Goal: Task Accomplishment & Management: Use online tool/utility

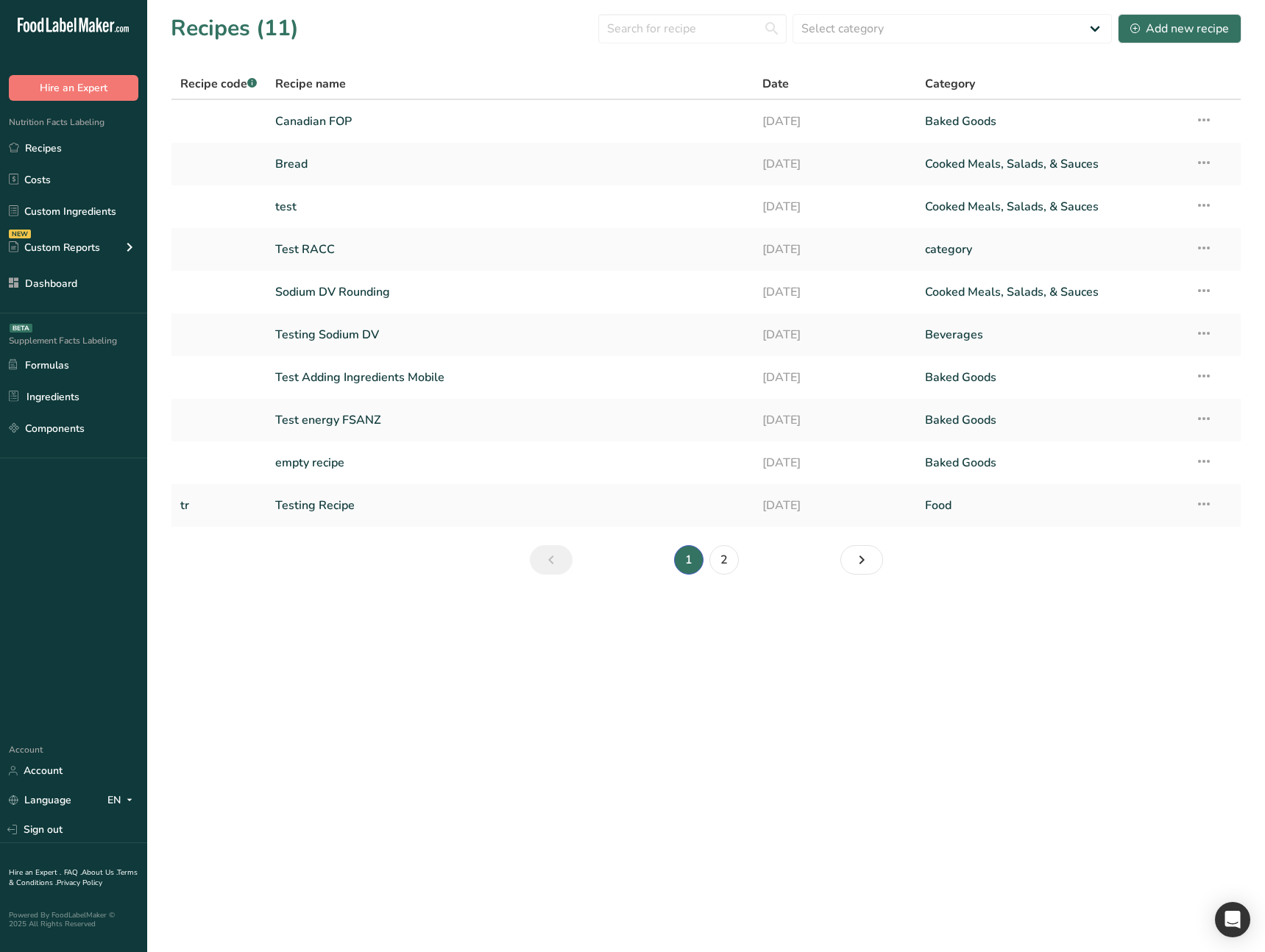
click at [542, 769] on main "Recipes (11) Select category All Baked Goods Beverages category Cooked Meals, S…" at bounding box center [632, 476] width 1265 height 952
click at [507, 732] on main "Recipes (11) Select category All Baked Goods [GEOGRAPHIC_DATA] category Cooked …" at bounding box center [632, 476] width 1265 height 952
click at [73, 824] on link "Sign out" at bounding box center [73, 830] width 147 height 25
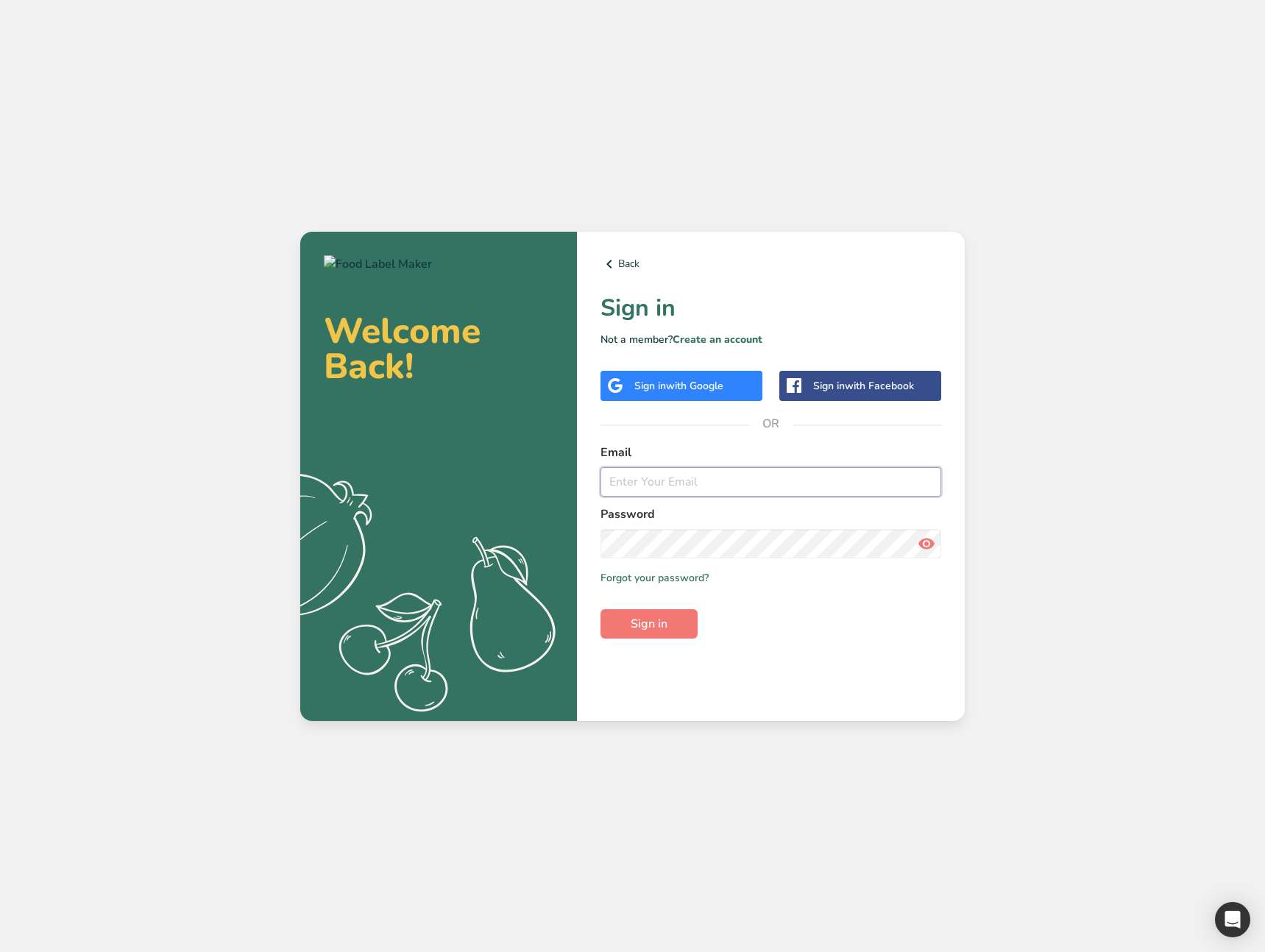
click at [665, 486] on input "email" at bounding box center [771, 481] width 341 height 29
type input "ahmad@foodlabelmaker.com"
click at [662, 623] on span "Sign in" at bounding box center [648, 623] width 37 height 17
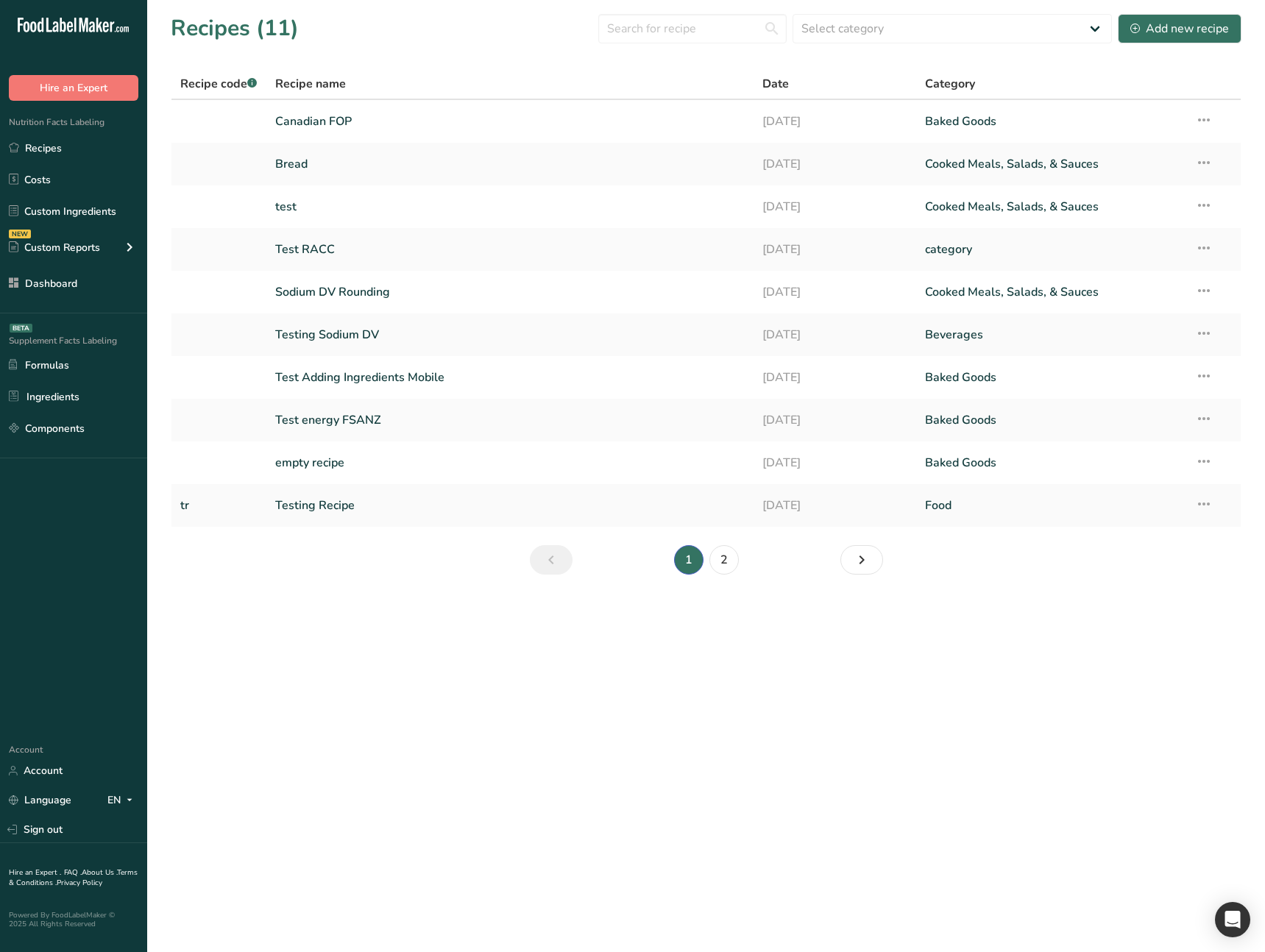
click at [609, 664] on main "Recipes (11) Select category All Baked Goods Beverages category Cooked Meals, S…" at bounding box center [632, 476] width 1265 height 952
click at [353, 112] on link "Canadian FOP" at bounding box center [510, 121] width 470 height 31
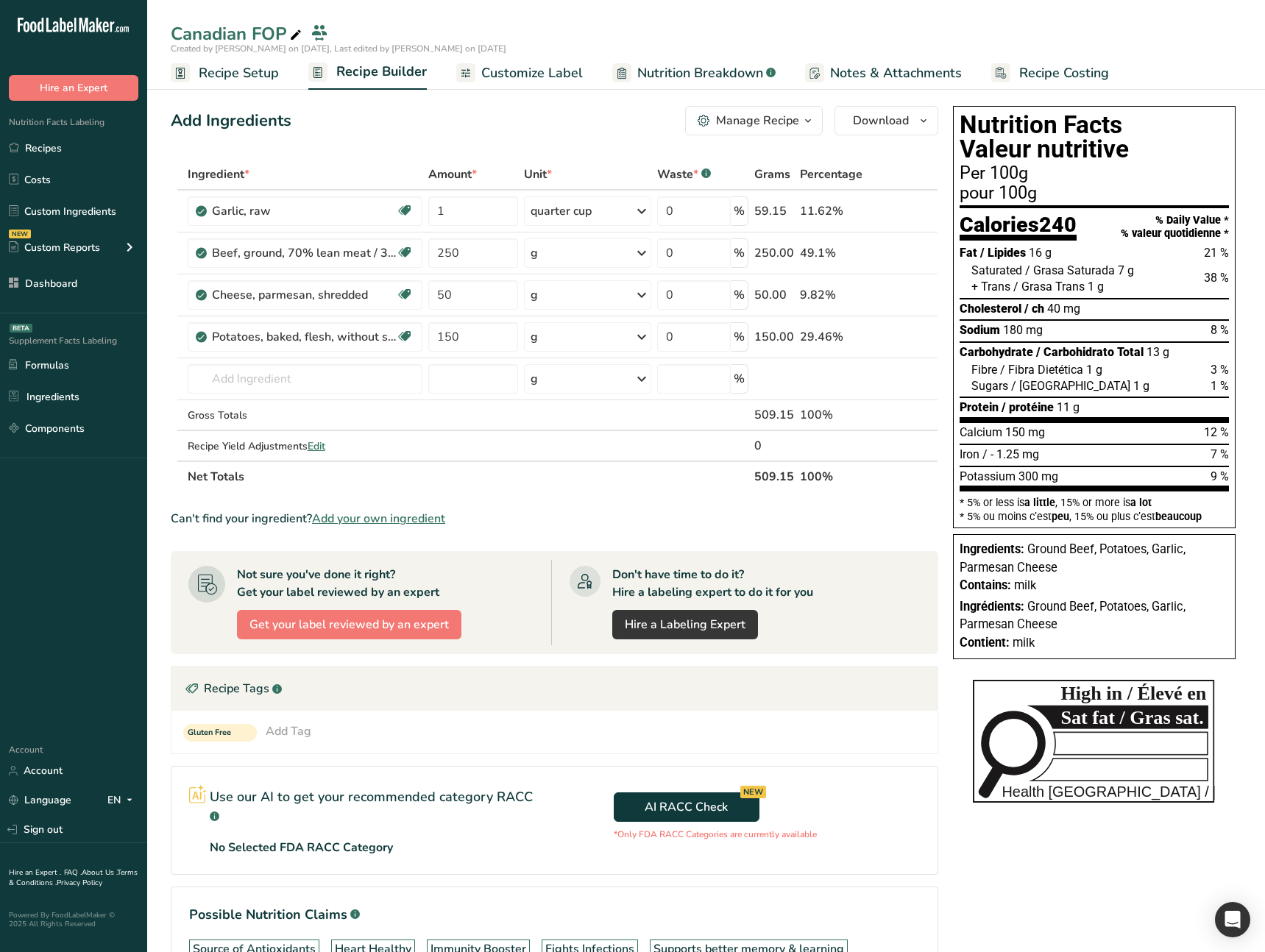
click at [520, 76] on span "Customize Label" at bounding box center [532, 73] width 102 height 20
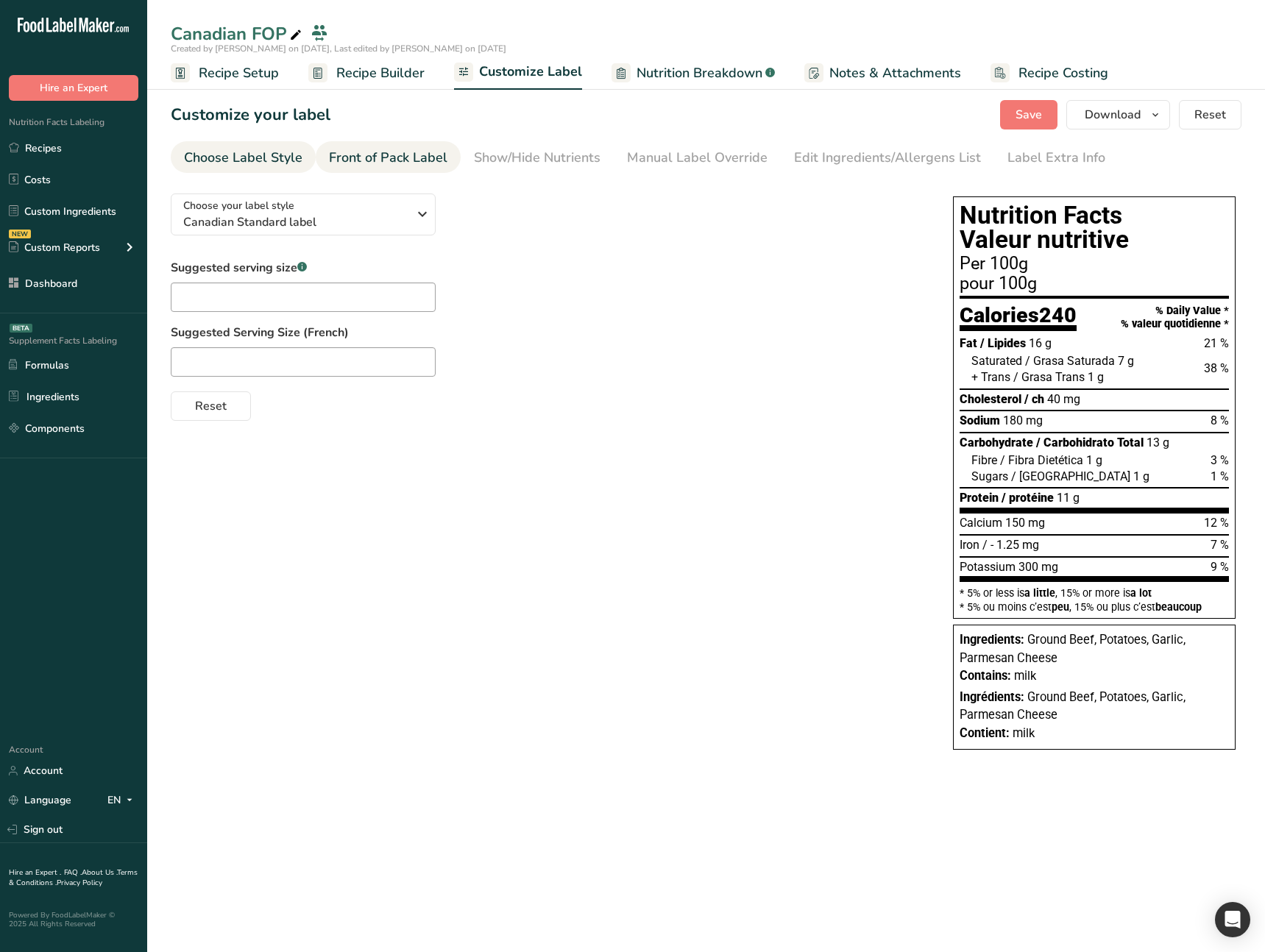
click at [380, 166] on div "Front of Pack Label" at bounding box center [388, 158] width 119 height 20
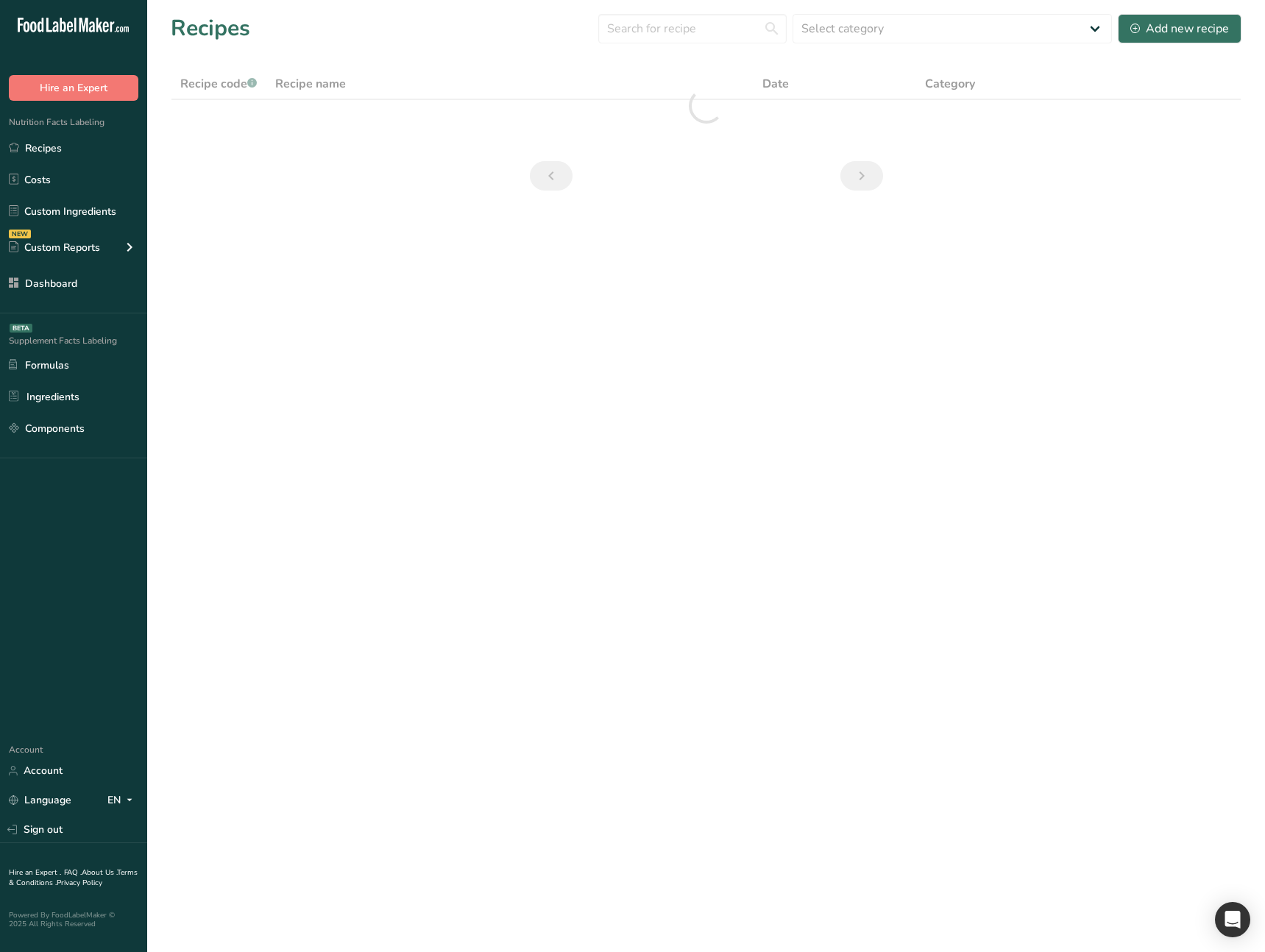
click at [390, 364] on main "Recipes Select category All Baked Goods Beverages category Cooked Meals, Salads…" at bounding box center [632, 476] width 1265 height 952
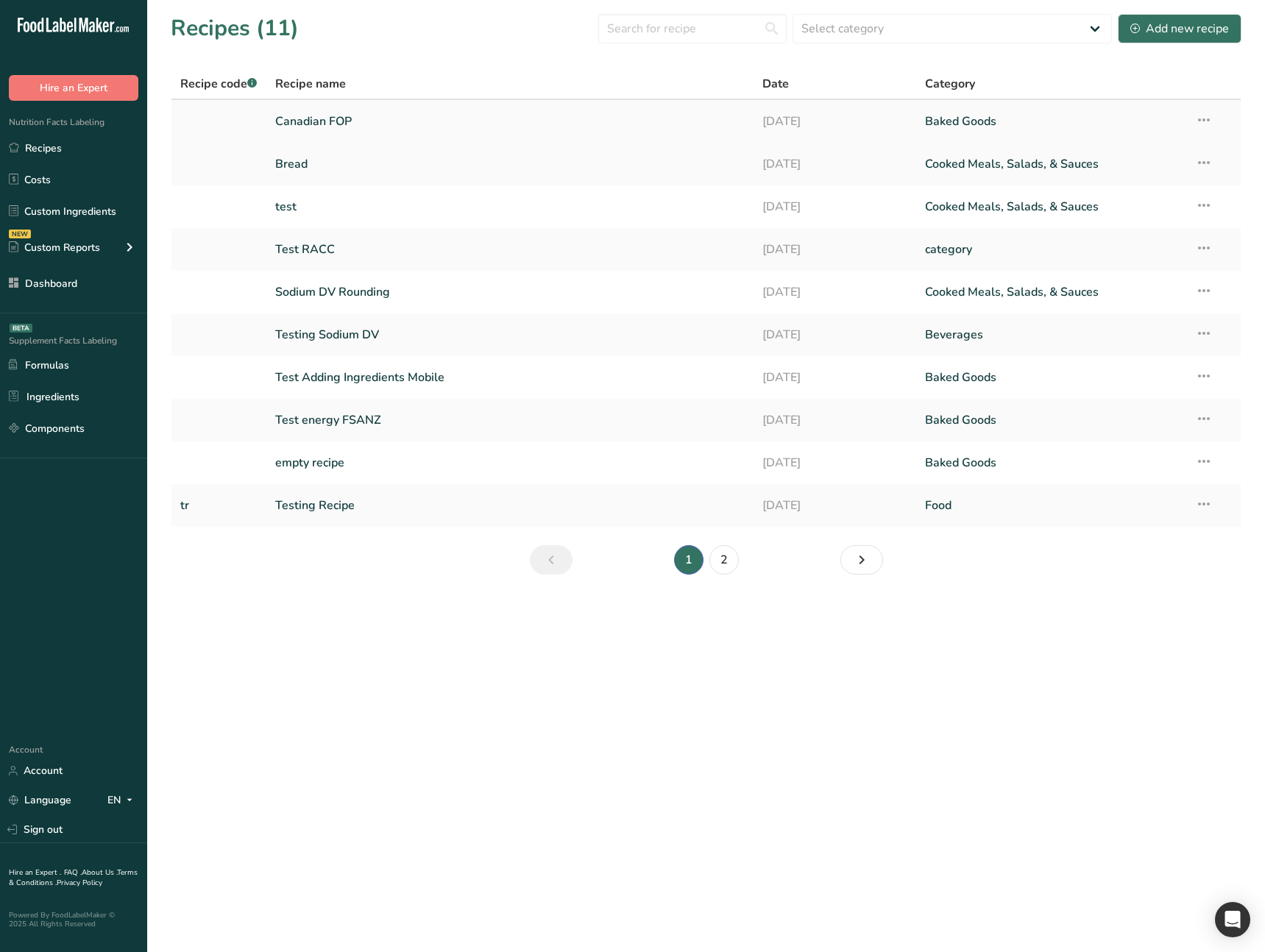
click at [361, 119] on link "Canadian FOP" at bounding box center [510, 121] width 470 height 31
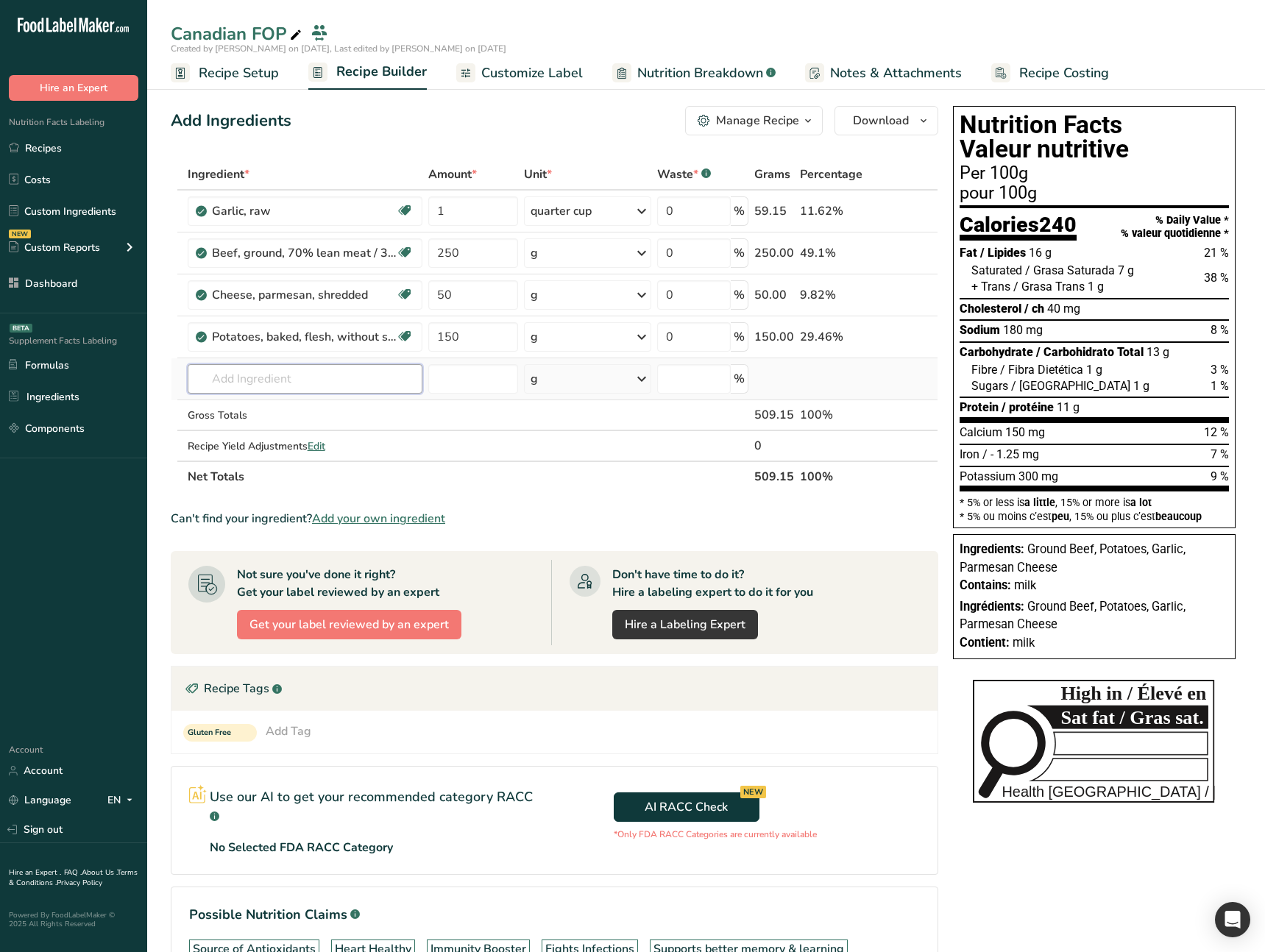
click at [329, 375] on input "text" at bounding box center [305, 379] width 235 height 29
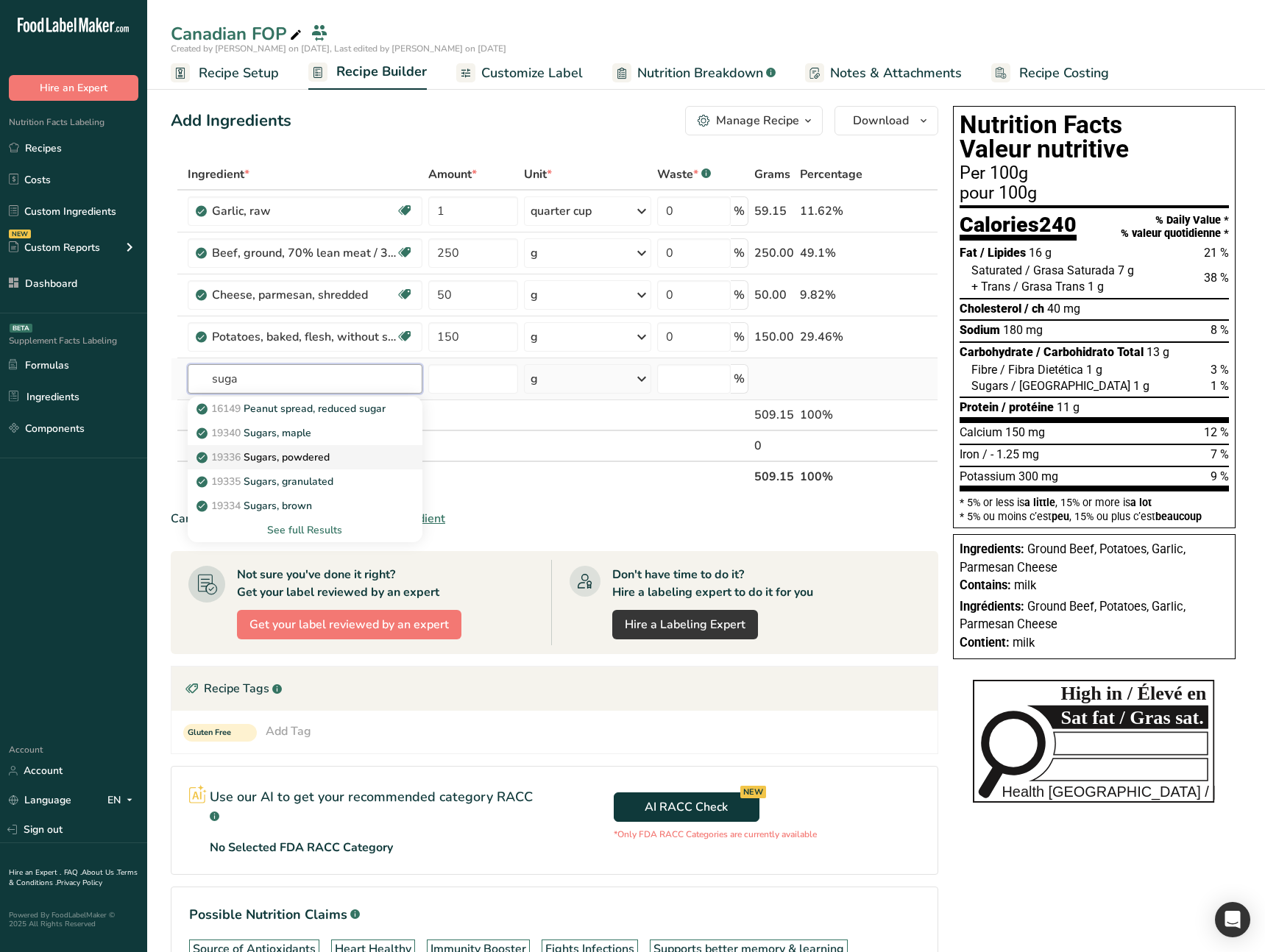
type input "suga"
click at [323, 455] on p "19336 Sugars, powdered" at bounding box center [265, 457] width 131 height 15
type input "Sugars, powdered"
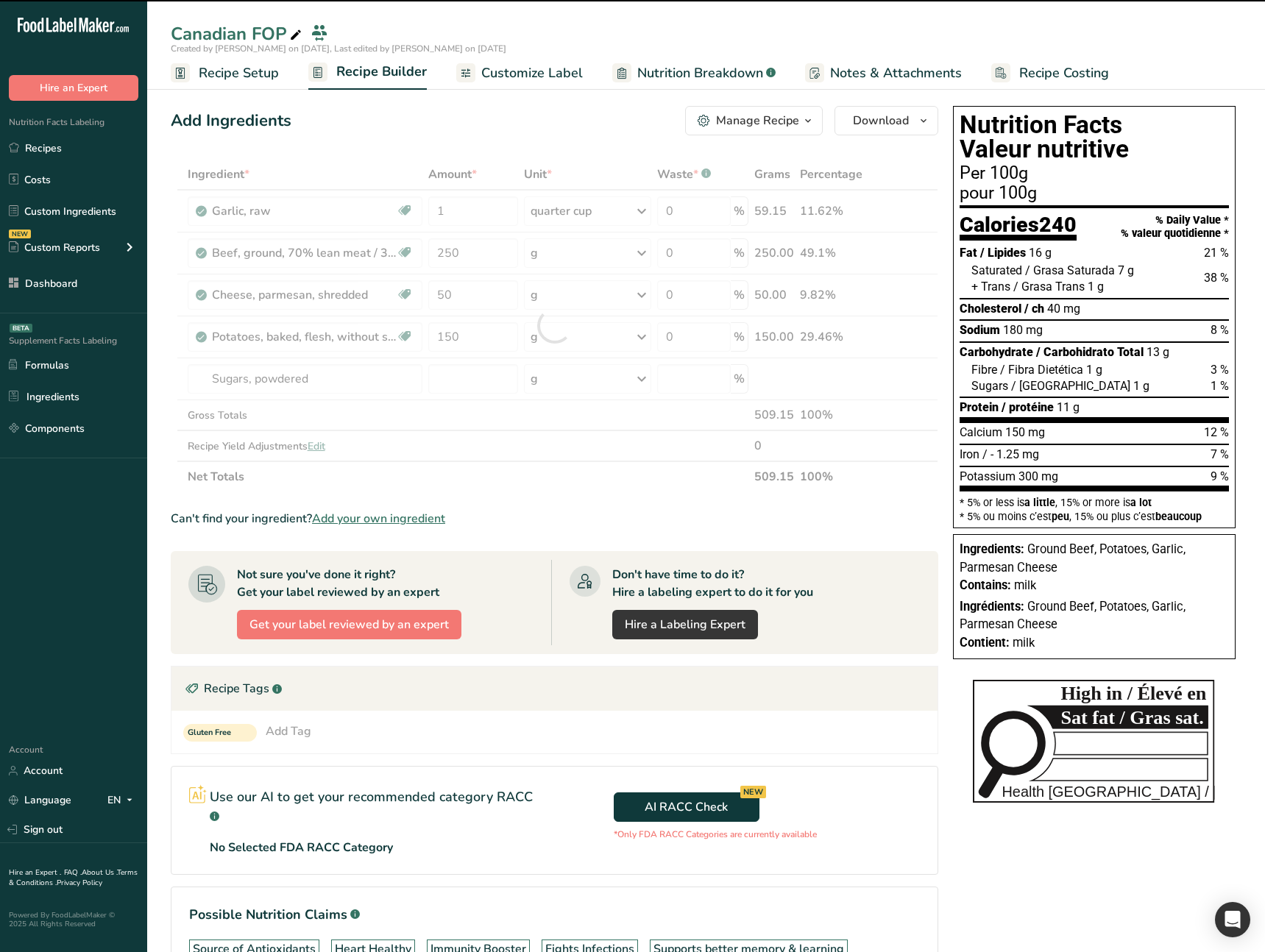
type input "0"
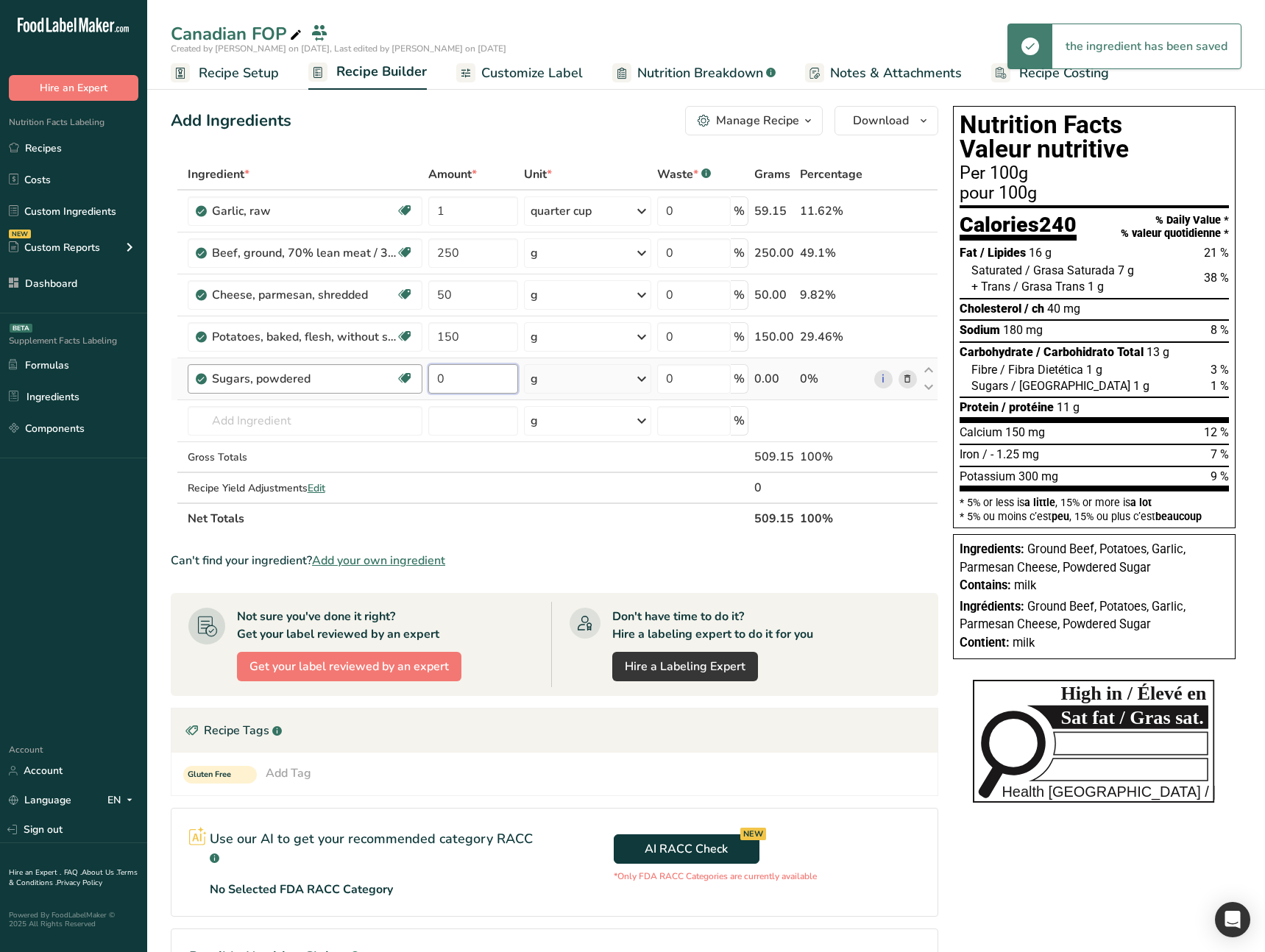
drag, startPoint x: 451, startPoint y: 386, endPoint x: 419, endPoint y: 381, distance: 32.4
click at [419, 381] on tr "Sugars, powdered Dairy free Gluten free Vegan Vegetarian Soy free Includes Adde…" at bounding box center [554, 379] width 766 height 42
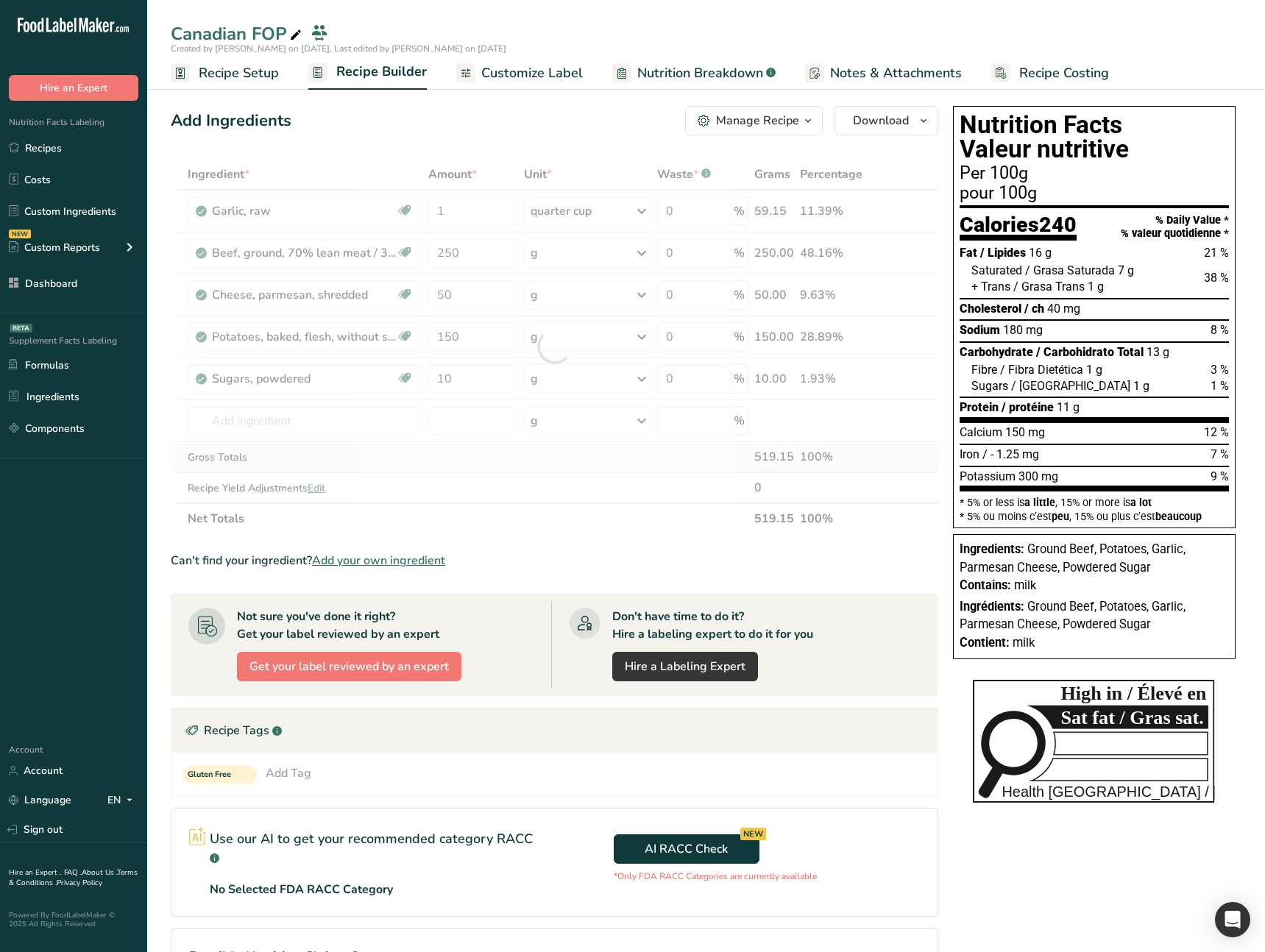
click at [501, 451] on div "Ingredient * Amount * Unit * Waste * .a-a{fill:#347362;}.b-a{fill:#fff;} Grams …" at bounding box center [554, 346] width 767 height 375
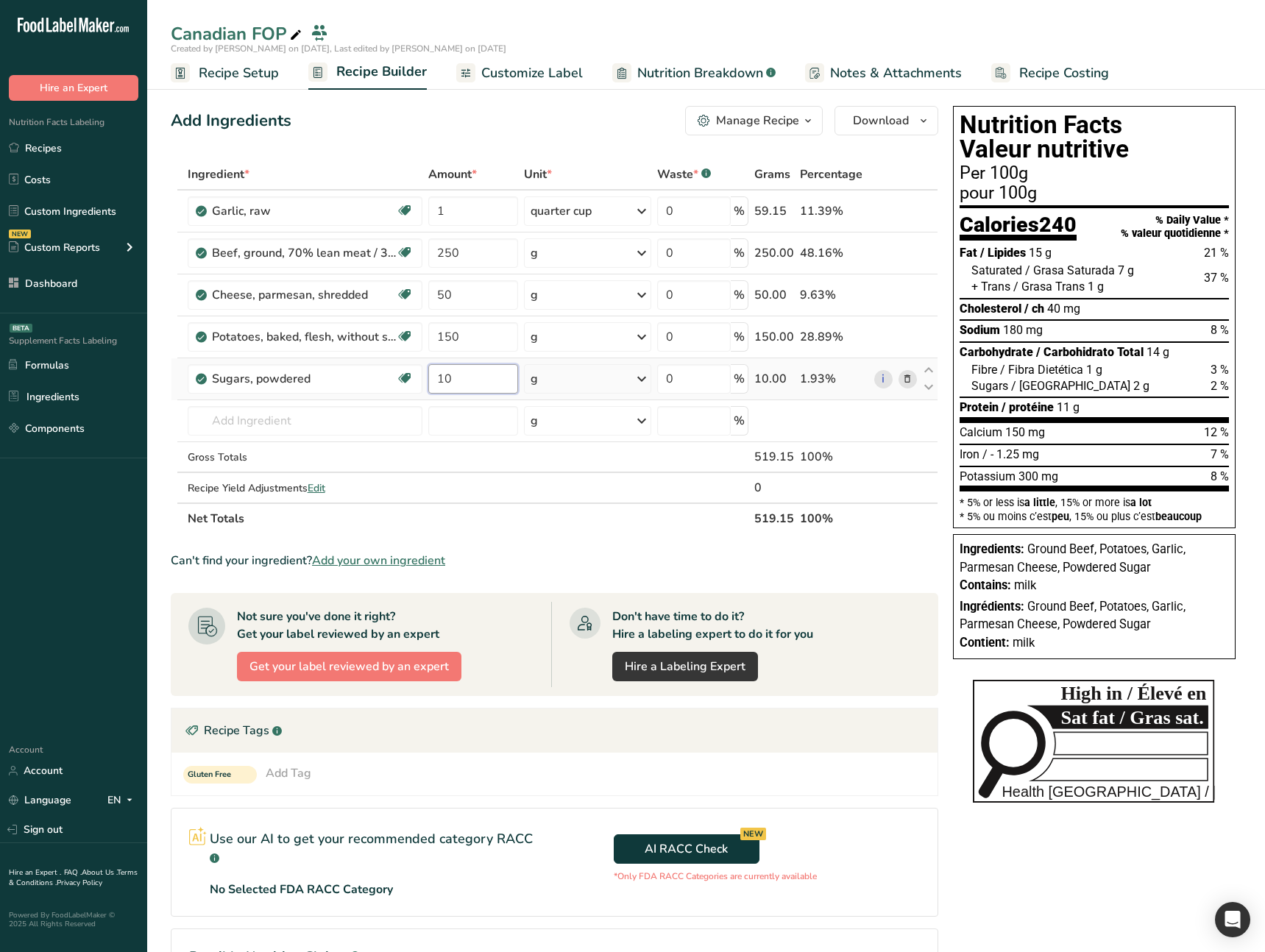
drag, startPoint x: 461, startPoint y: 384, endPoint x: 427, endPoint y: 384, distance: 34.0
click at [428, 384] on input "10" at bounding box center [472, 379] width 90 height 29
click at [490, 454] on div "Ingredient * Amount * Unit * Waste * .a-a{fill:#347362;}.b-a{fill:#fff;} Grams …" at bounding box center [554, 346] width 767 height 375
click at [443, 384] on input "50" at bounding box center [472, 379] width 90 height 29
click at [462, 381] on input "50" at bounding box center [472, 379] width 90 height 29
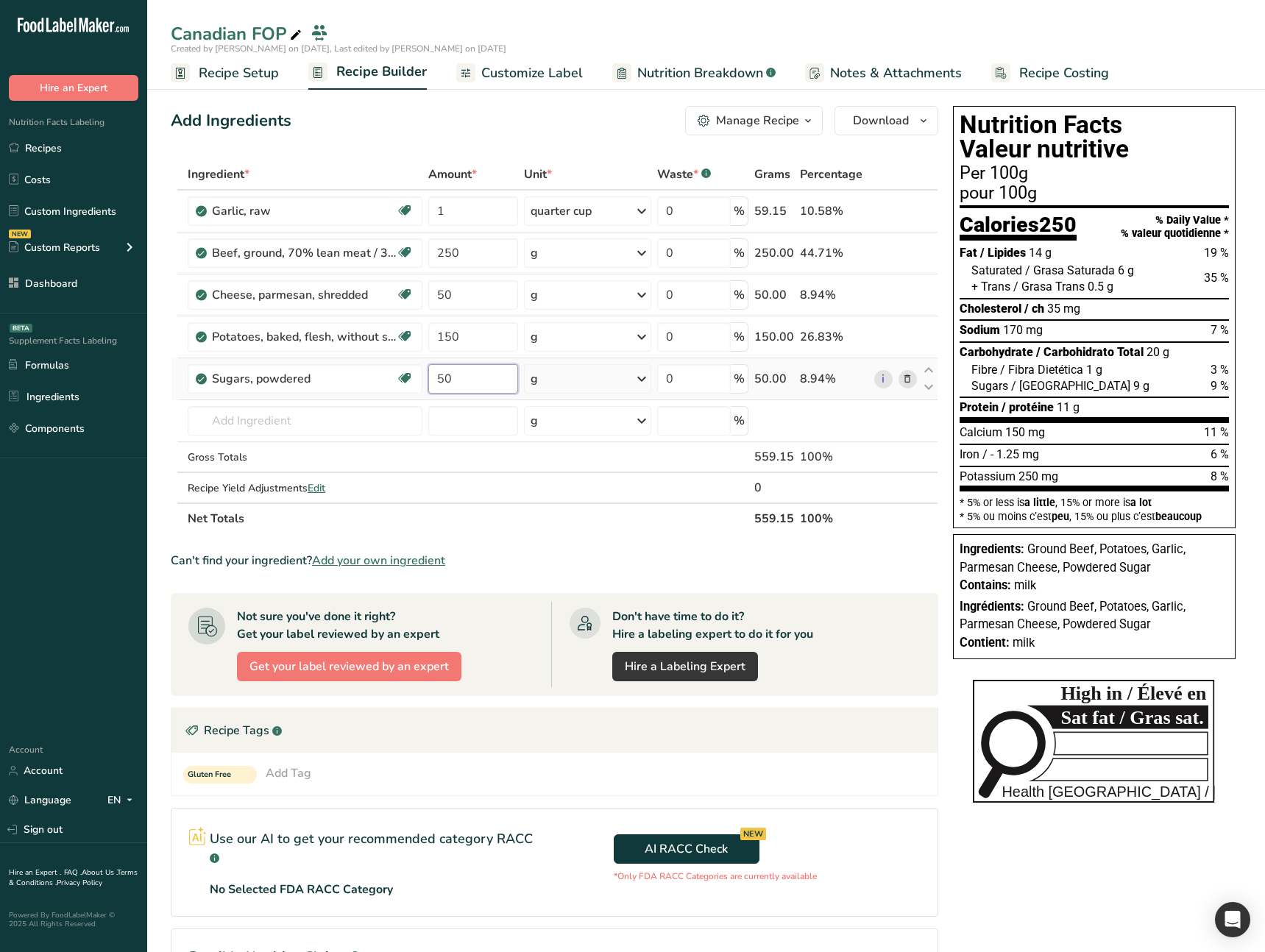
click at [434, 377] on input "50" at bounding box center [472, 379] width 90 height 29
type input "100"
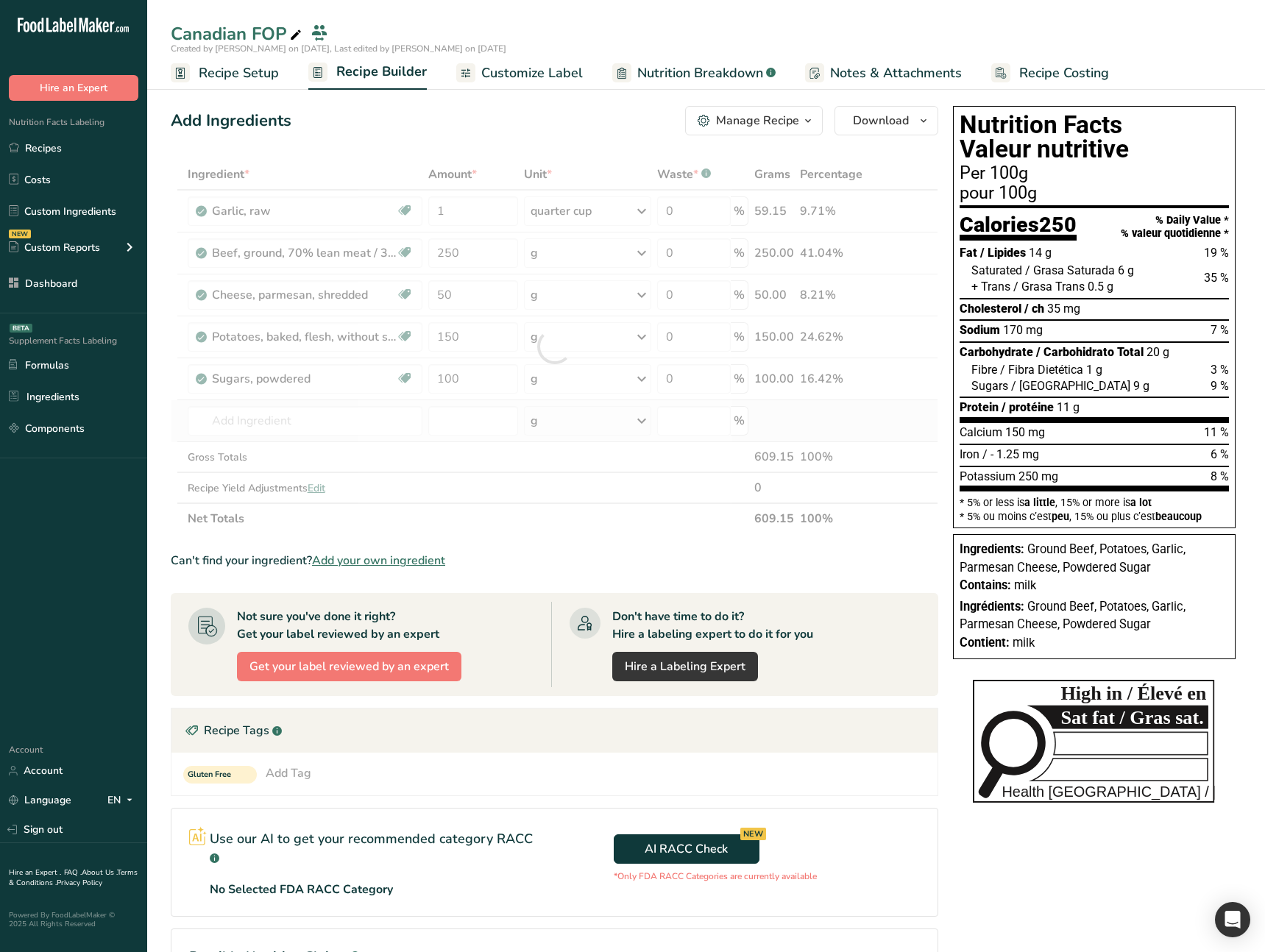
click at [178, 434] on div "Ingredient * Amount * Unit * Waste * .a-a{fill:#347362;}.b-a{fill:#fff;} Grams …" at bounding box center [554, 346] width 767 height 375
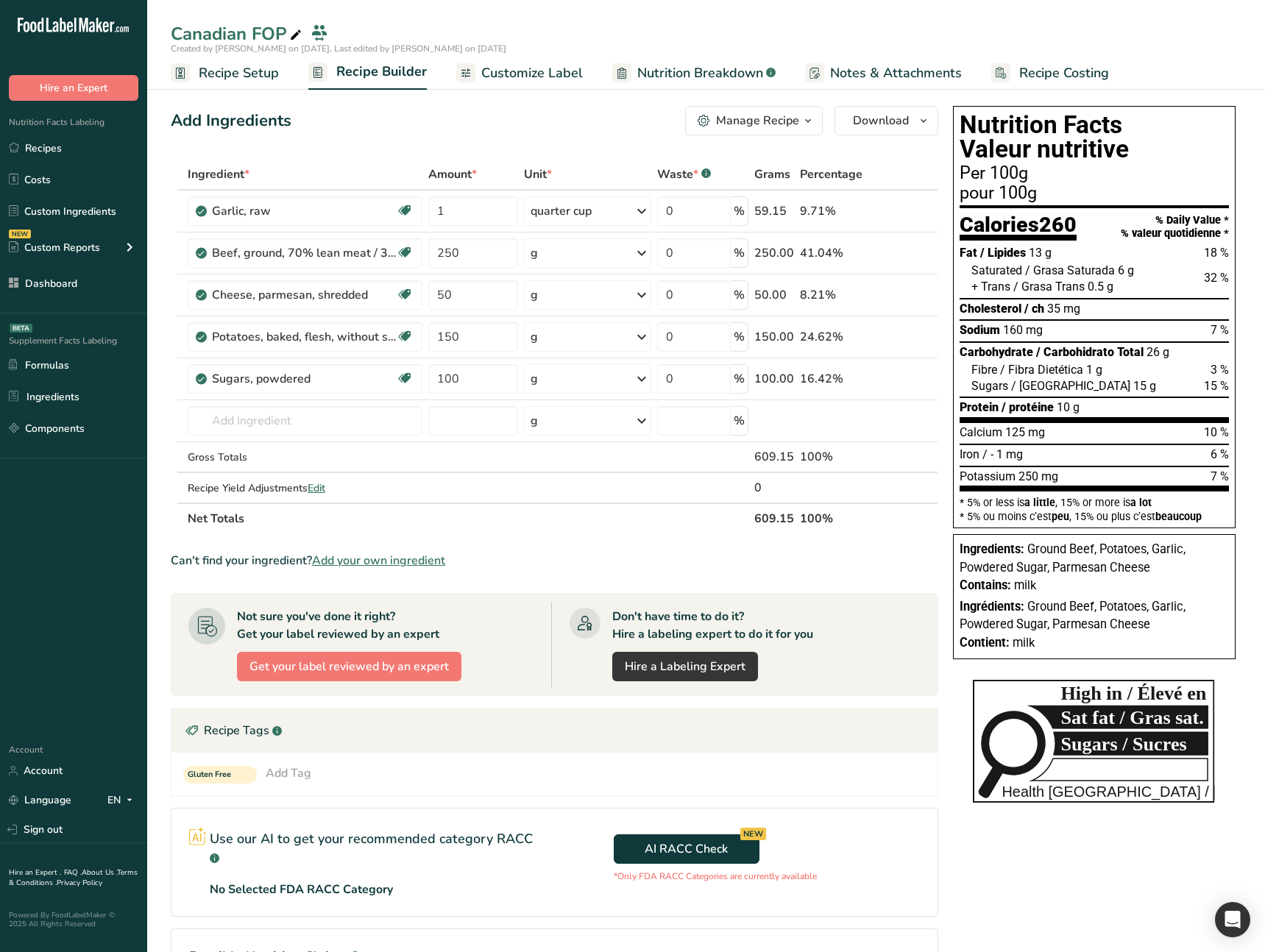
click at [497, 72] on span "Customize Label" at bounding box center [532, 73] width 102 height 20
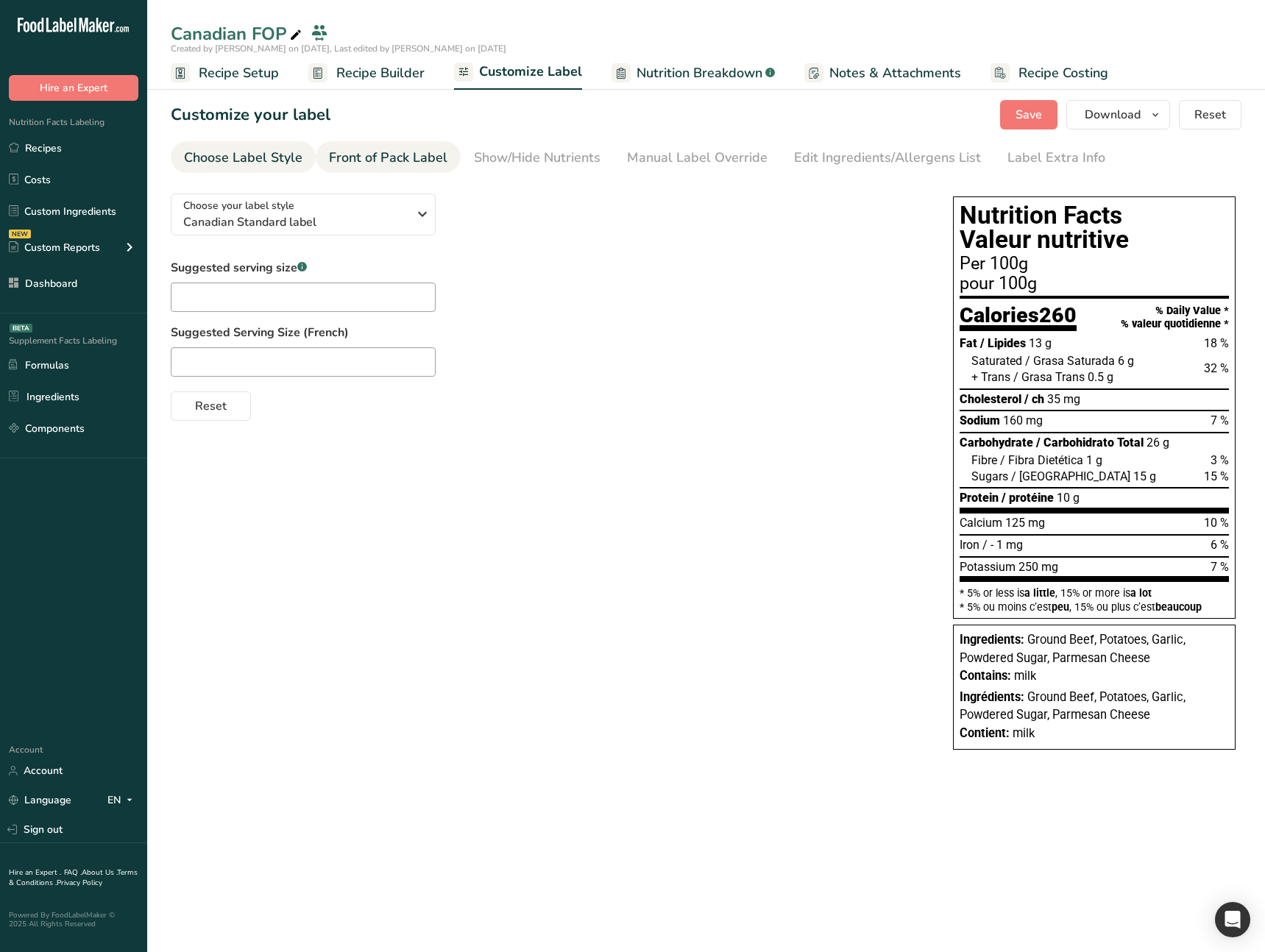
click at [399, 155] on div "Front of Pack Label" at bounding box center [388, 158] width 119 height 20
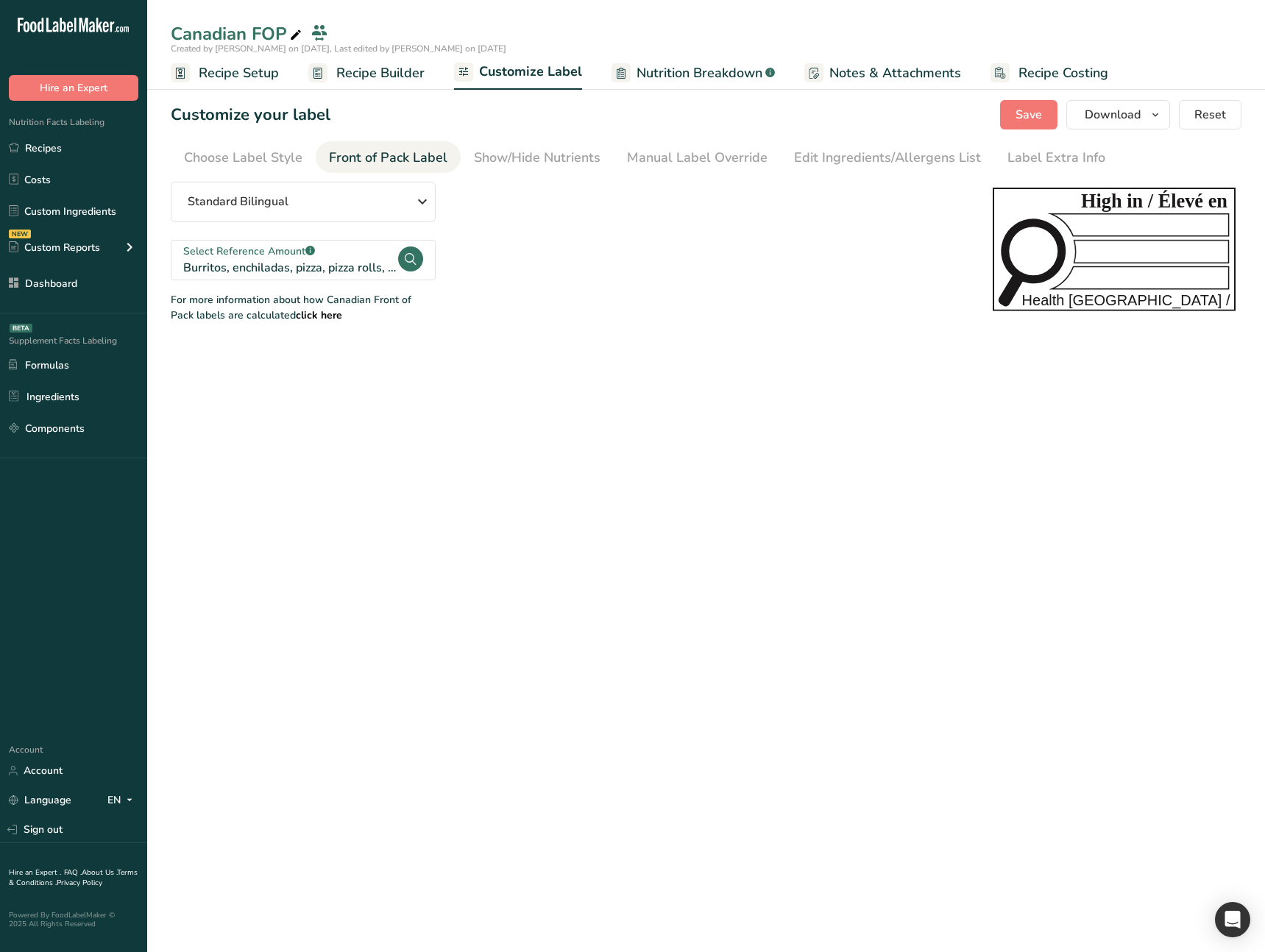
click at [307, 274] on div "Select Reference Amount .a-a{fill:#347362;}.b-a{fill:#fff;} Burritos, enchilada…" at bounding box center [289, 260] width 213 height 27
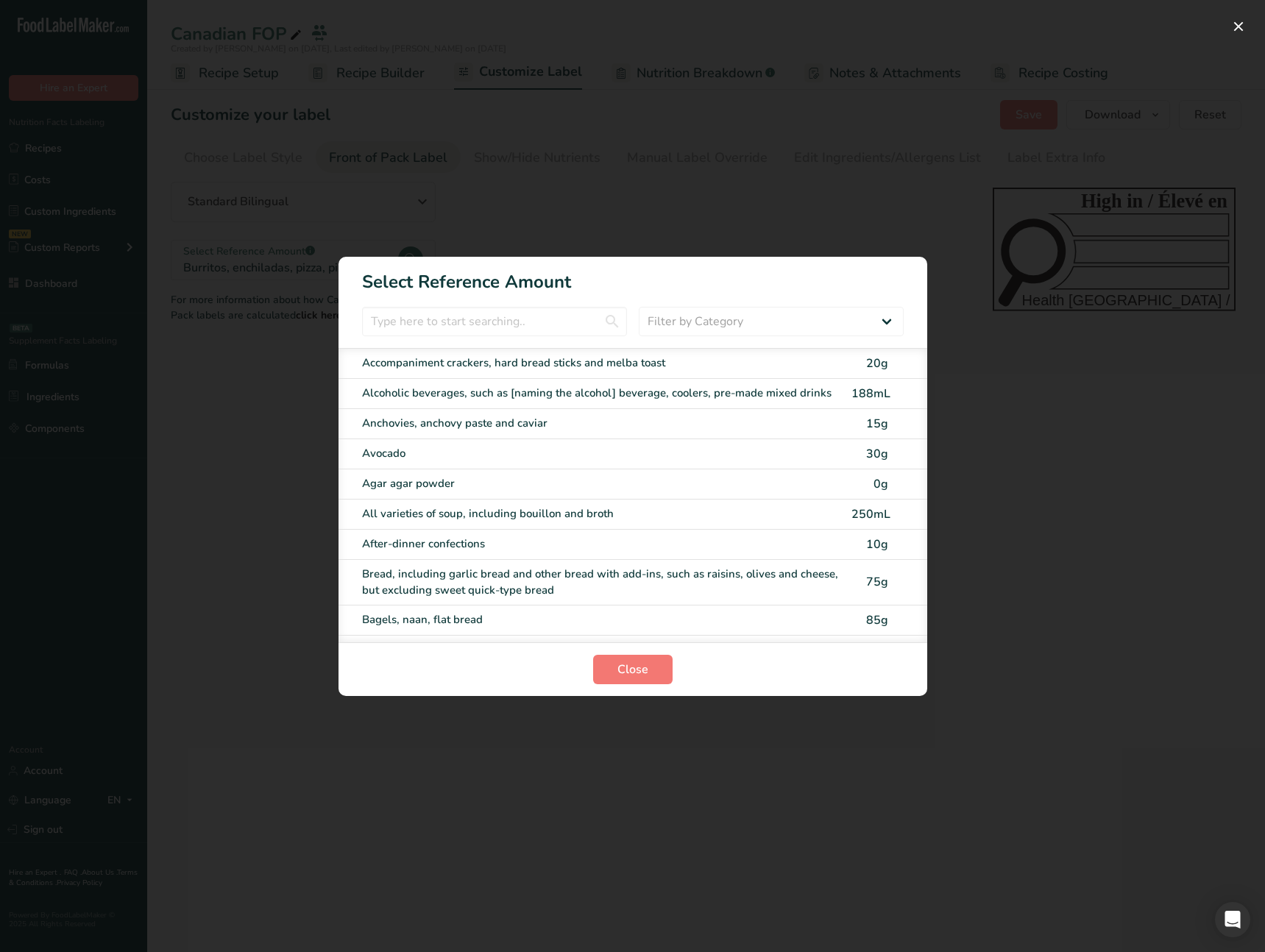
click at [403, 415] on div "Anchovies, anchovy paste and caviar" at bounding box center [602, 423] width 481 height 17
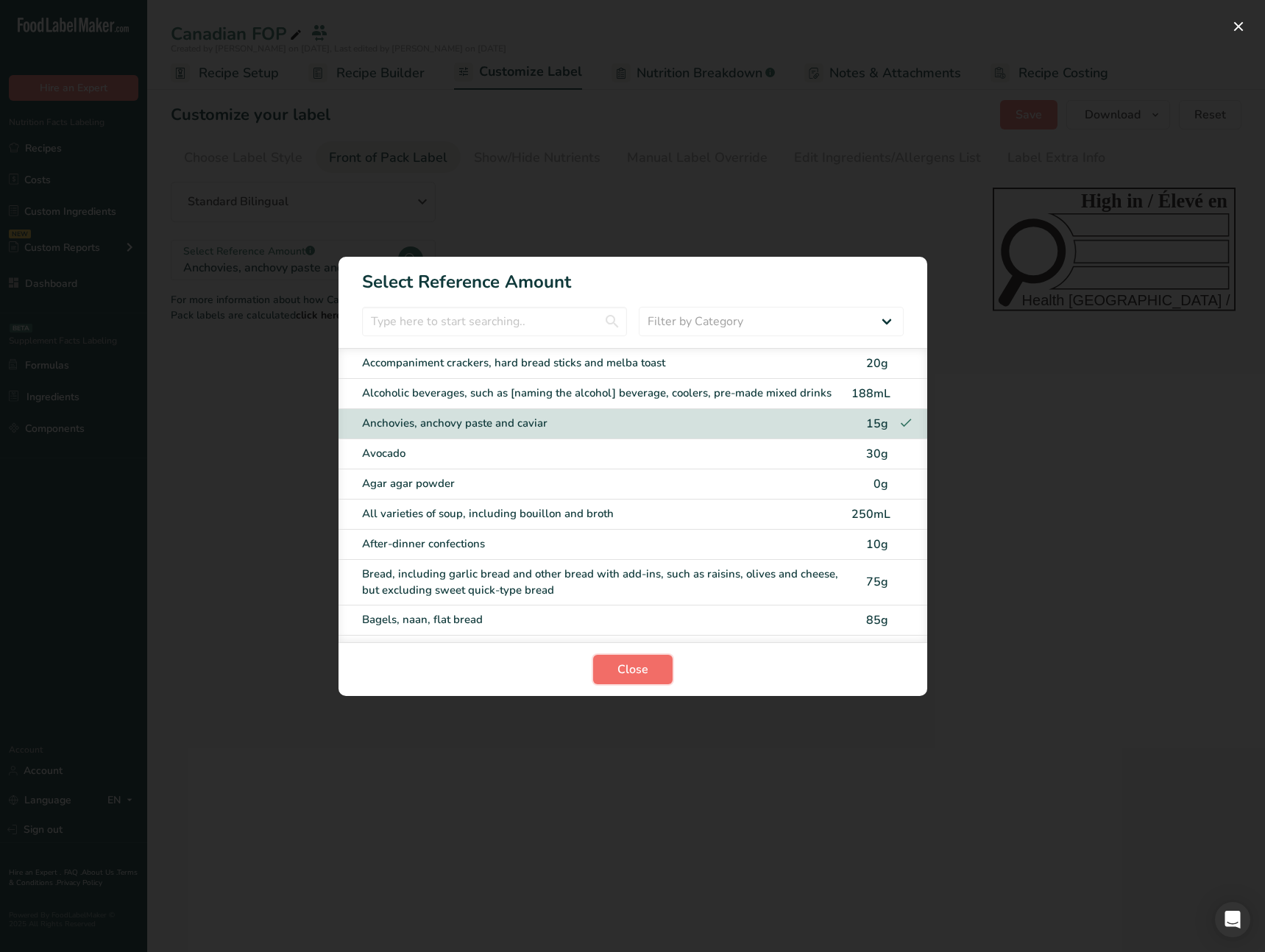
click at [626, 673] on span "Close" at bounding box center [633, 669] width 31 height 17
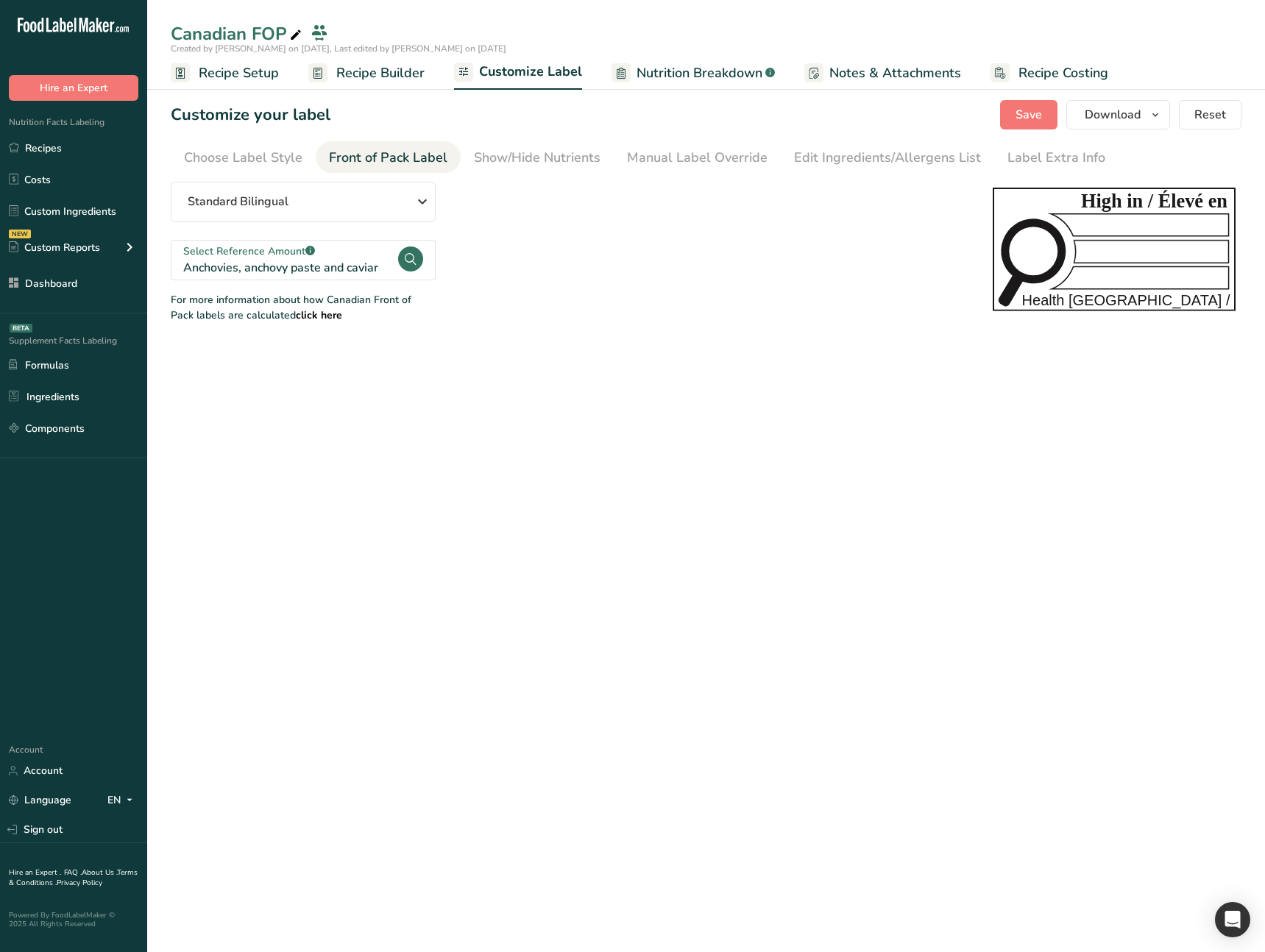
drag, startPoint x: 454, startPoint y: 394, endPoint x: 378, endPoint y: 264, distance: 150.6
click at [453, 393] on main "Canadian FOP Created by Ahmad Ibrahim on 2025-08-18, Last edited by Ahmad Ibrah…" at bounding box center [632, 476] width 1265 height 952
drag, startPoint x: 238, startPoint y: 159, endPoint x: 290, endPoint y: 160, distance: 52.0
click at [238, 159] on div "Choose Label Style" at bounding box center [243, 158] width 119 height 20
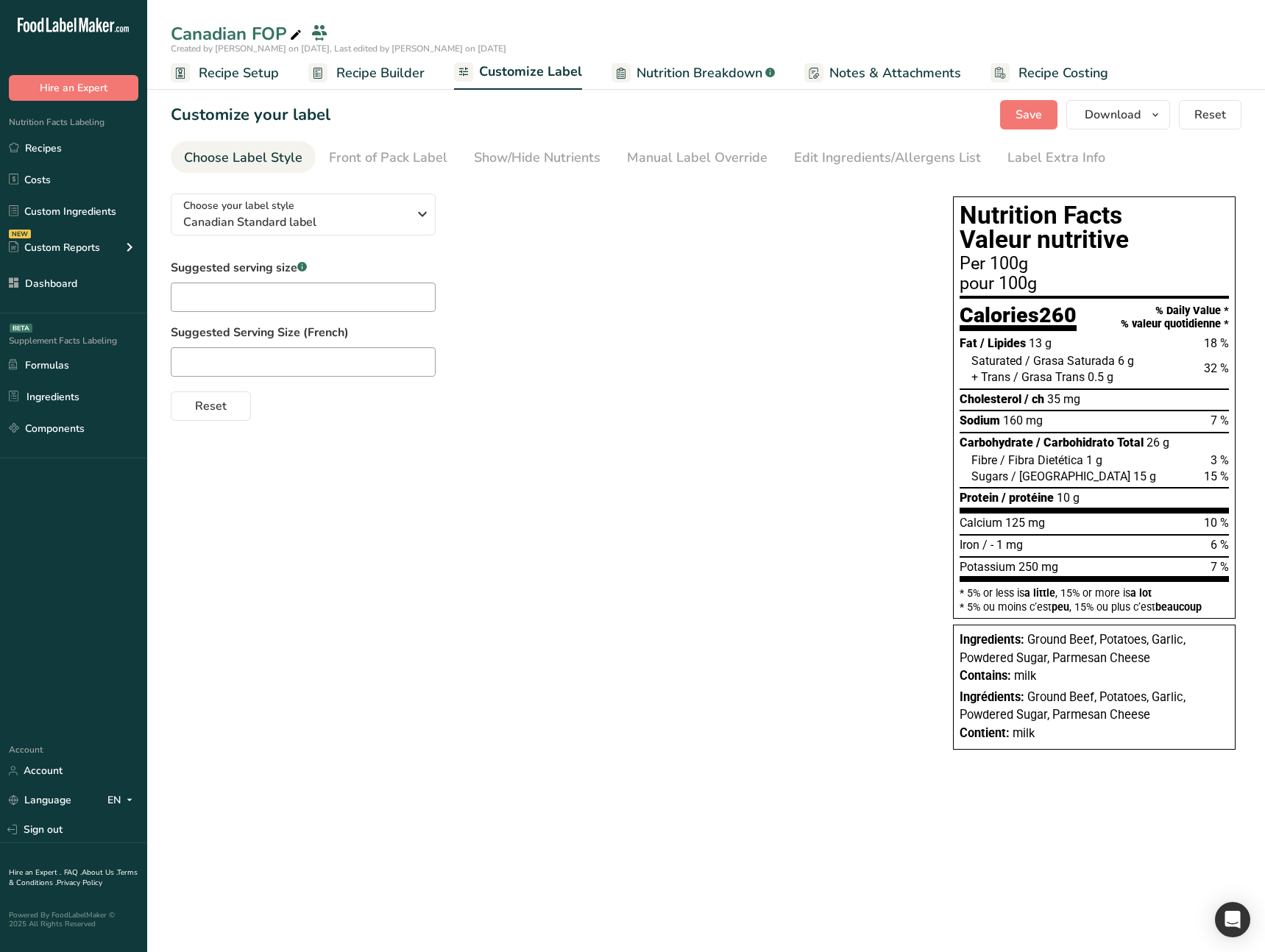
click at [393, 73] on span "Recipe Builder" at bounding box center [380, 73] width 88 height 20
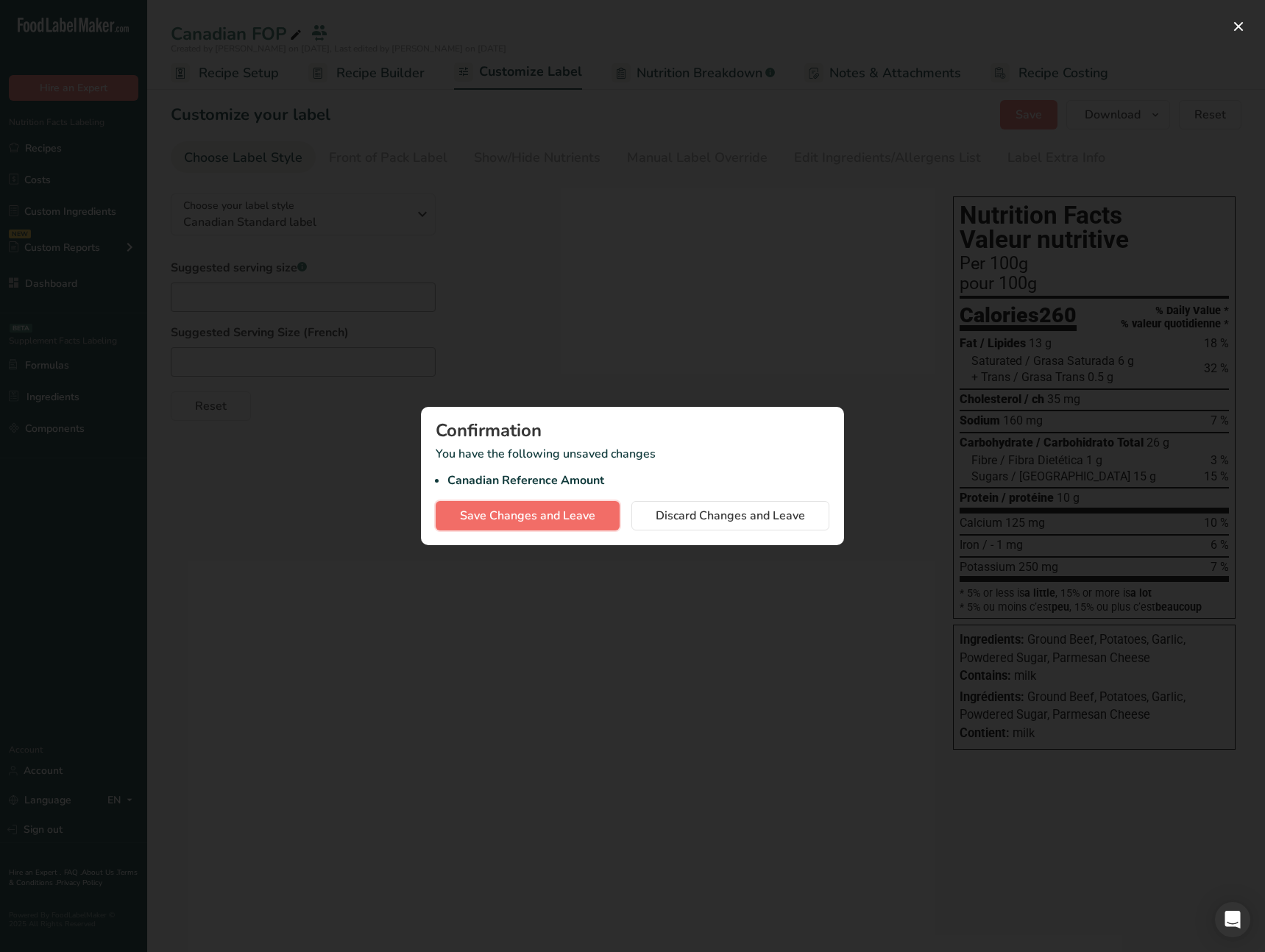
click at [580, 523] on span "Save Changes and Leave" at bounding box center [527, 515] width 135 height 17
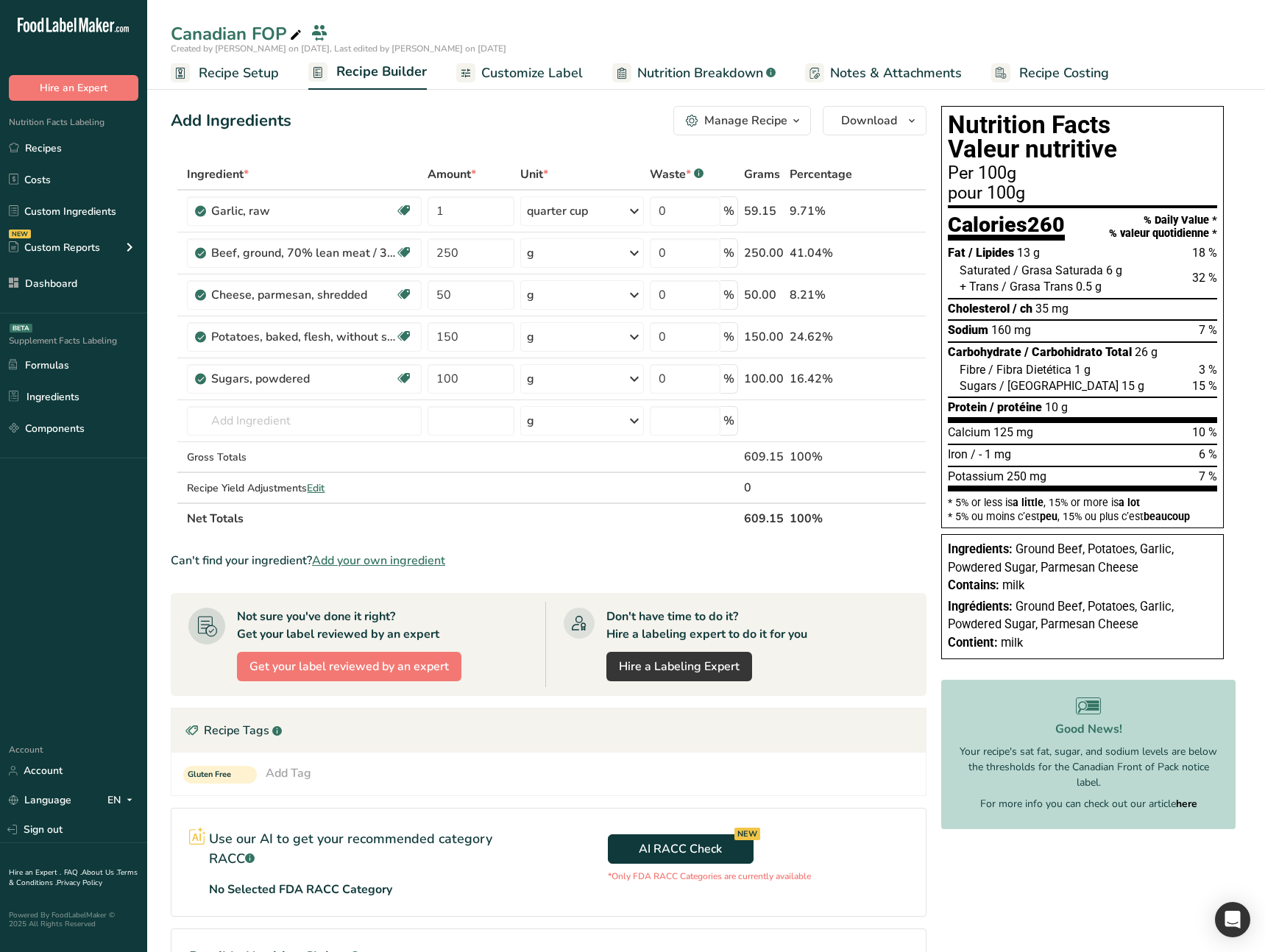
click at [517, 69] on span "Customize Label" at bounding box center [532, 73] width 102 height 20
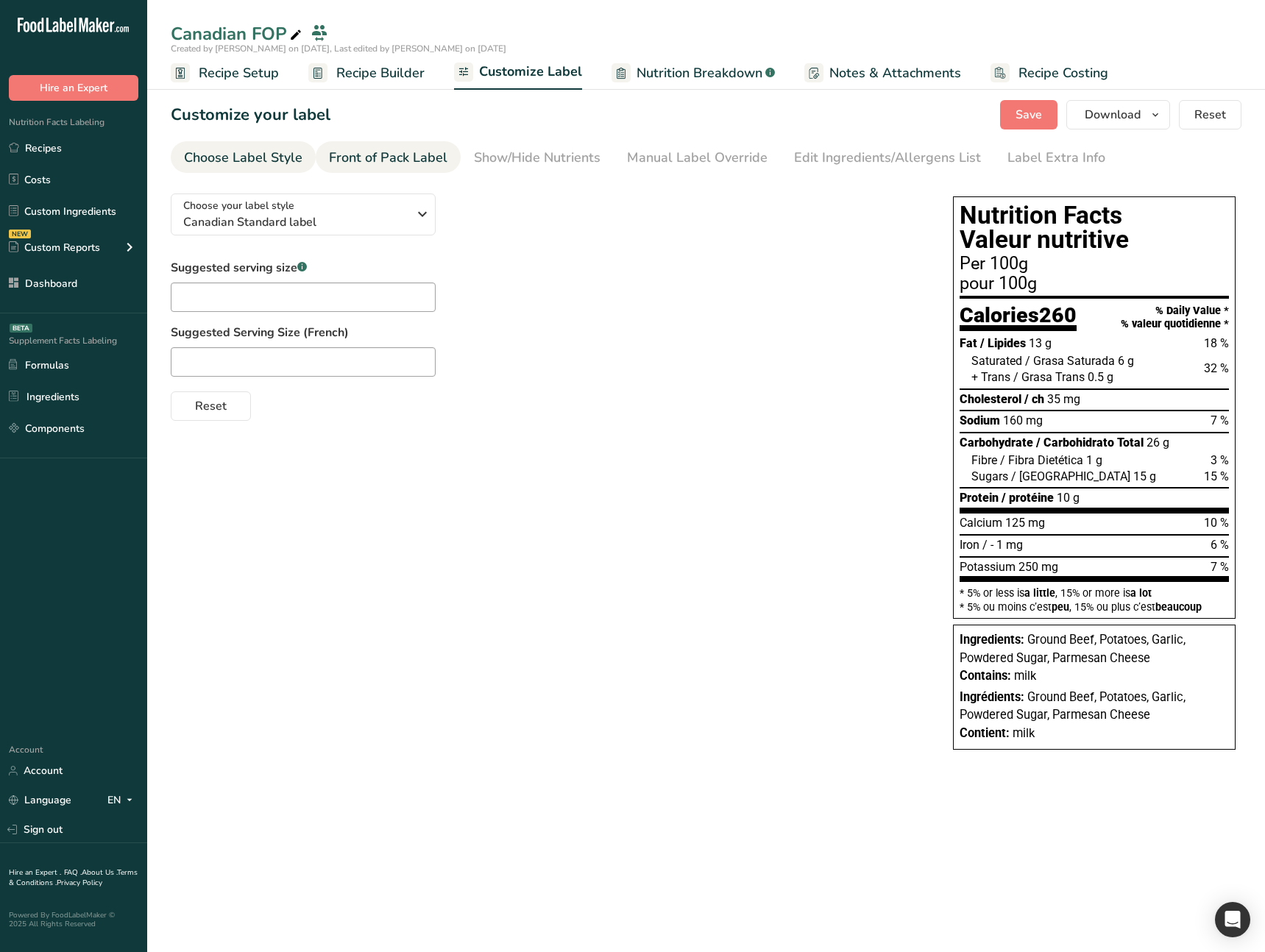
click at [414, 161] on div "Front of Pack Label" at bounding box center [388, 158] width 119 height 20
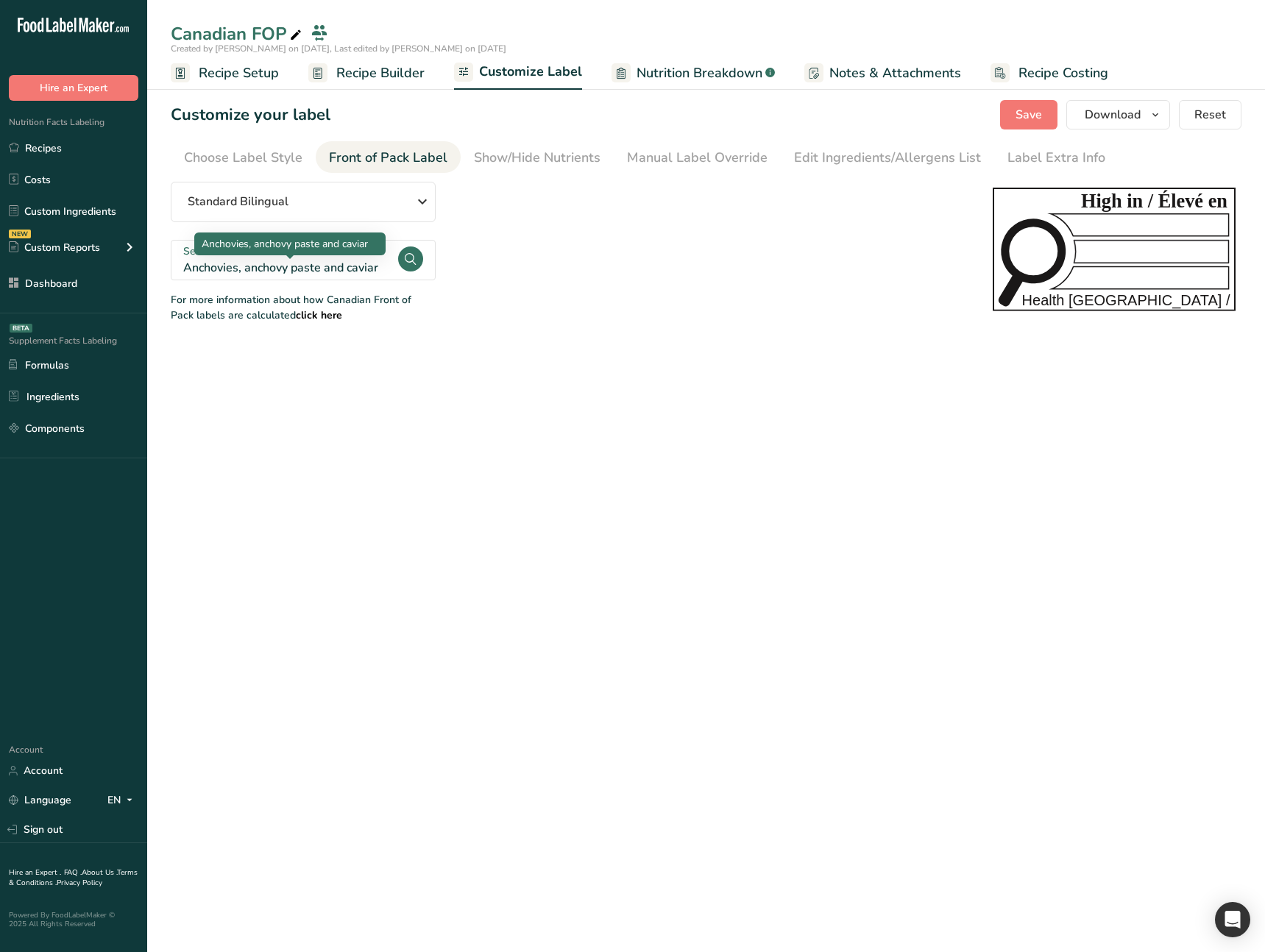
click at [312, 273] on div "Anchovies, anchovy paste and caviar" at bounding box center [289, 267] width 213 height 17
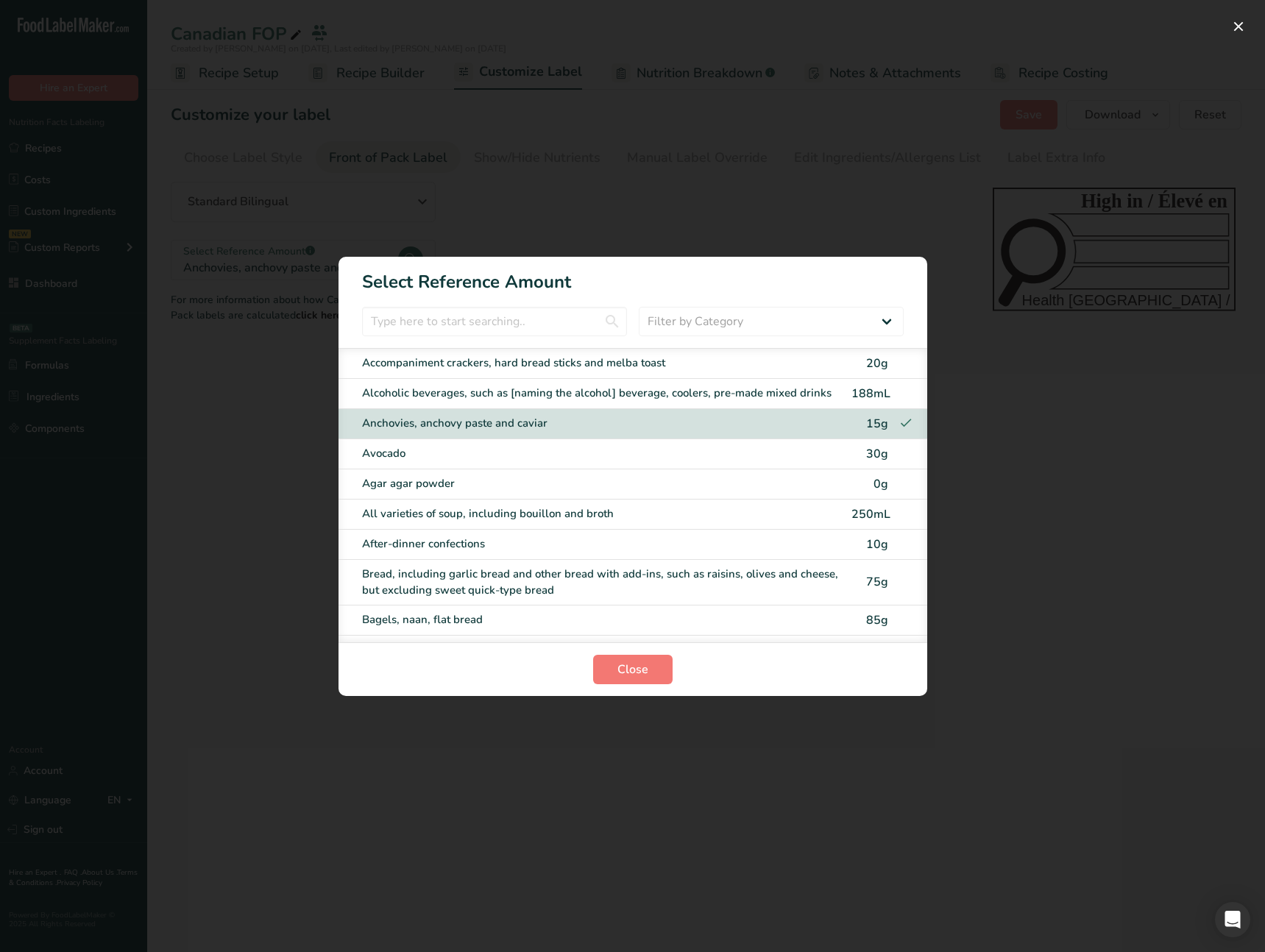
click at [458, 368] on div "Accompaniment crackers, hard bread sticks and melba toast" at bounding box center [602, 363] width 481 height 17
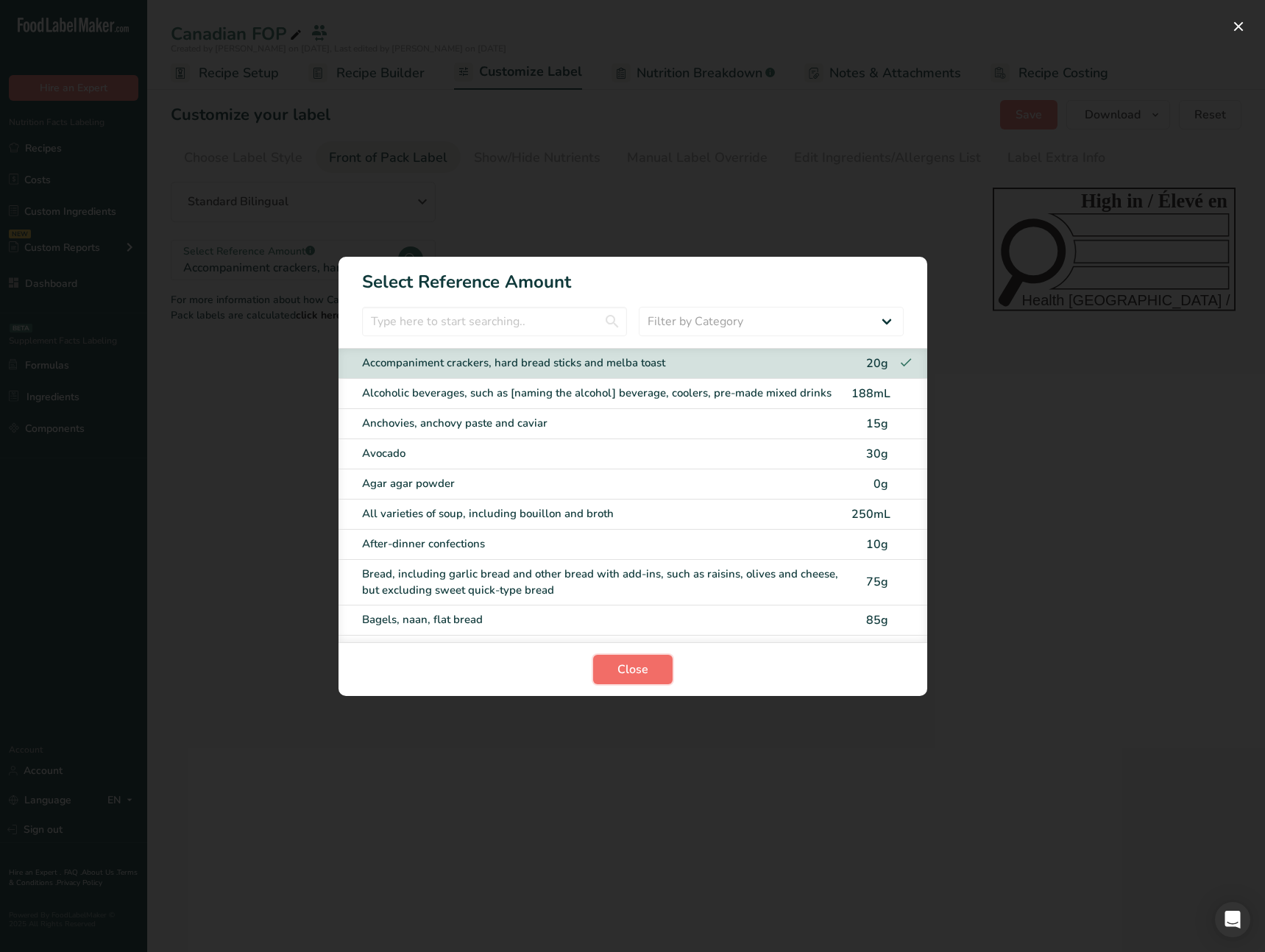
click at [620, 669] on span "Close" at bounding box center [633, 669] width 31 height 17
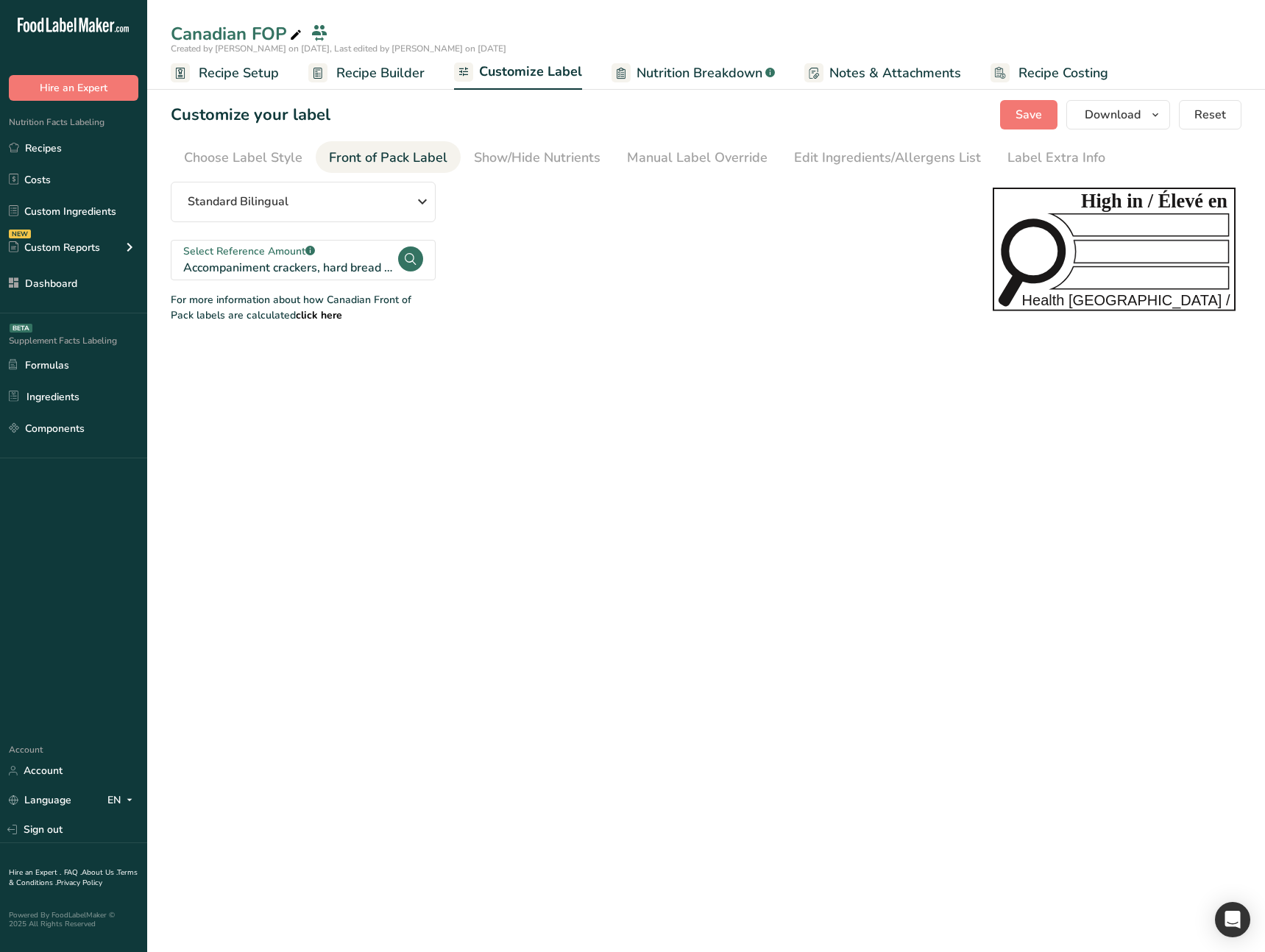
click at [451, 481] on main "Canadian FOP Created by Ahmad Ibrahim on 2025-08-18, Last edited by Ahmad Ibrah…" at bounding box center [632, 476] width 1265 height 952
click at [1016, 122] on span "Save" at bounding box center [1028, 114] width 26 height 17
click at [380, 80] on span "Recipe Builder" at bounding box center [380, 73] width 88 height 20
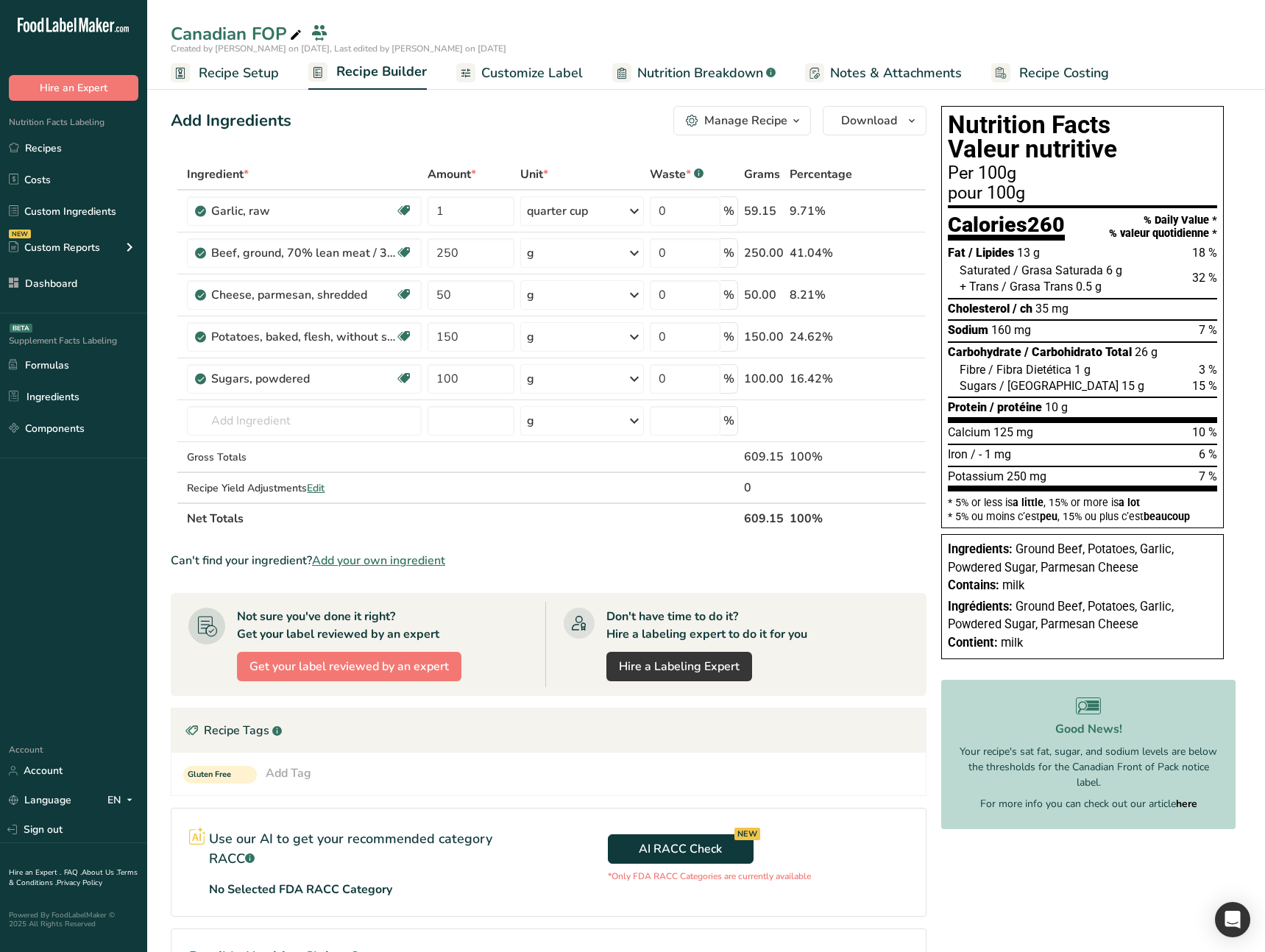
drag, startPoint x: 1066, startPoint y: 390, endPoint x: 1036, endPoint y: 389, distance: 30.0
click at [1036, 389] on div "Sugars / Sucre 15 g 15 %" at bounding box center [1088, 386] width 258 height 16
drag, startPoint x: 443, startPoint y: 380, endPoint x: 462, endPoint y: 380, distance: 19.0
click at [462, 380] on input "100" at bounding box center [470, 379] width 86 height 29
type input "120"
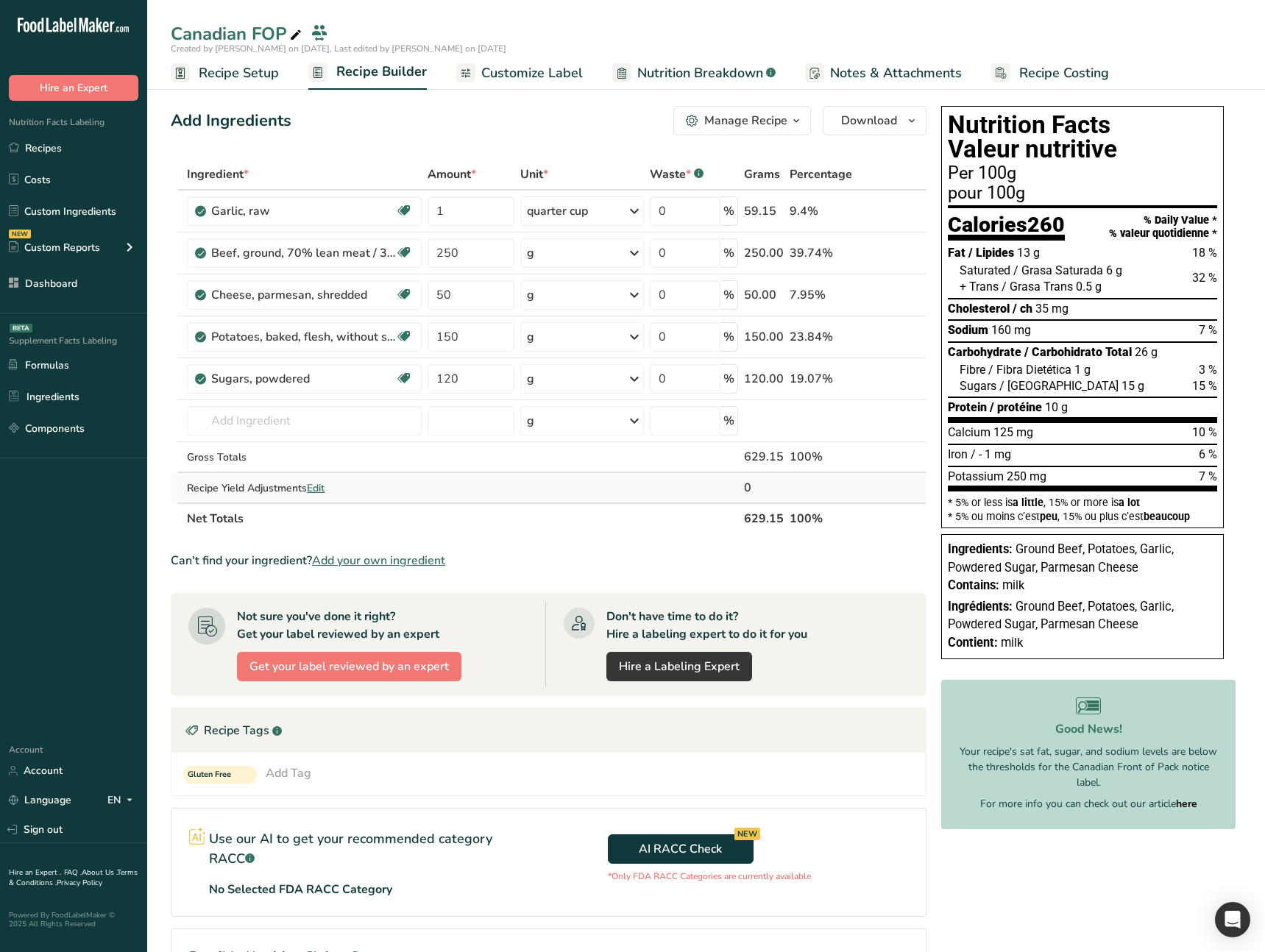
click at [478, 473] on div "Ingredient * Amount * Unit * Waste * .a-a{fill:#347362;}.b-a{fill:#fff;} Grams …" at bounding box center [548, 346] width 755 height 375
drag, startPoint x: 1038, startPoint y: 384, endPoint x: 1062, endPoint y: 383, distance: 24.0
click at [1062, 383] on div "Sugars / Sucre 18 g" at bounding box center [1052, 386] width 185 height 16
click at [501, 83] on link "Customize Label" at bounding box center [520, 73] width 127 height 34
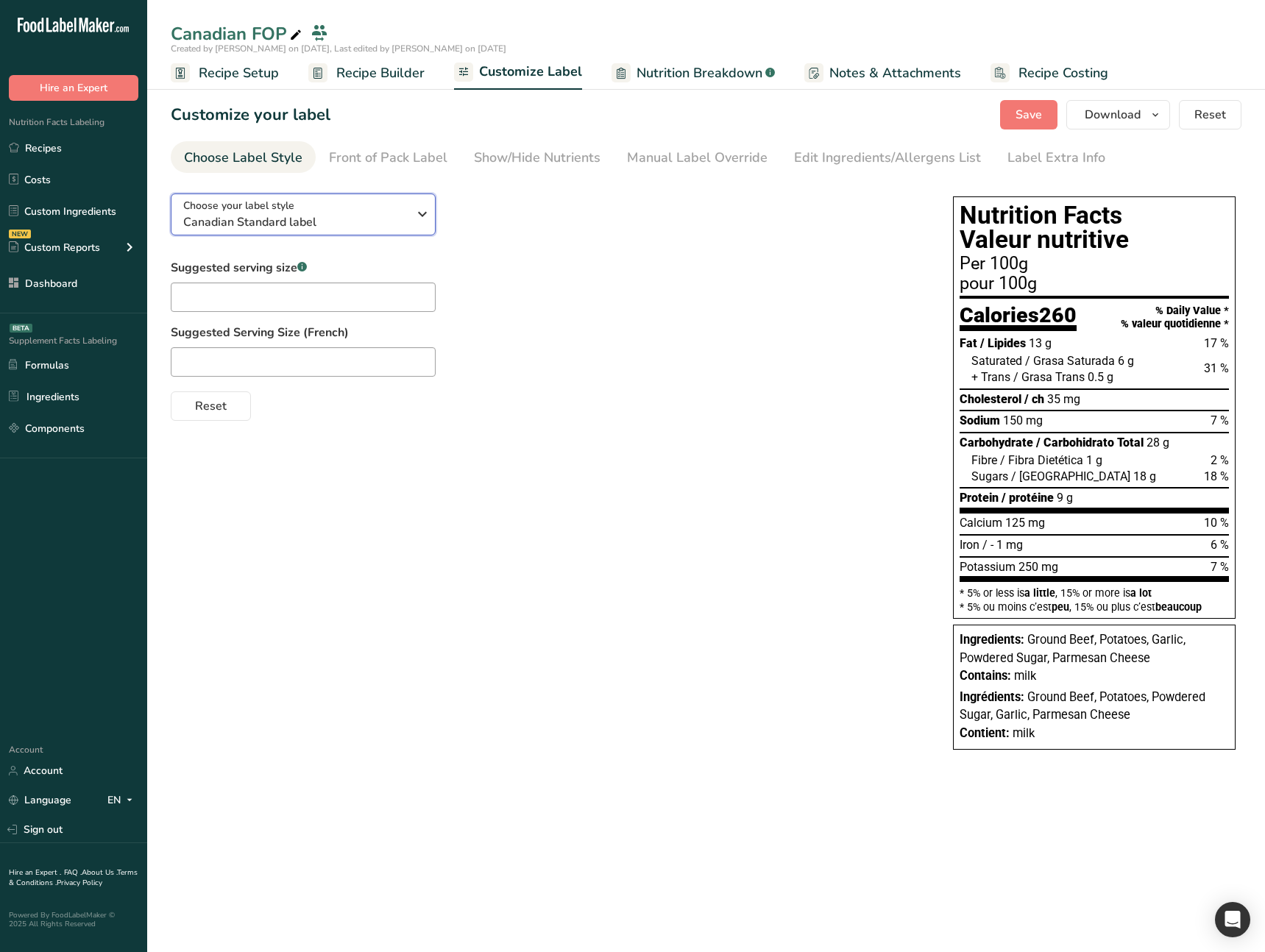
click at [316, 220] on span "Canadian Standard label" at bounding box center [295, 221] width 224 height 17
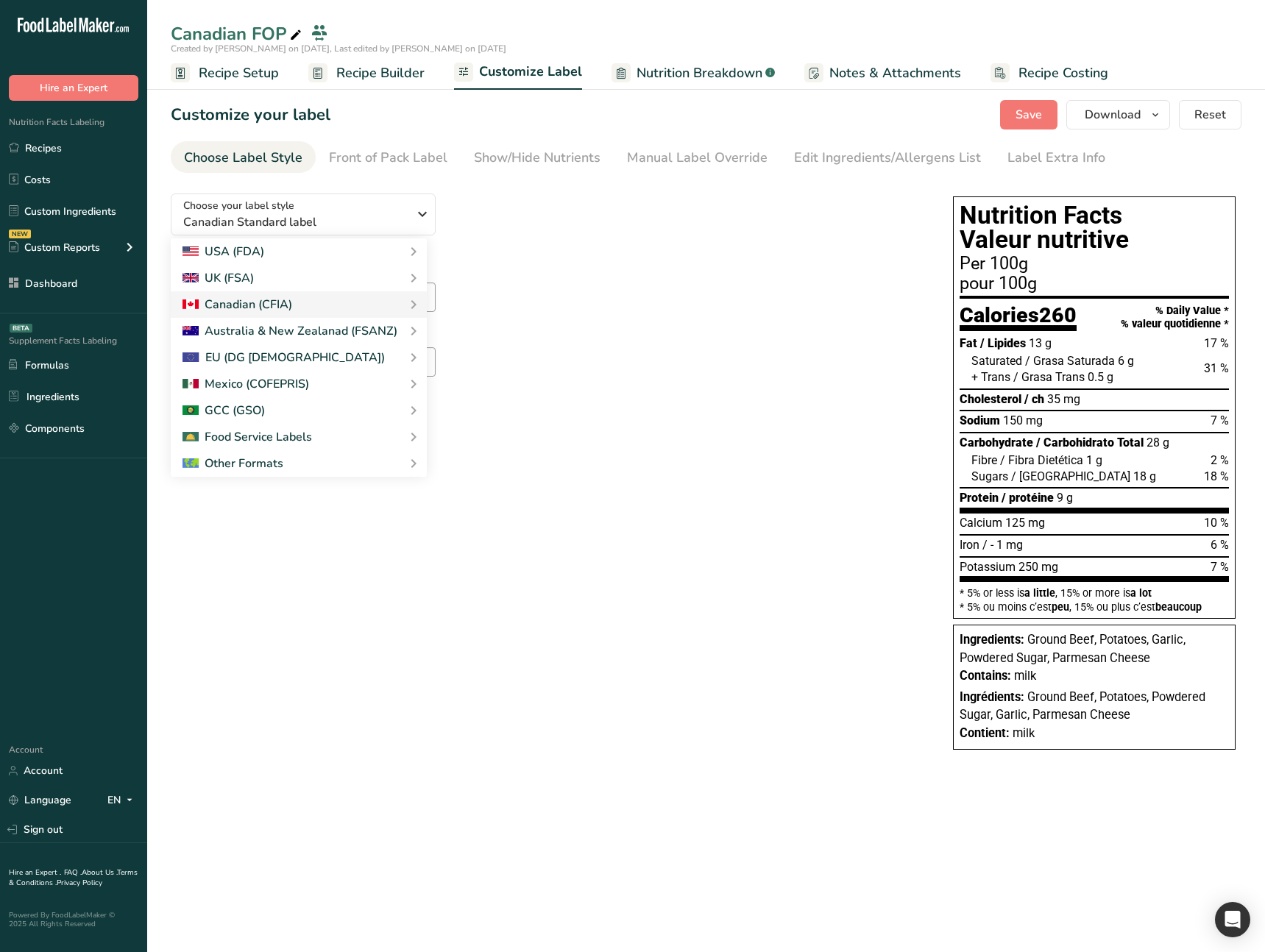
click at [616, 247] on div "Choose your label style Canadian Standard label USA (FDA) Standard FDA label Ta…" at bounding box center [547, 301] width 753 height 239
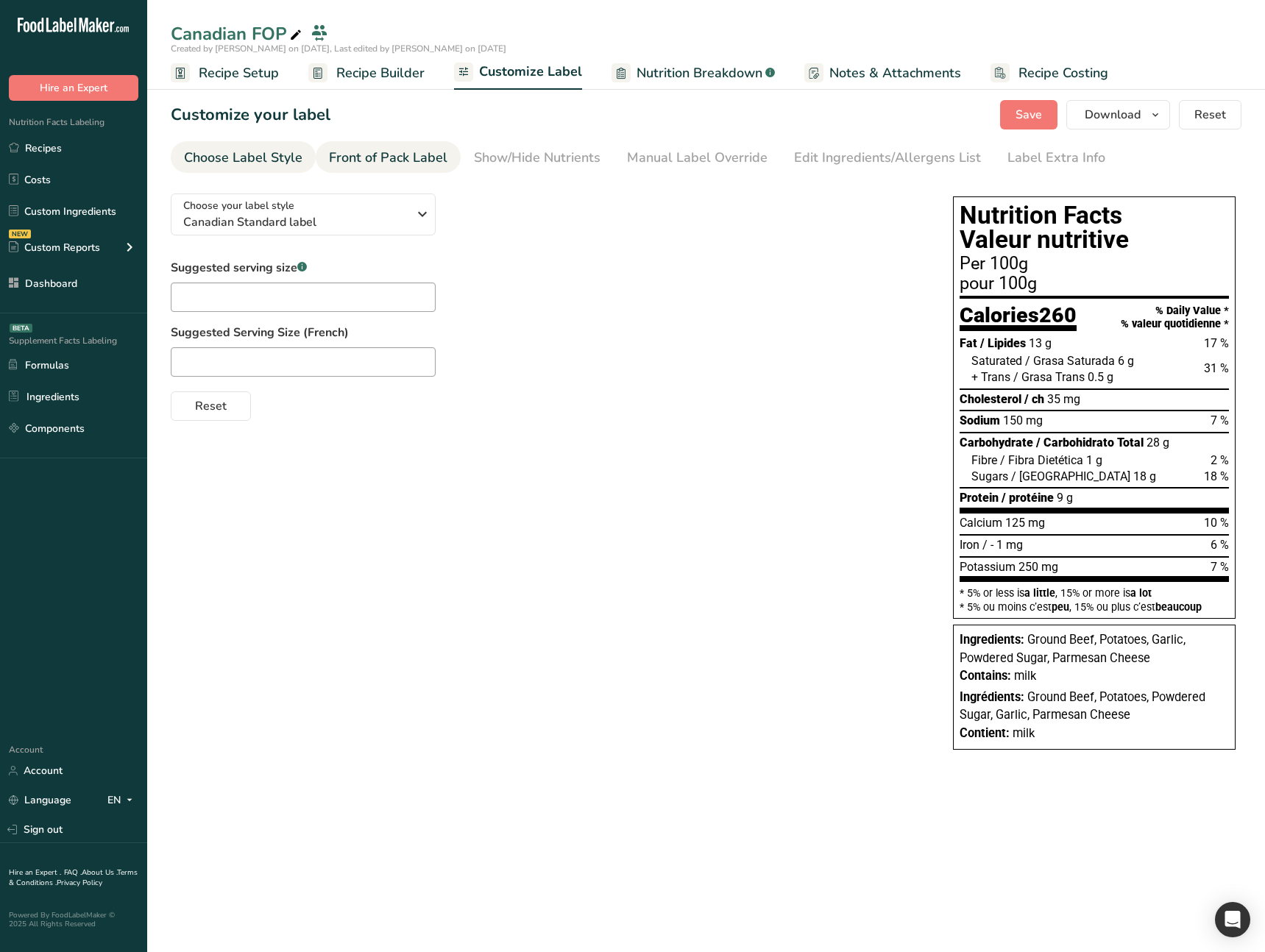
drag, startPoint x: 395, startPoint y: 170, endPoint x: 409, endPoint y: 166, distance: 14.6
click at [395, 170] on link "Front of Pack Label" at bounding box center [388, 158] width 119 height 34
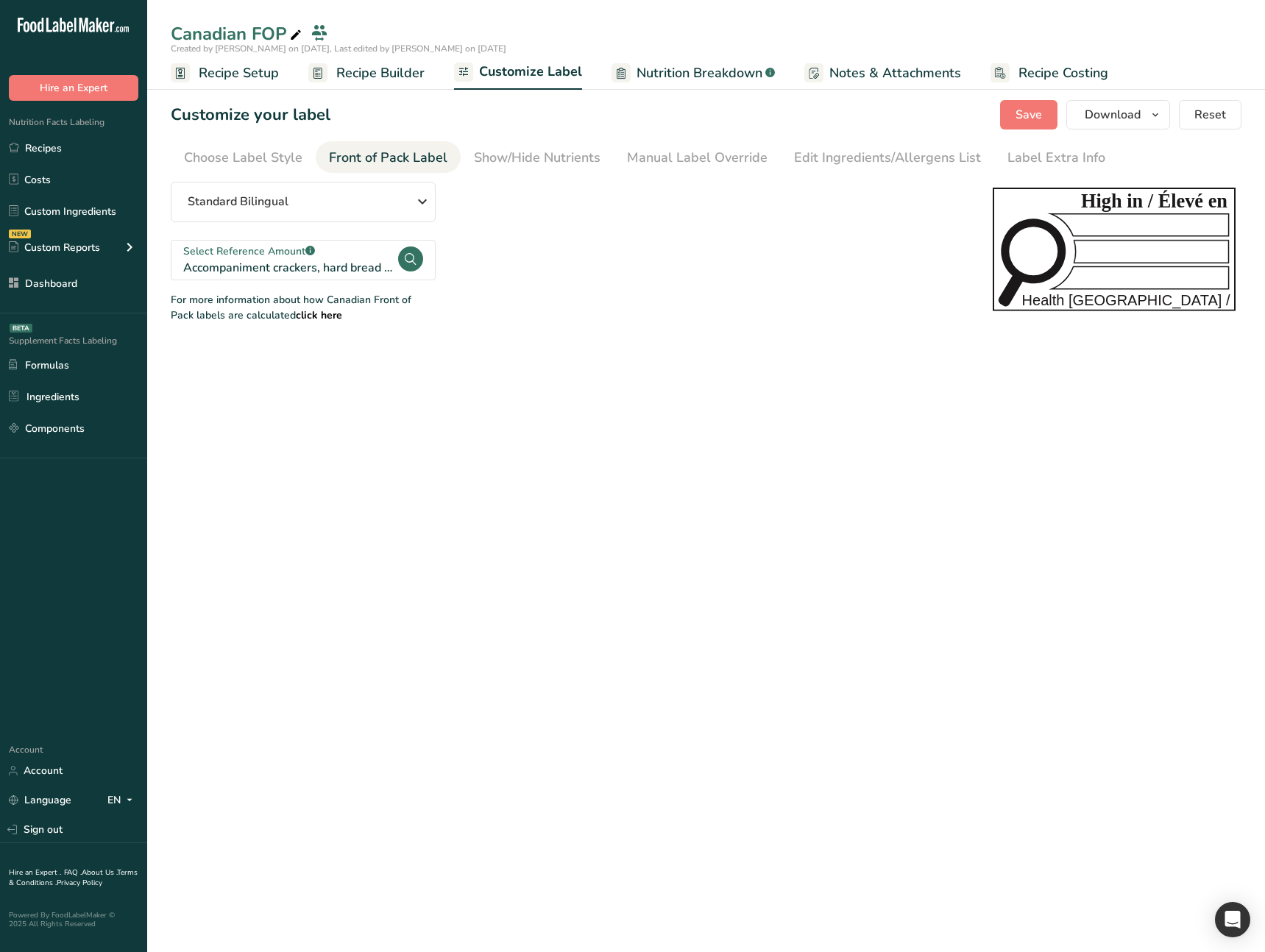
click at [310, 251] on icon at bounding box center [310, 251] width 1 height 4
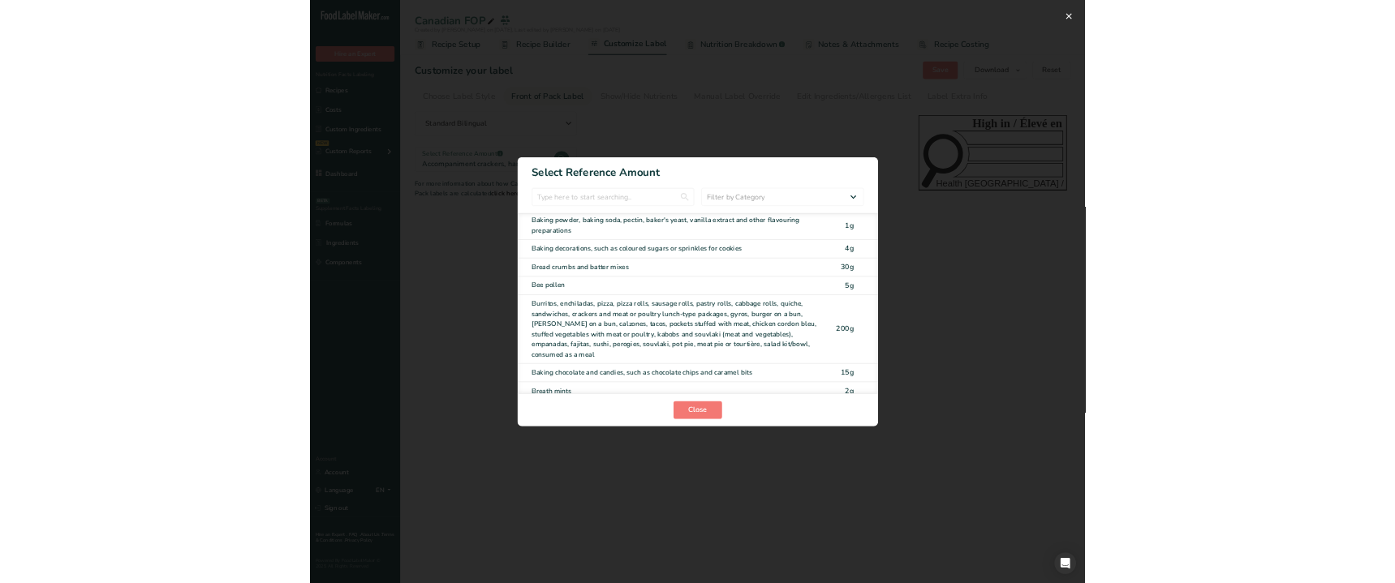
scroll to position [611, 0]
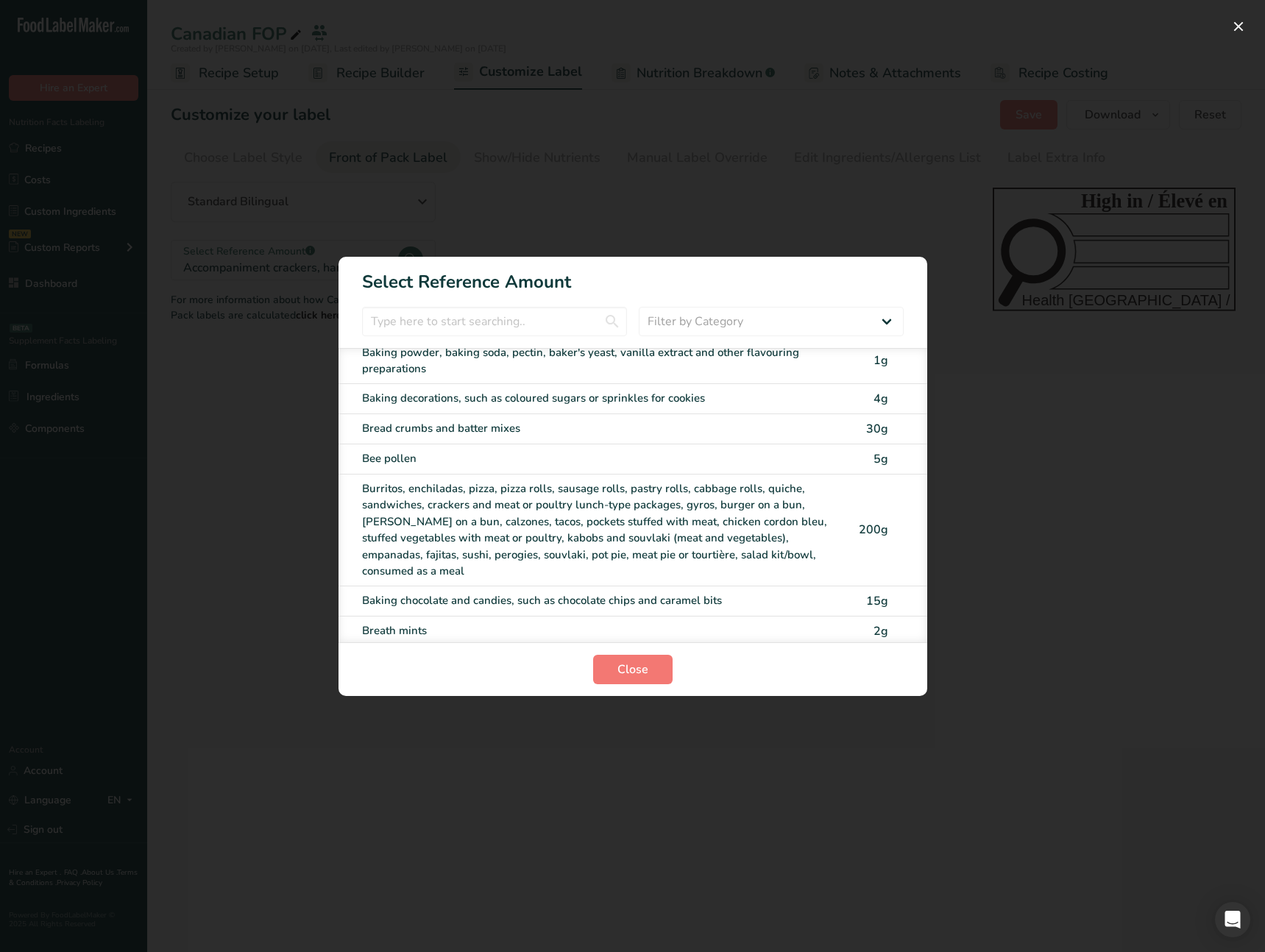
drag, startPoint x: 466, startPoint y: 516, endPoint x: 514, endPoint y: 554, distance: 61.2
click at [466, 516] on div "Burritos, enchiladas, pizza, pizza rolls, sausage rolls, pastry rolls, cabbage …" at bounding box center [602, 530] width 481 height 100
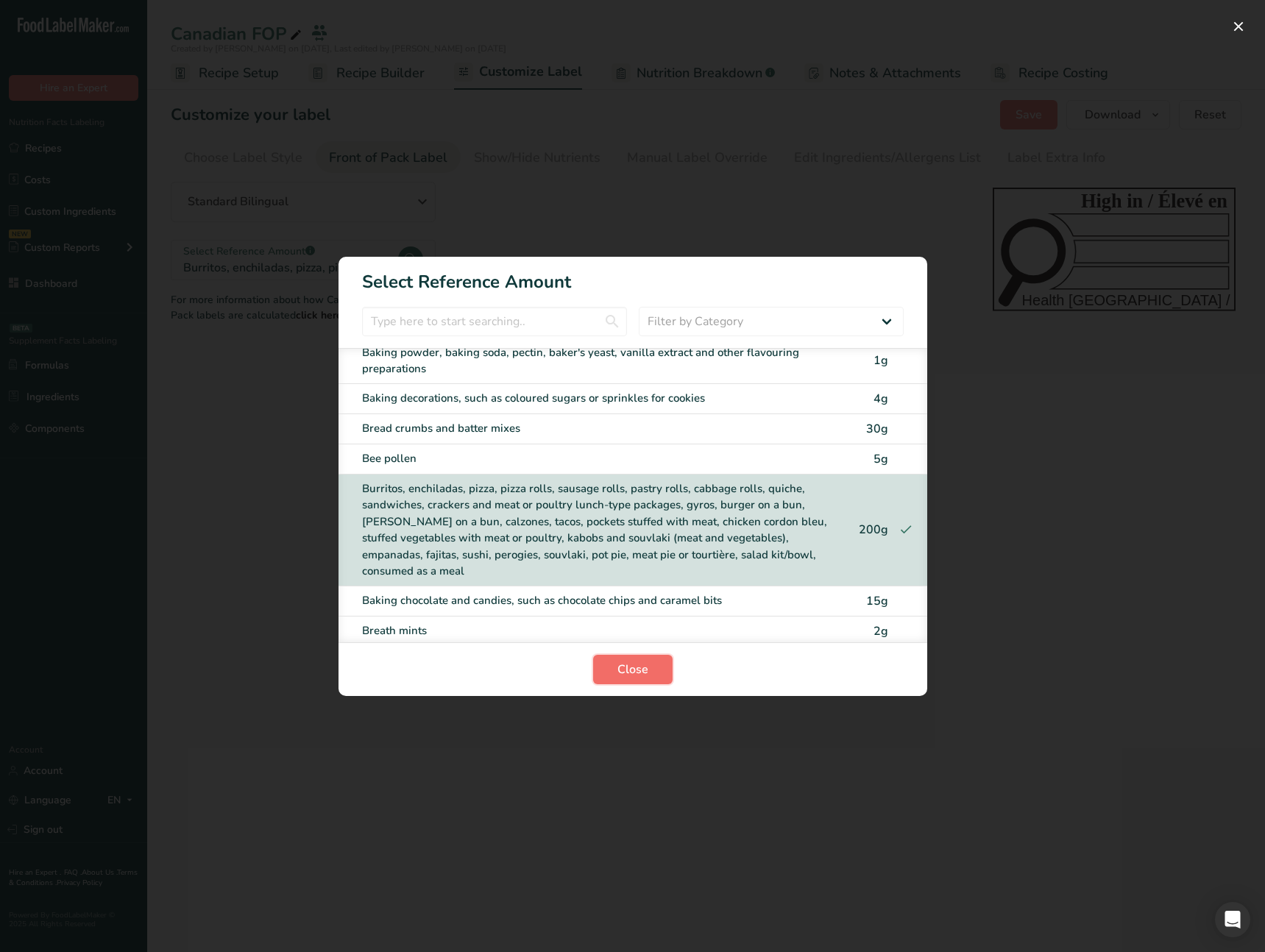
click at [637, 673] on span "Close" at bounding box center [633, 669] width 31 height 17
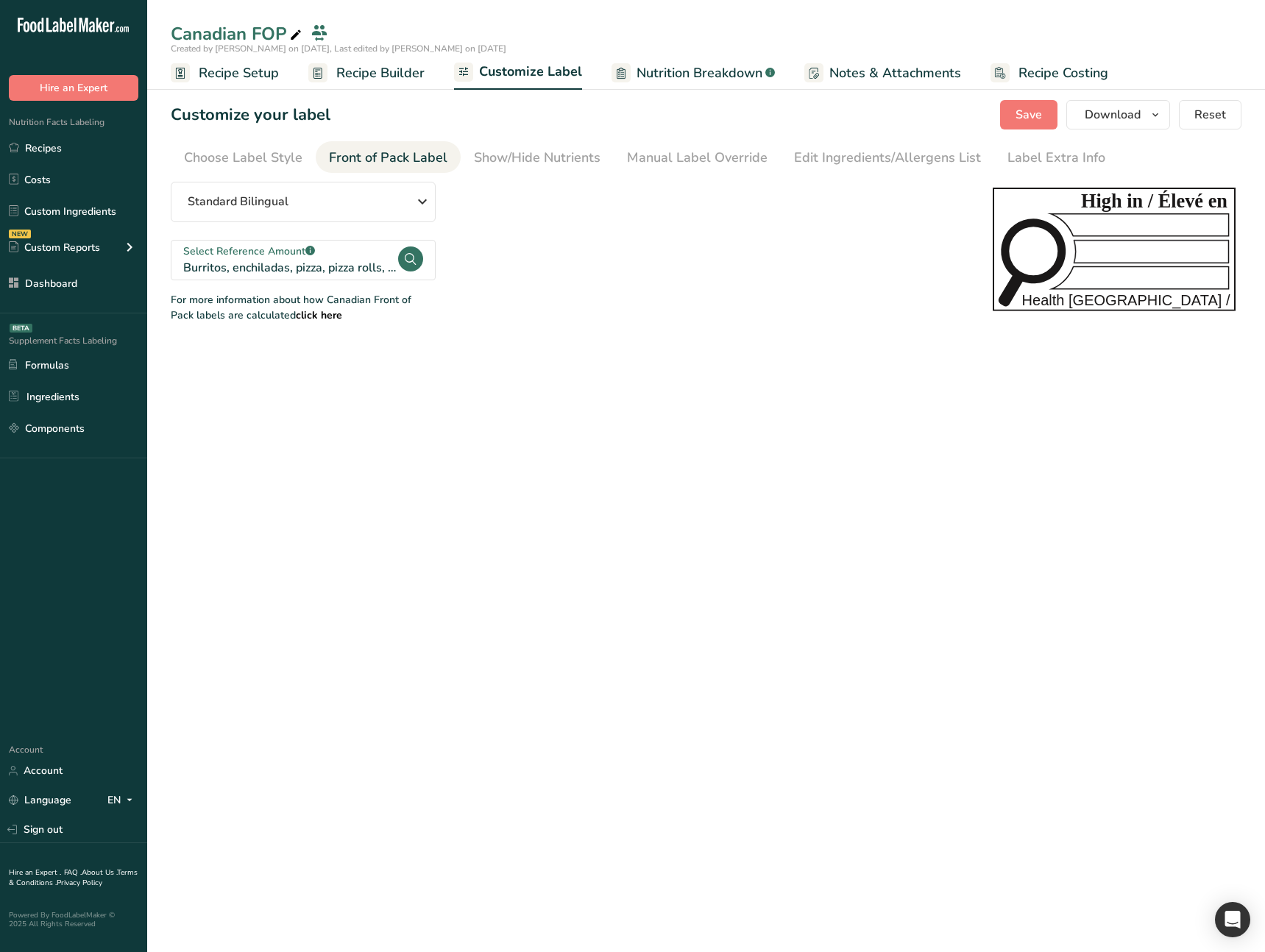
click at [616, 539] on main "Canadian FOP Created by Ahmad Ibrahim on 2025-08-18, Last edited by Ahmad Ibrah…" at bounding box center [632, 476] width 1265 height 952
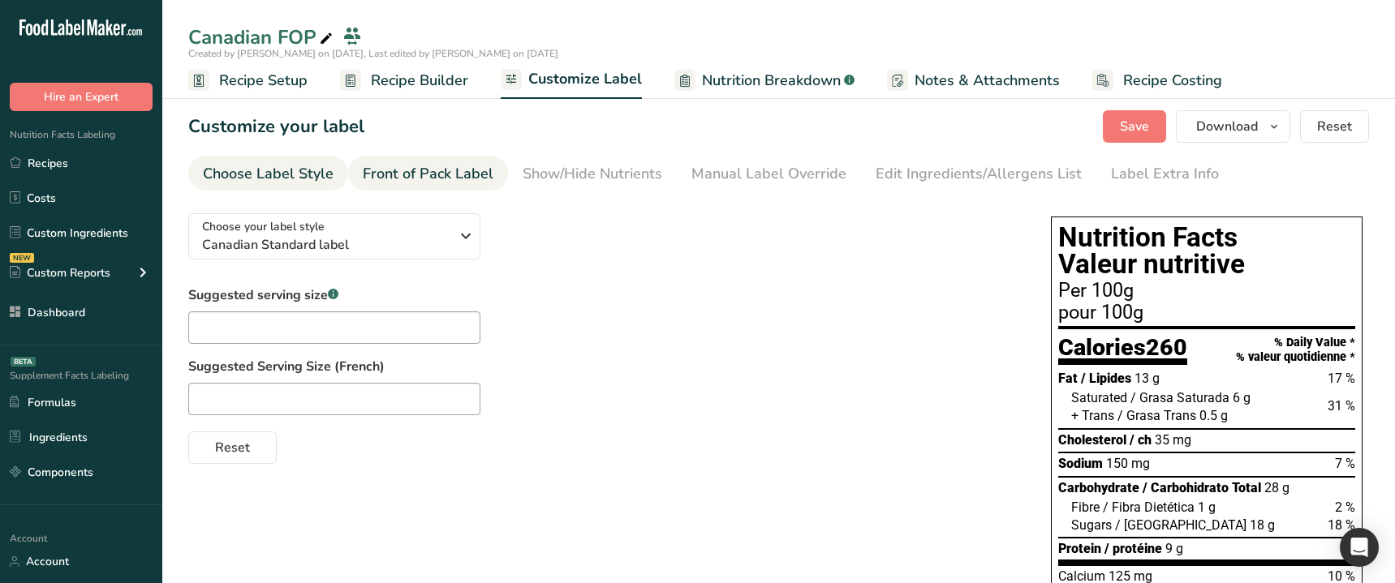
click at [445, 178] on div "Front of Pack Label" at bounding box center [428, 174] width 131 height 22
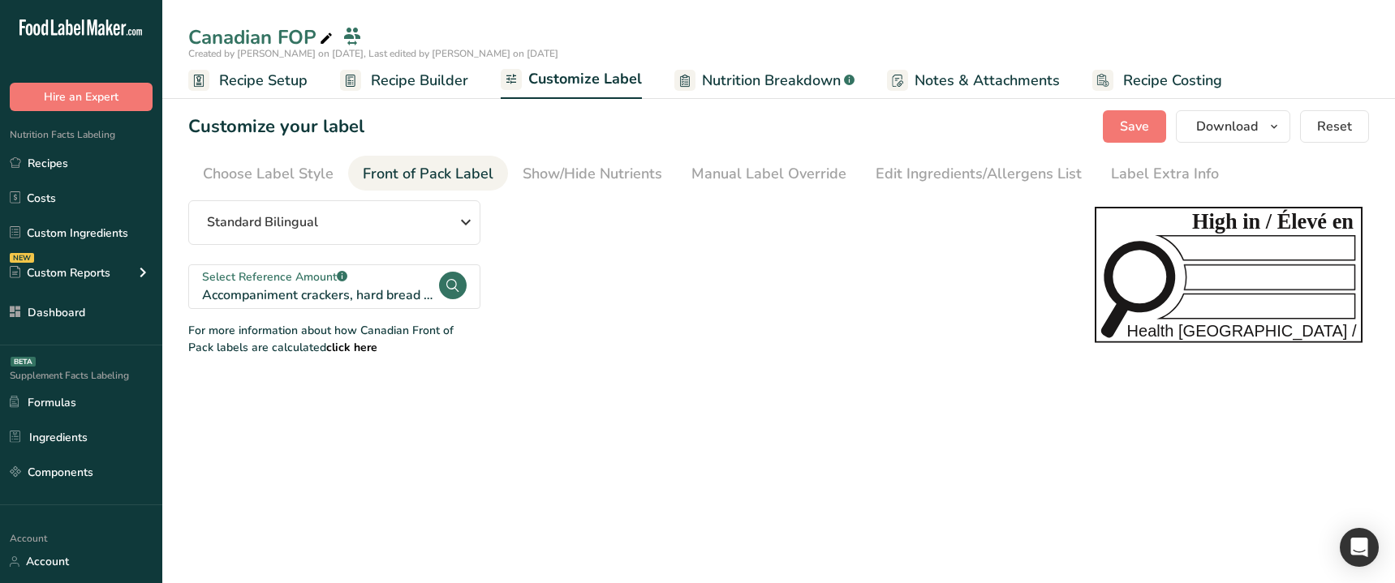
click at [333, 280] on div "Select Reference Amount .a-a{fill:#347362;}.b-a{fill:#fff;}" at bounding box center [319, 277] width 235 height 17
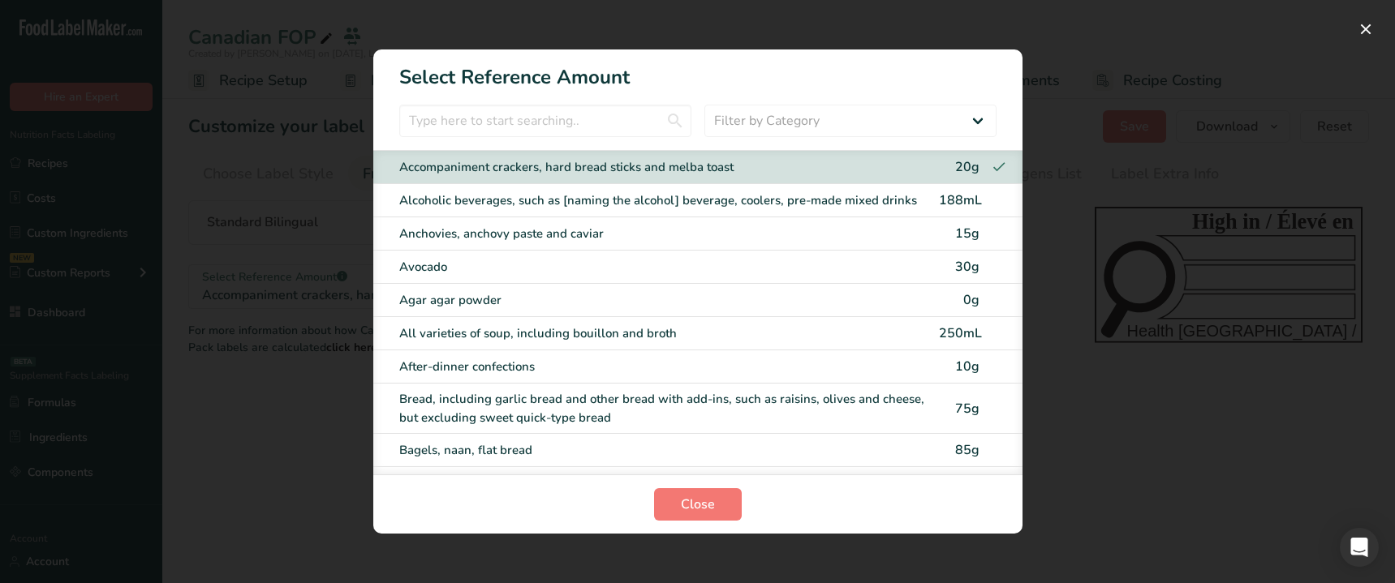
click at [467, 308] on div "Agar agar powder" at bounding box center [664, 300] width 530 height 19
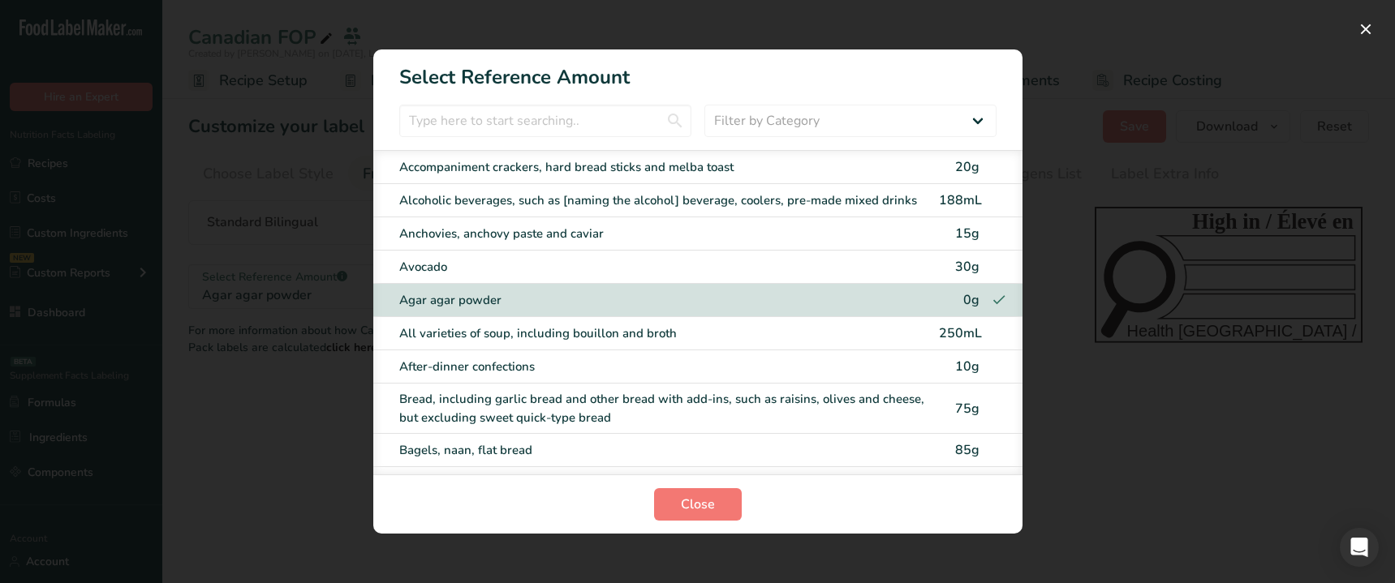
click at [518, 337] on div "All varieties of soup, including bouillon and broth" at bounding box center [664, 334] width 530 height 19
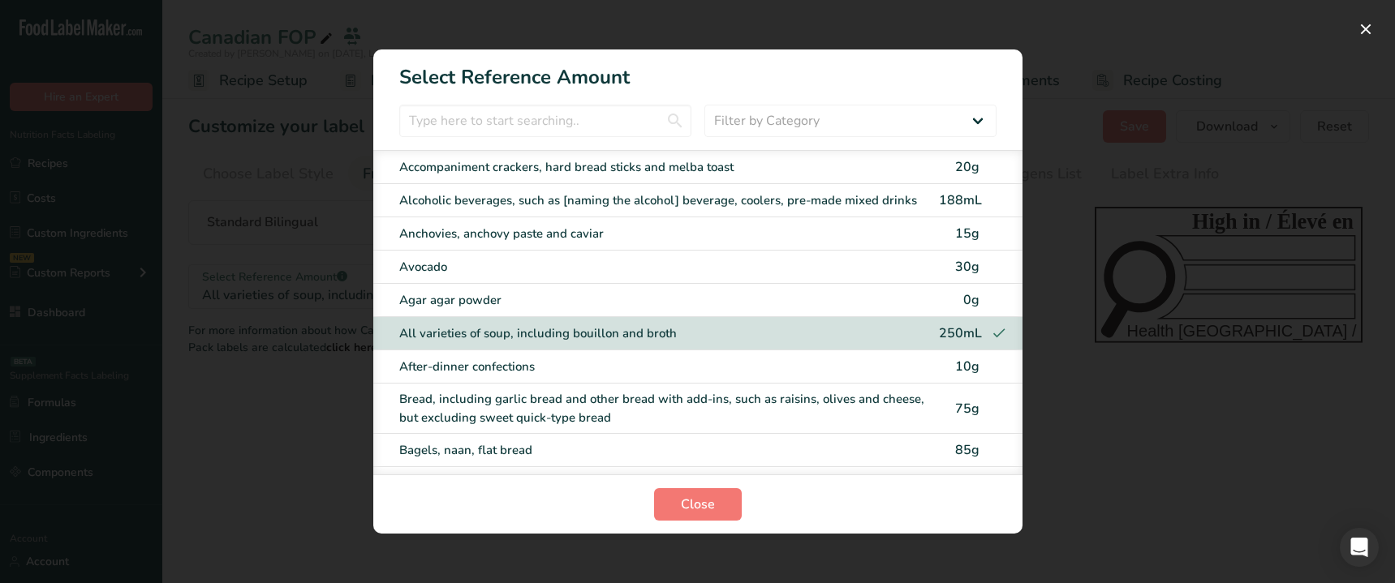
click at [522, 247] on div "Anchovies, anchovy paste and caviar 15g" at bounding box center [697, 233] width 649 height 33
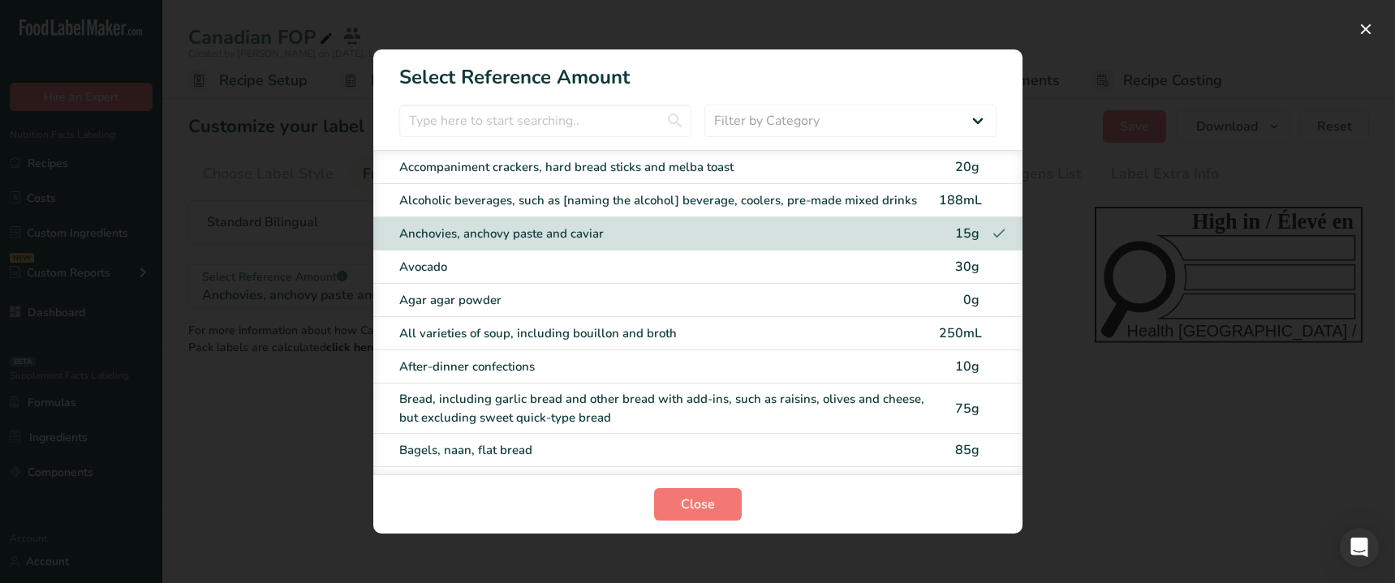
click at [518, 277] on div "Avocado 30g" at bounding box center [697, 267] width 649 height 33
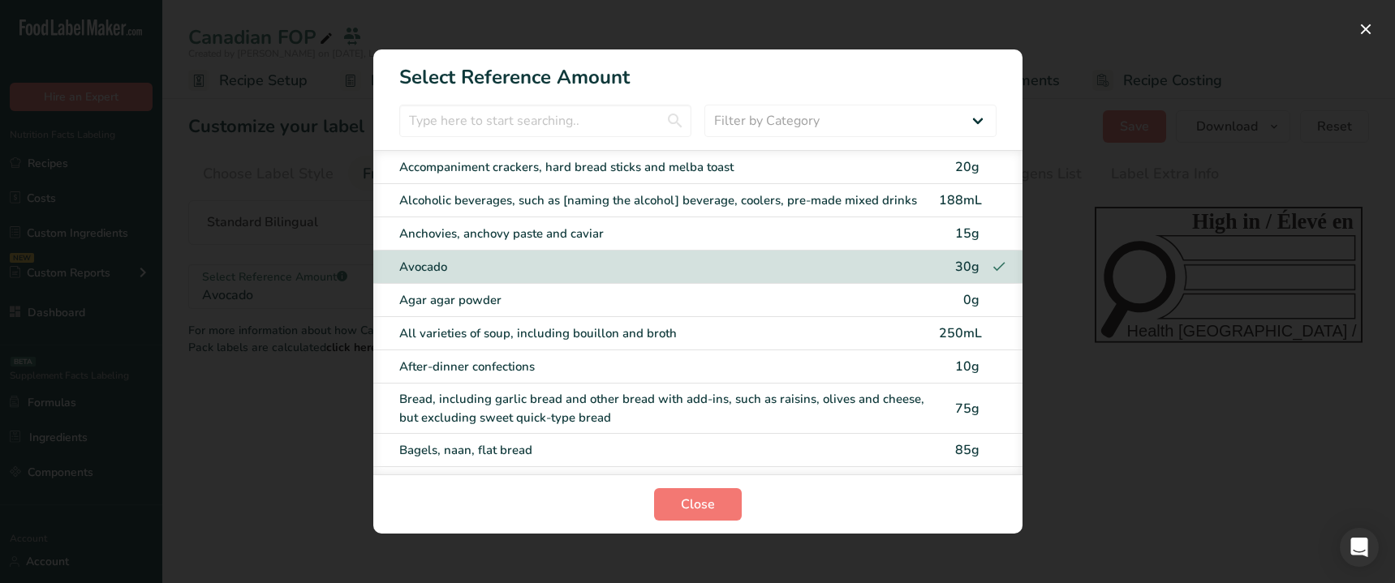
click at [515, 325] on div "All varieties of soup, including bouillon and broth" at bounding box center [664, 334] width 530 height 19
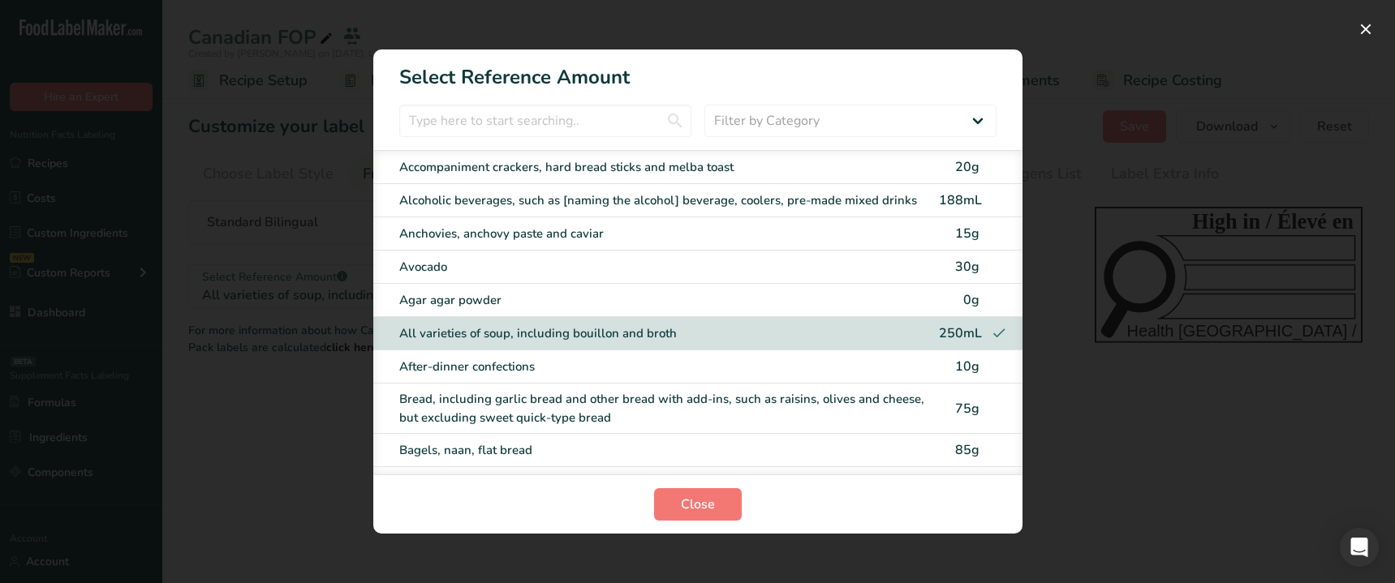
click at [504, 382] on div "After-dinner confections 10g" at bounding box center [697, 366] width 649 height 33
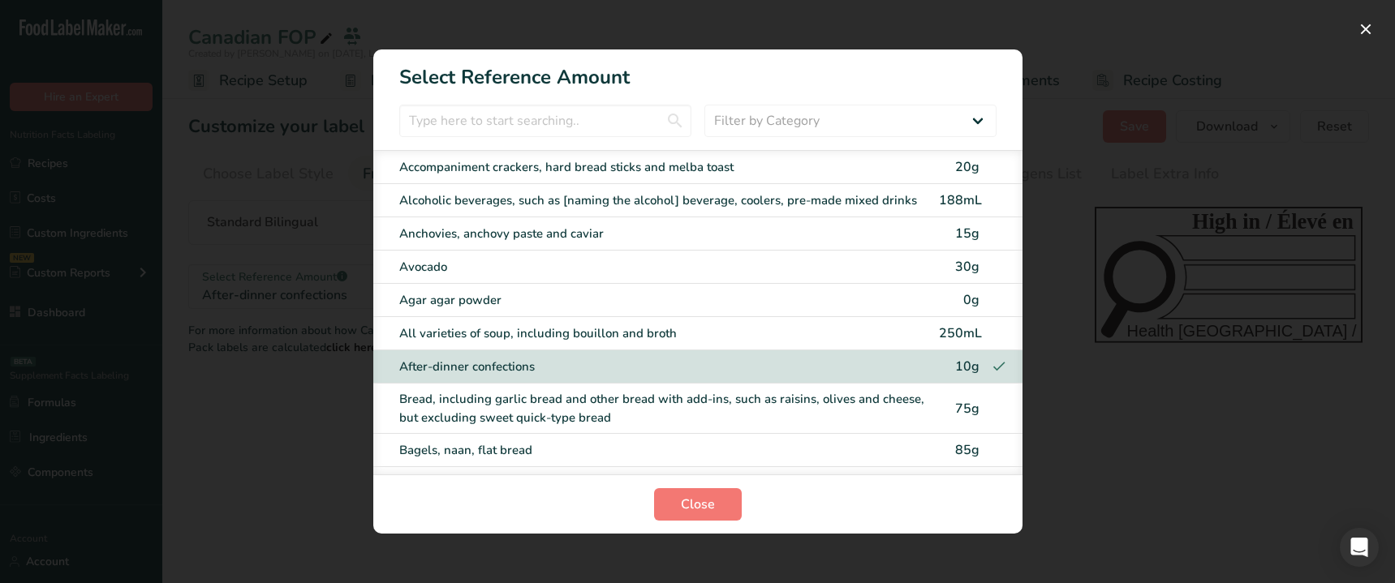
click at [498, 417] on div "Bread, including garlic bread and other bread with add-ins, such as raisins, ol…" at bounding box center [664, 408] width 530 height 37
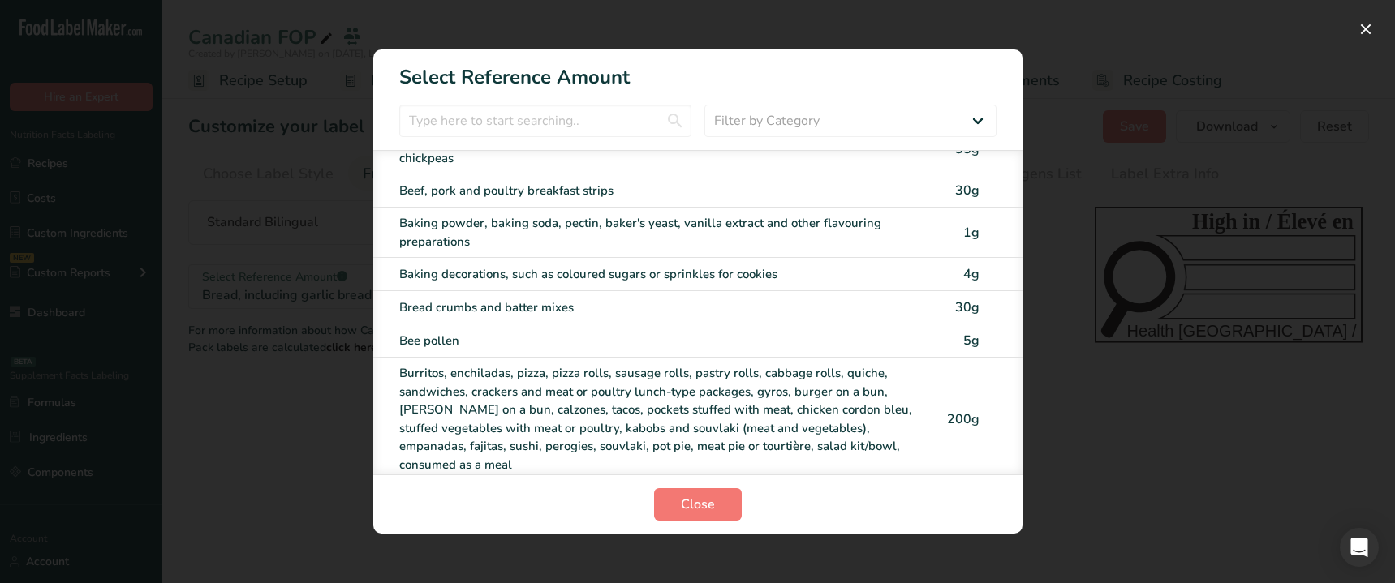
scroll to position [541, 0]
click at [489, 398] on div "Burritos, enchiladas, pizza, pizza rolls, sausage rolls, pastry rolls, cabbage …" at bounding box center [664, 421] width 530 height 110
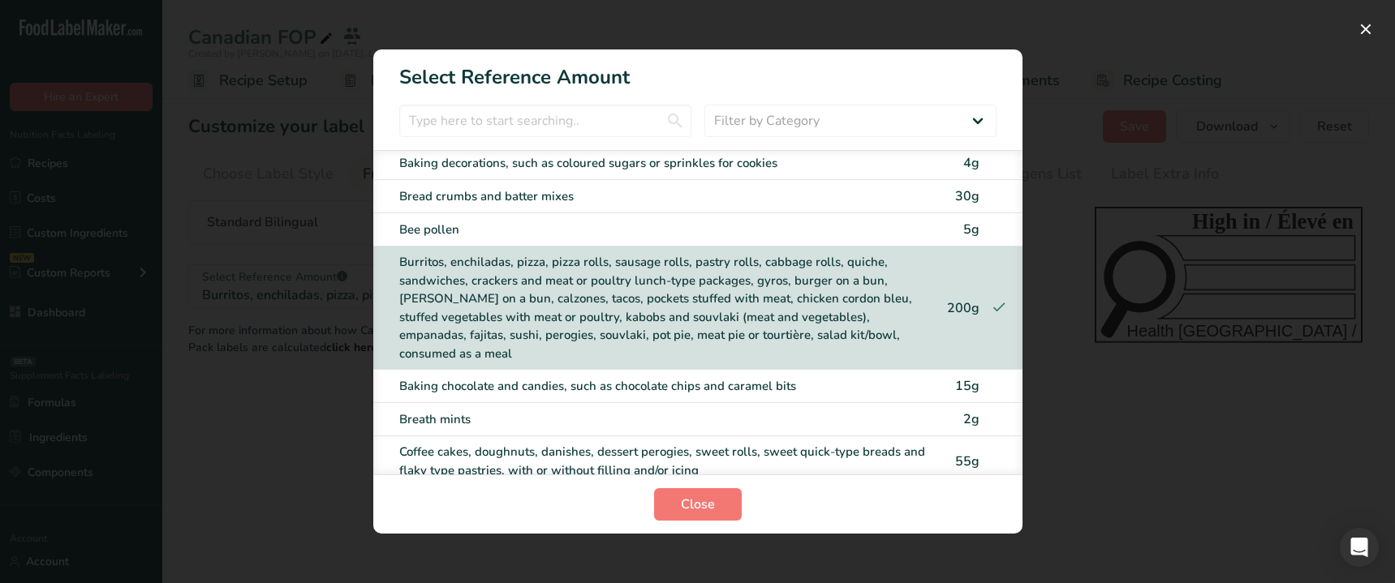
scroll to position [664, 0]
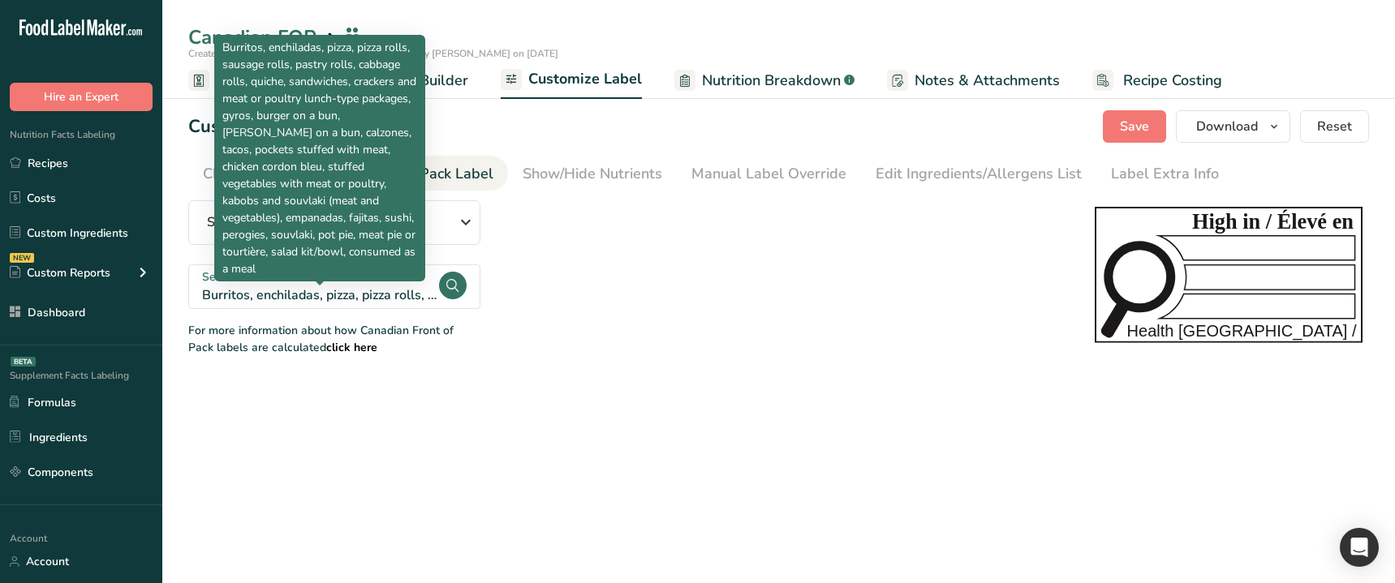
click at [363, 274] on p "Burritos, enchiladas, pizza, pizza rolls, sausage rolls, pastry rolls, cabbage …" at bounding box center [319, 158] width 195 height 239
click at [372, 294] on div "Burritos, enchiladas, pizza, pizza rolls, sausage rolls, pastry rolls, cabbage …" at bounding box center [319, 295] width 235 height 19
click at [388, 290] on div "Burritos, enchiladas, pizza, pizza rolls, sausage rolls, pastry rolls, cabbage …" at bounding box center [319, 295] width 235 height 19
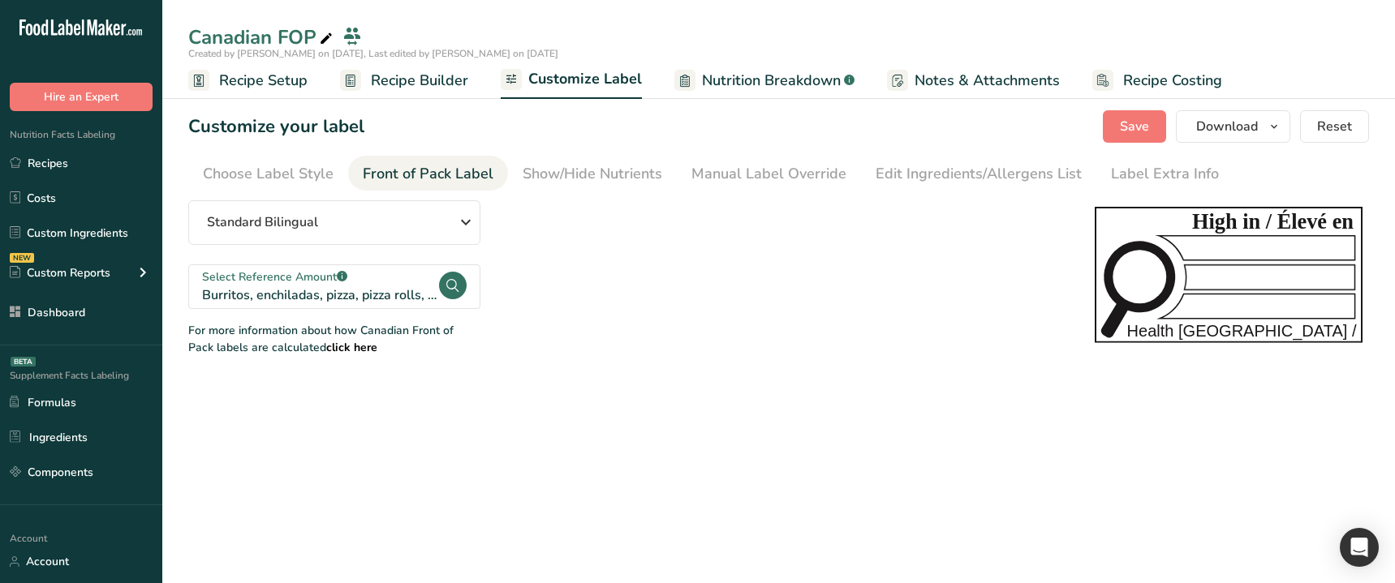
click at [701, 373] on section "Customize your label Save Download Choose what to show on your downloaded label…" at bounding box center [778, 233] width 1232 height 298
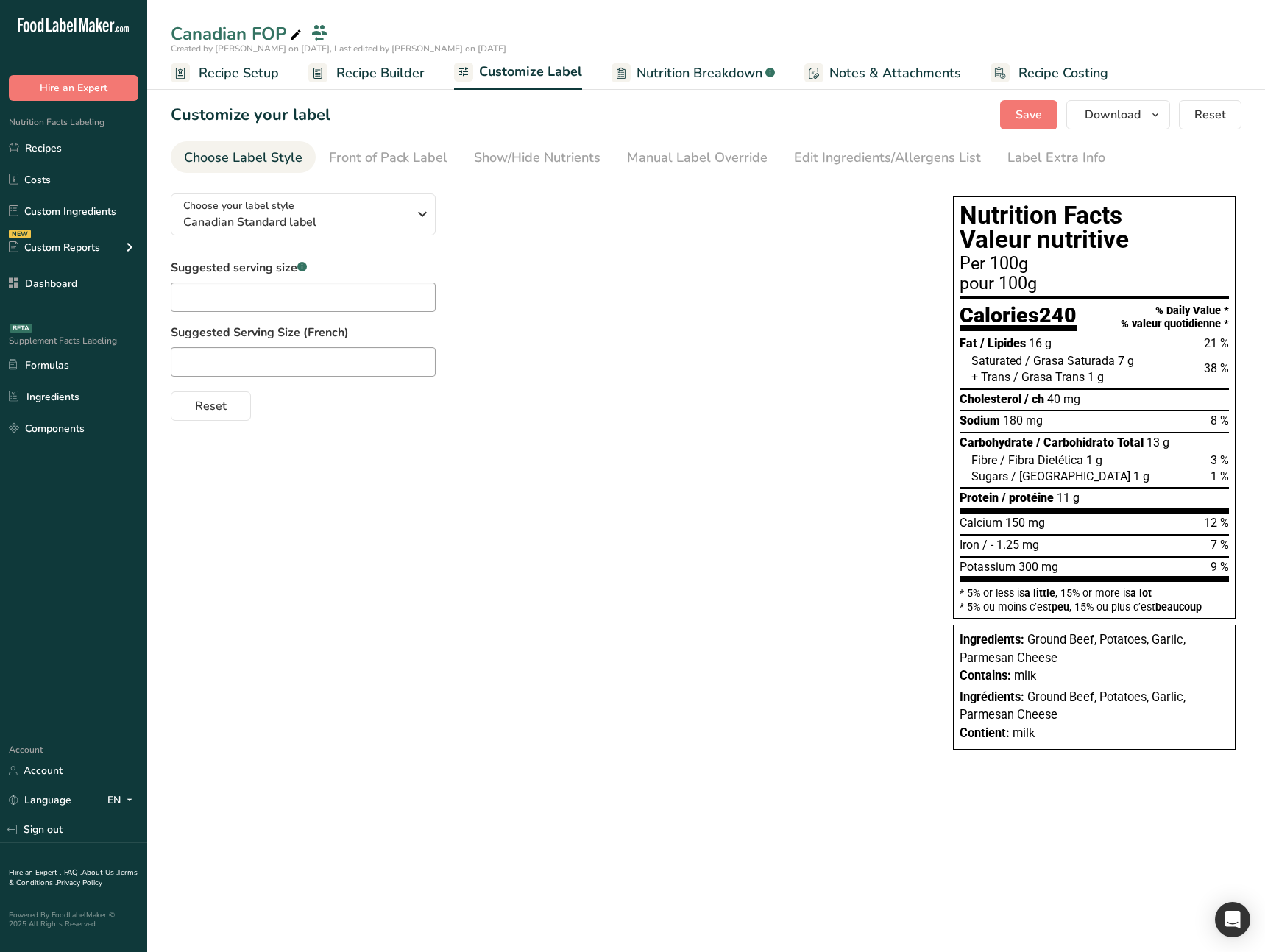
click at [465, 510] on div "Choose your label style Canadian Standard label USA (FDA) Standard FDA label Ta…" at bounding box center [705, 472] width 1070 height 583
click at [458, 512] on div "Choose your label style Canadian Standard label USA (FDA) Standard FDA label Ta…" at bounding box center [705, 472] width 1070 height 583
click at [574, 545] on div "Choose your label style Canadian Standard label USA (FDA) Standard FDA label Ta…" at bounding box center [705, 472] width 1070 height 583
click at [551, 475] on div "Choose your label style Canadian Standard label USA (FDA) Standard FDA label Ta…" at bounding box center [705, 472] width 1070 height 583
drag, startPoint x: 536, startPoint y: 256, endPoint x: 532, endPoint y: 224, distance: 32.2
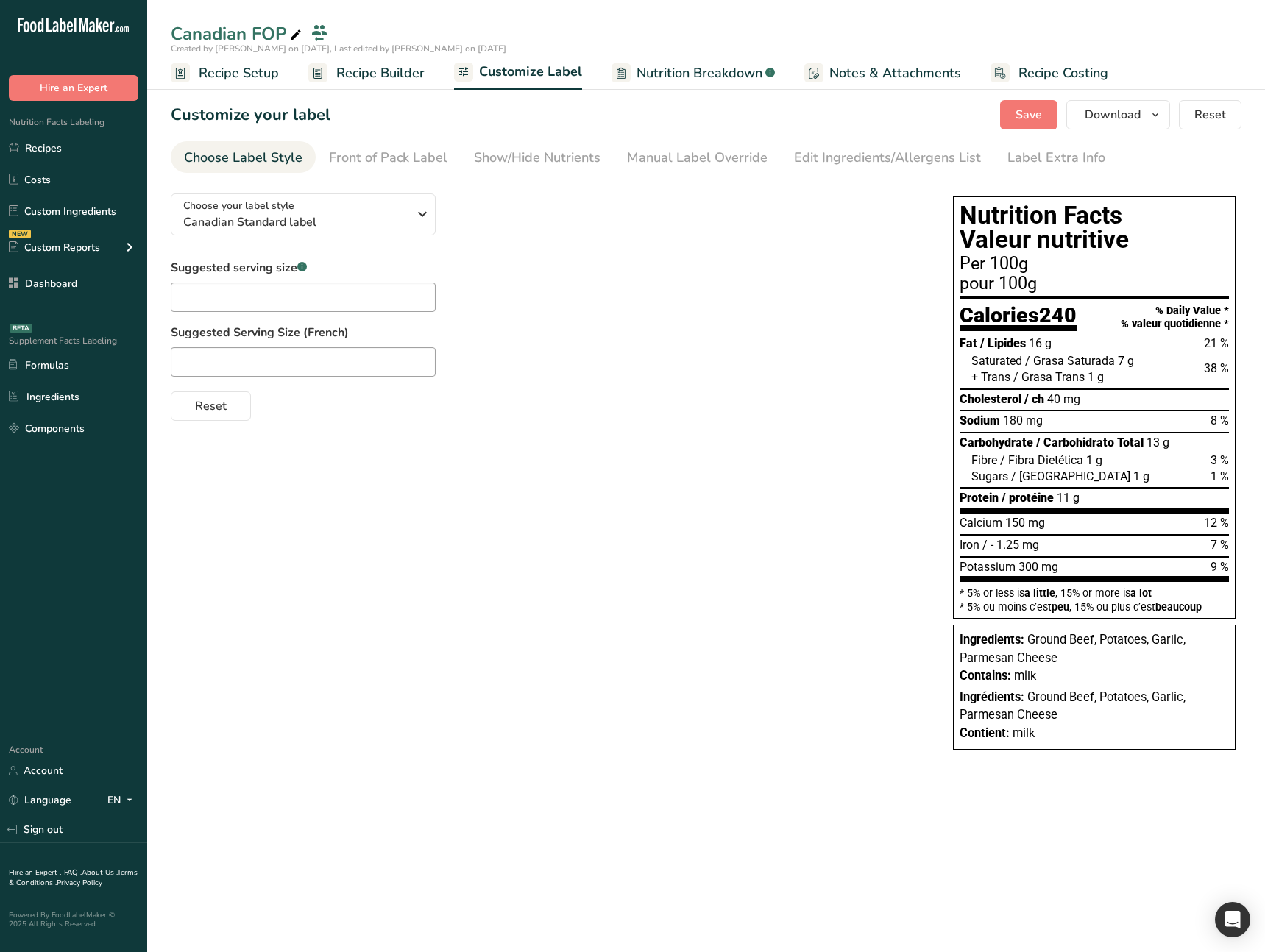
click at [536, 256] on div "Choose your label style Canadian Standard label USA (FDA) Standard FDA label Ta…" at bounding box center [547, 301] width 753 height 239
click at [528, 261] on div "Suggested serving size .a-a{fill:#347362;}.b-a{fill:#fff;} Suggested Serving Si…" at bounding box center [547, 340] width 753 height 161
click at [529, 259] on div "Suggested serving size .a-a{fill:#347362;}.b-a{fill:#fff;} Suggested Serving Si…" at bounding box center [547, 340] width 753 height 161
click at [601, 234] on div "Choose your label style Canadian Standard label USA (FDA) Standard FDA label Ta…" at bounding box center [547, 301] width 753 height 239
click at [718, 349] on div at bounding box center [547, 362] width 753 height 29
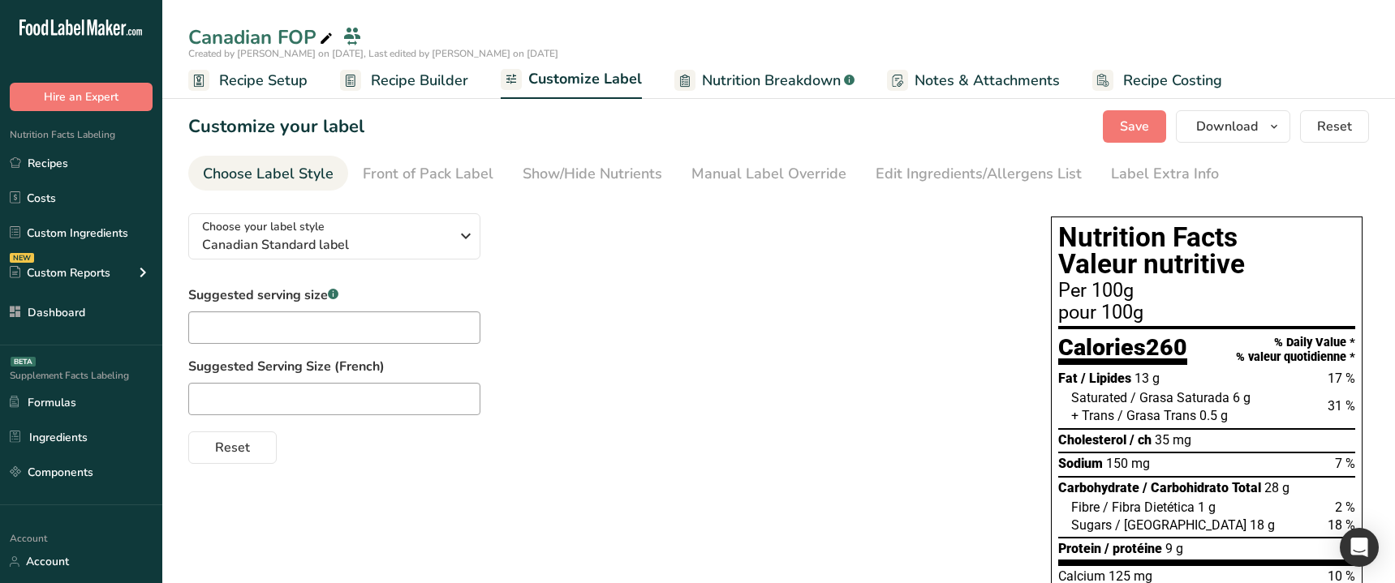
click at [554, 340] on div "Suggested serving size .a-a{fill:#347362;}.b-a{fill:#fff;} Suggested Serving Si…" at bounding box center [603, 375] width 830 height 178
click at [434, 170] on div "Front of Pack Label" at bounding box center [428, 174] width 131 height 22
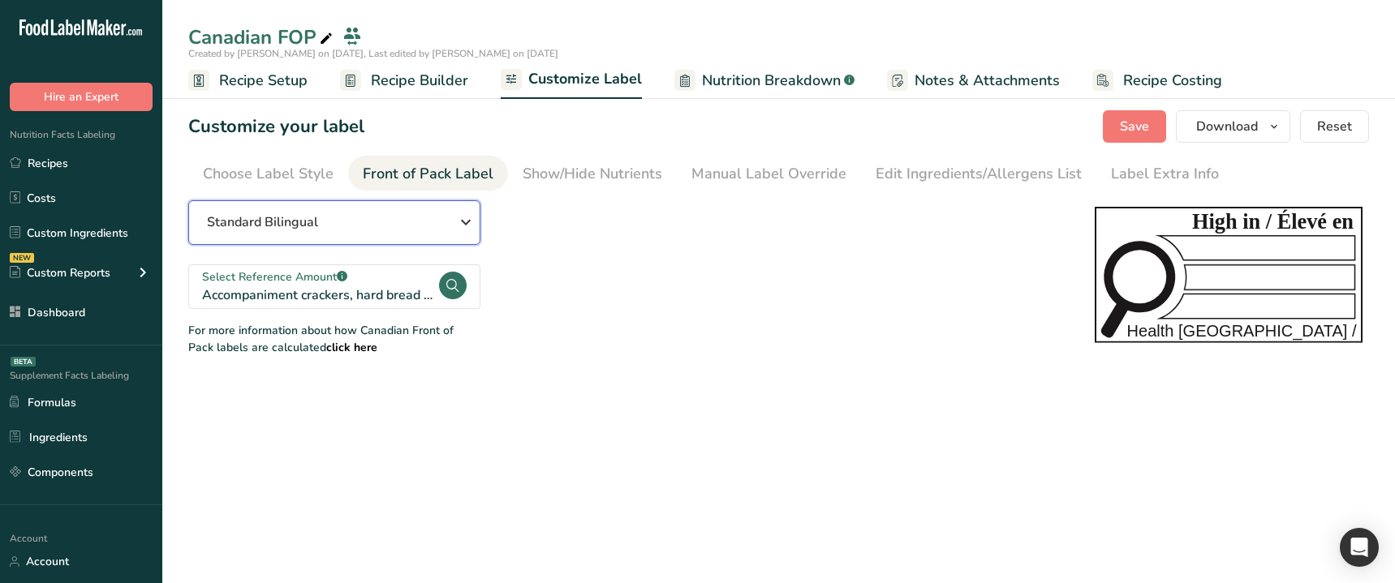
click at [358, 221] on div "Standard Bilingual" at bounding box center [334, 222] width 254 height 19
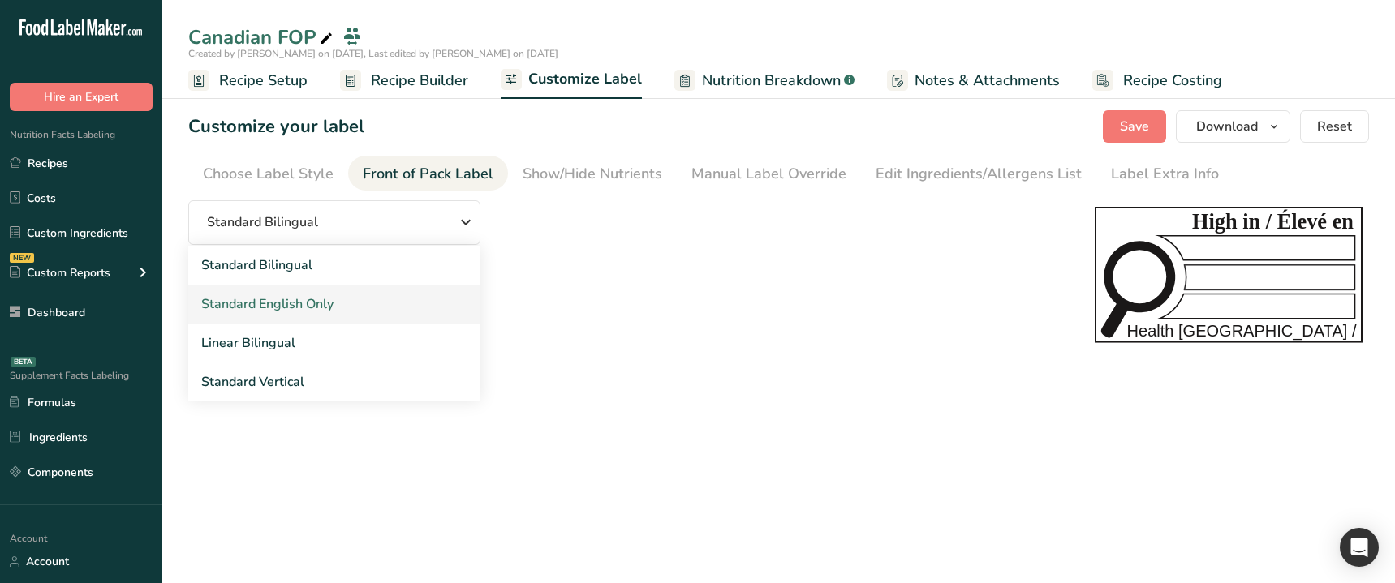
drag, startPoint x: 716, startPoint y: 276, endPoint x: 468, endPoint y: 306, distance: 250.1
click at [701, 276] on div "Standard Bilingual Standard Bilingual Standard English Only Linear Bilingual St…" at bounding box center [625, 278] width 874 height 156
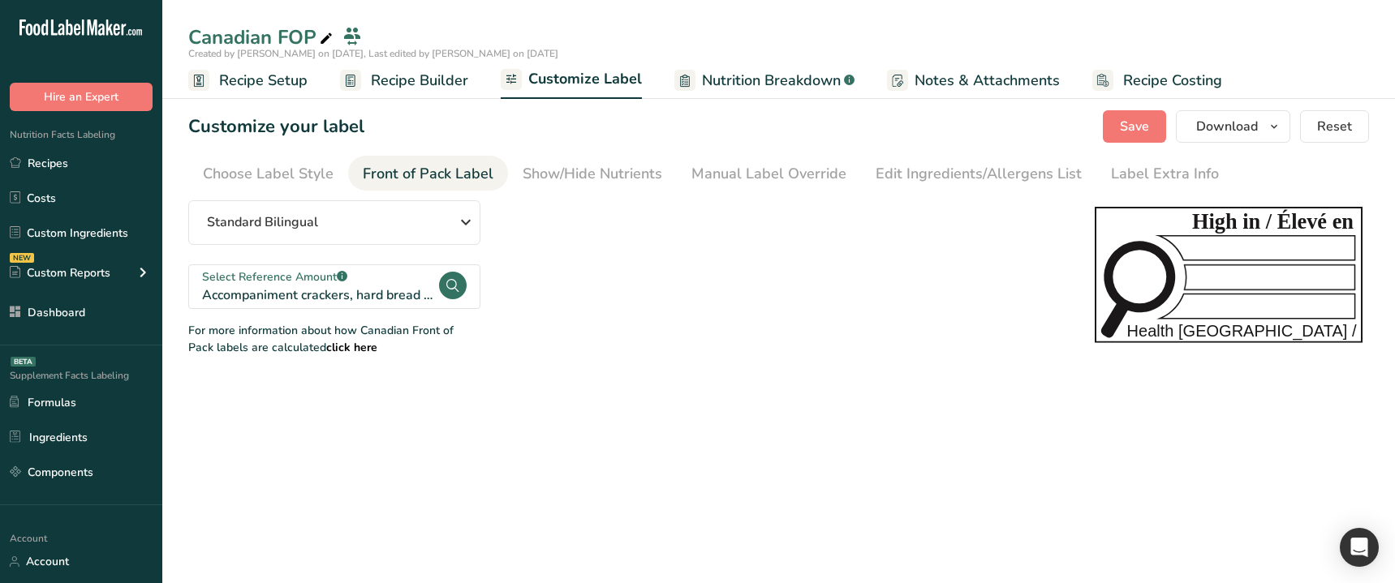
click at [404, 302] on div "Select Reference Amount .a-a{fill:#347362;}.b-a{fill:#fff;} Accompaniment crack…" at bounding box center [319, 287] width 235 height 30
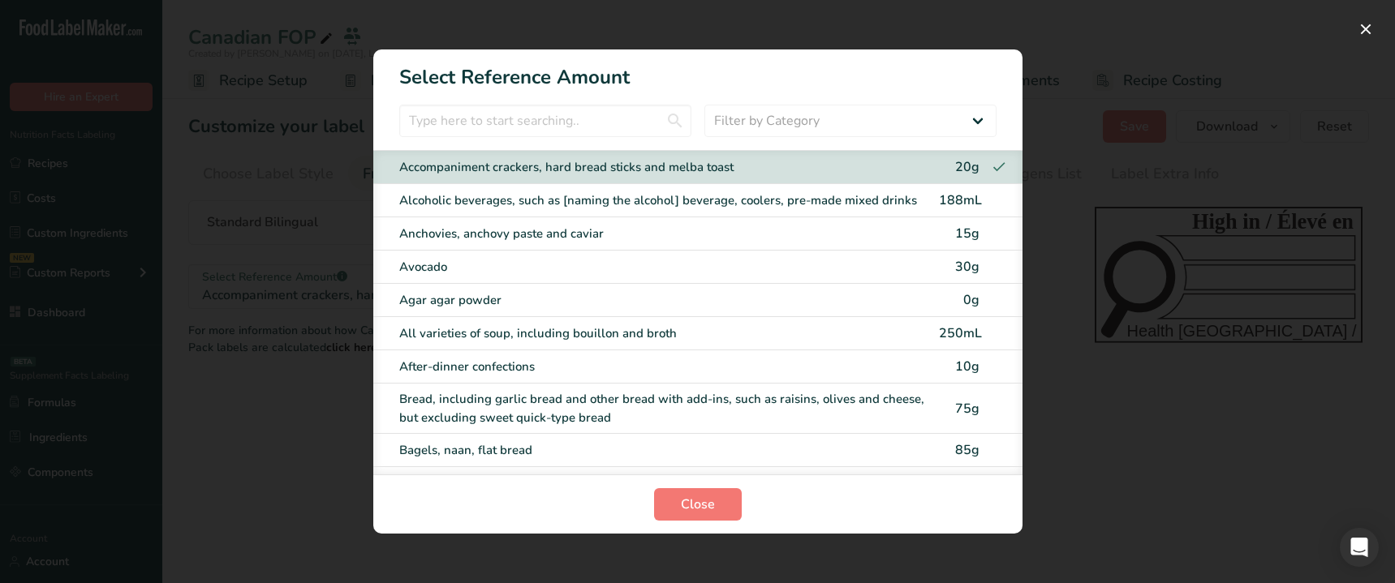
click at [484, 367] on div "After-dinner confections" at bounding box center [664, 367] width 530 height 19
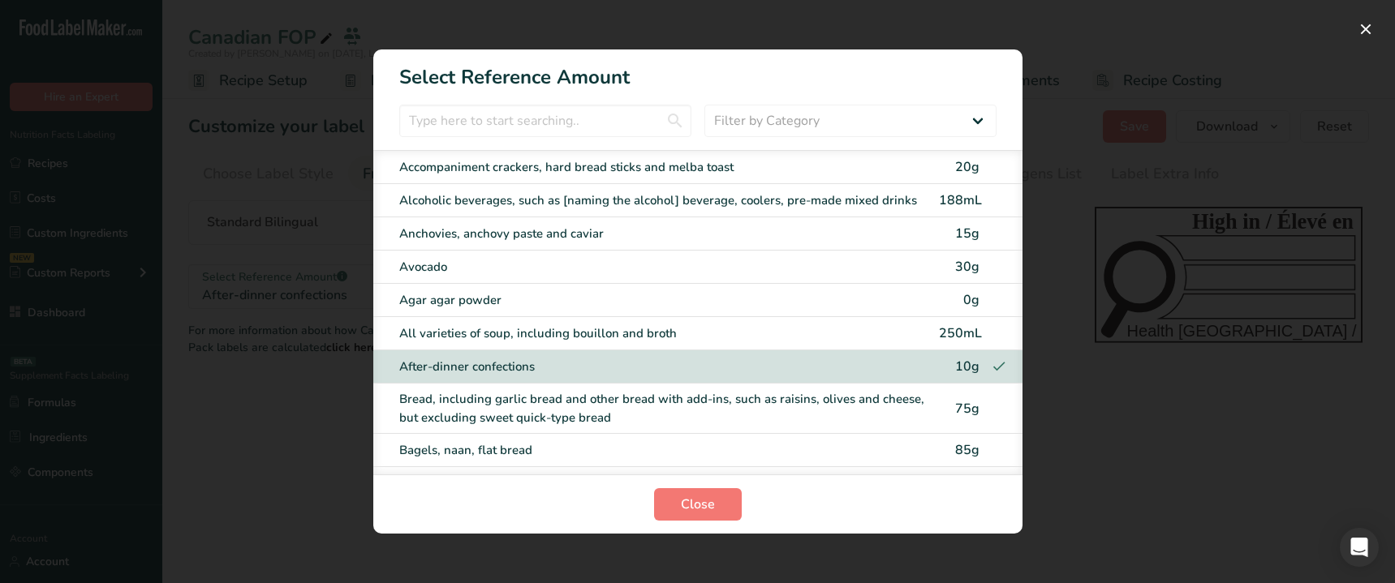
scroll to position [39, 0]
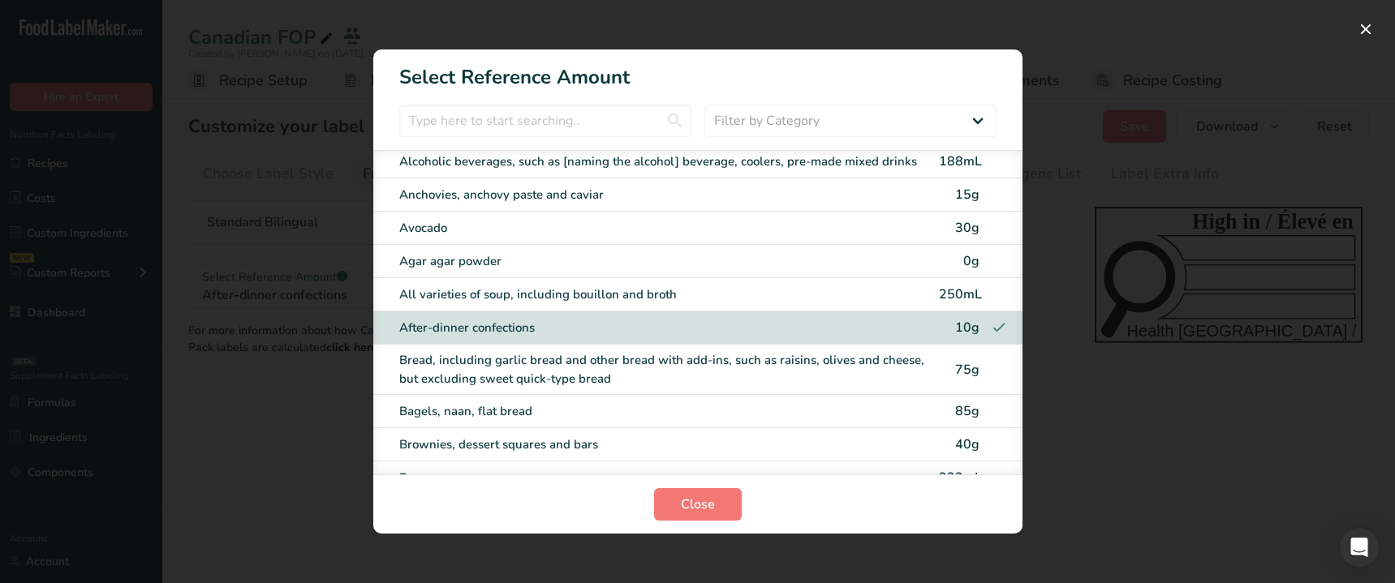
click at [522, 351] on div "Bread, including garlic bread and other bread with add-ins, such as raisins, ol…" at bounding box center [664, 369] width 530 height 37
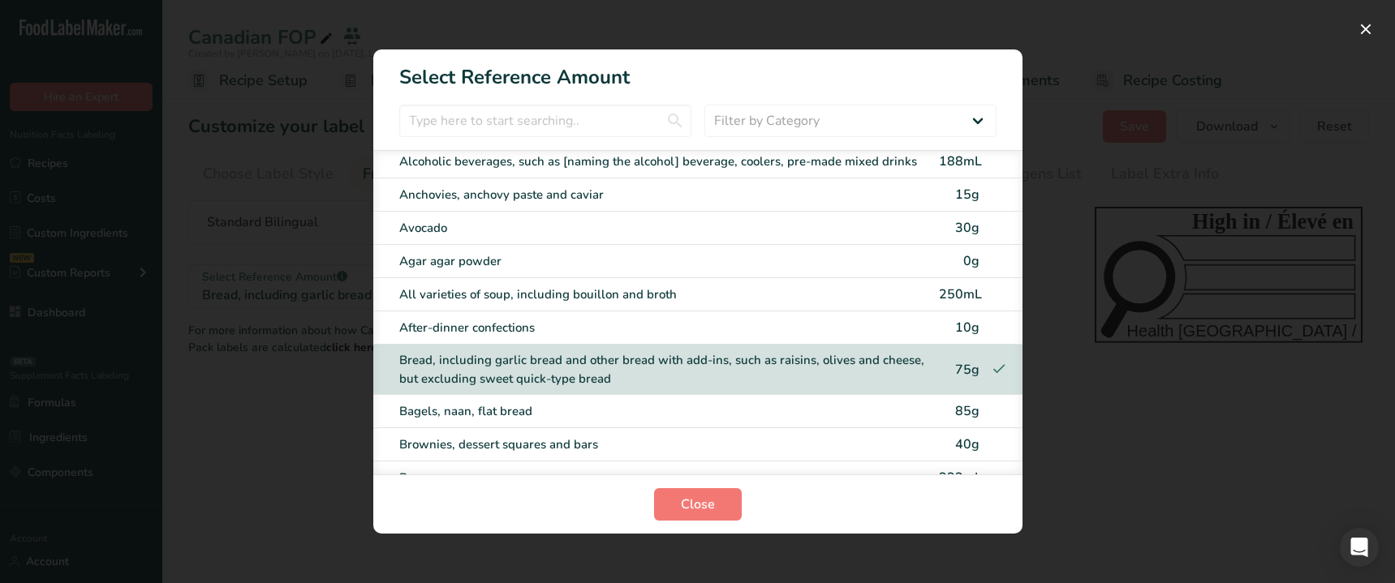
scroll to position [95, 0]
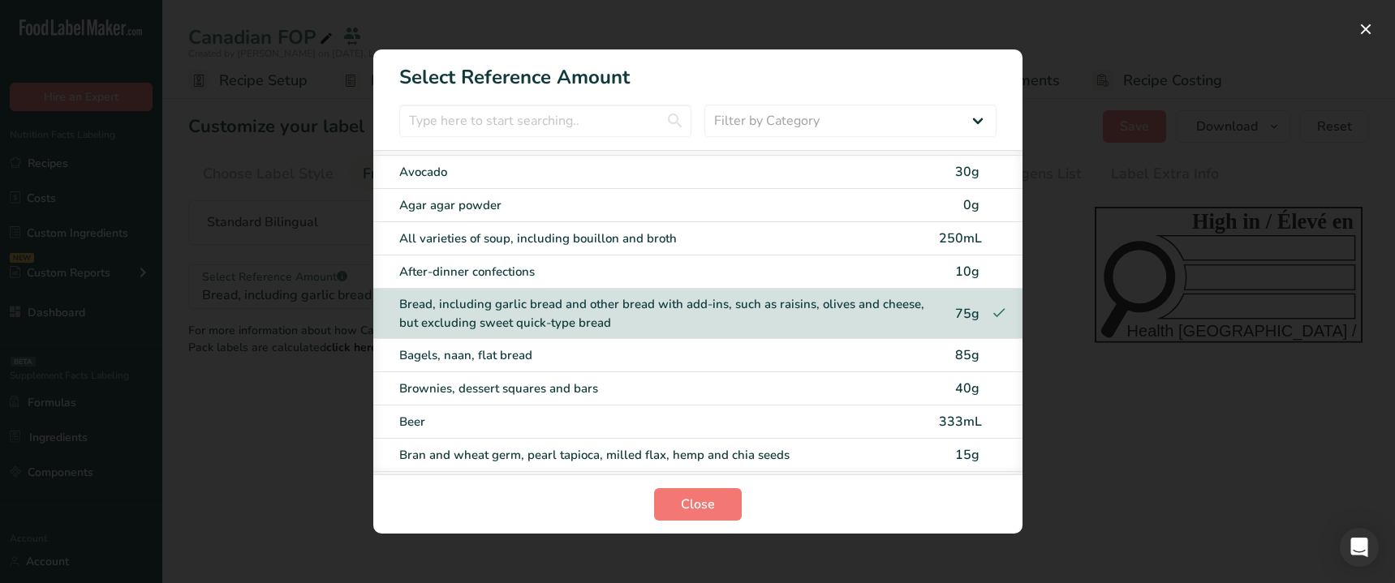
click at [543, 359] on div "Bagels, naan, flat bread" at bounding box center [664, 355] width 530 height 19
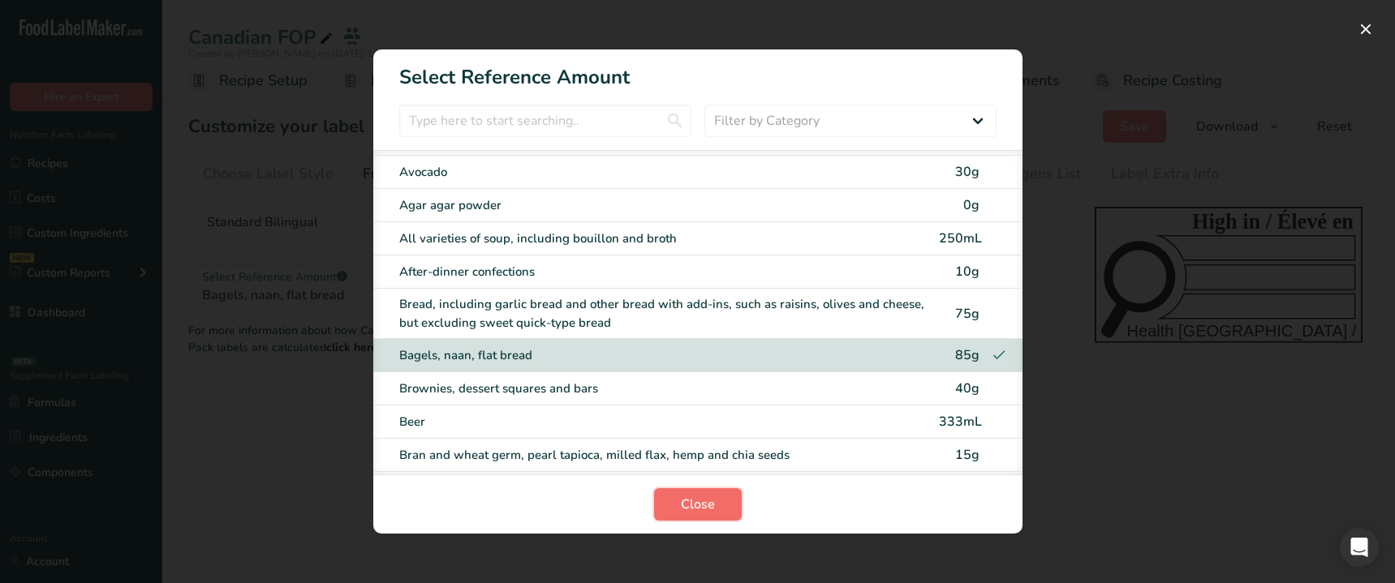
click at [684, 503] on span "Close" at bounding box center [698, 504] width 34 height 19
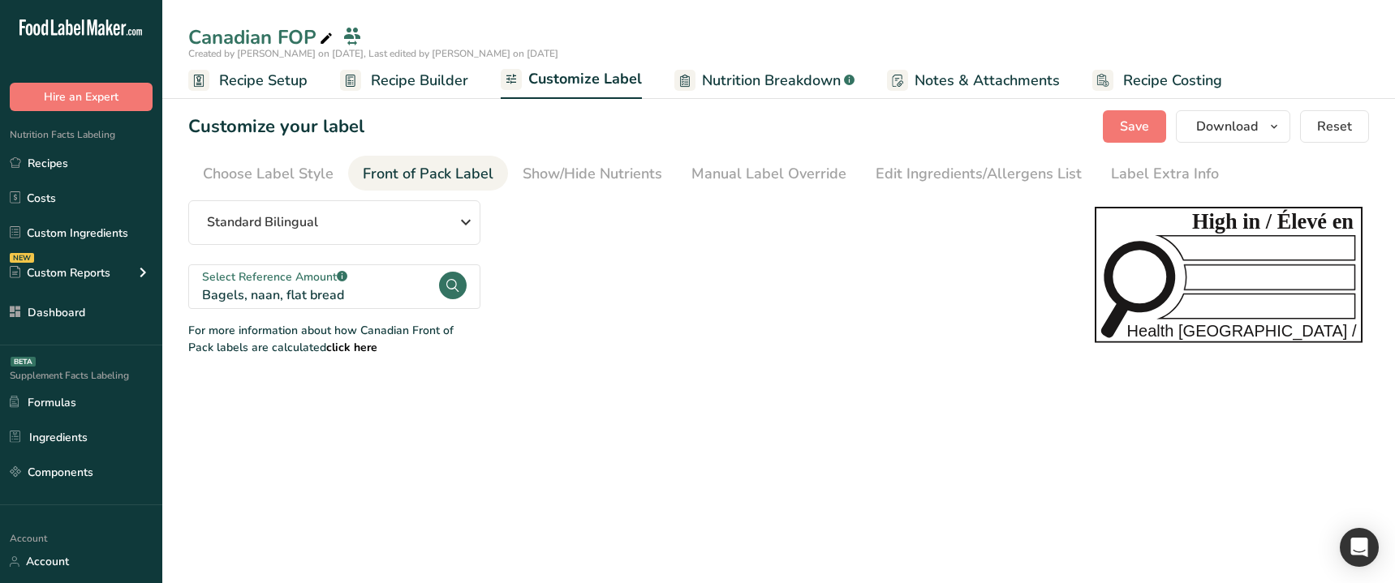
click at [516, 467] on main "Canadian FOP Created by Ahmad Ibrahim on 2025-08-18, Last edited by Ahmad Ibrah…" at bounding box center [697, 291] width 1395 height 583
drag, startPoint x: 595, startPoint y: 358, endPoint x: 592, endPoint y: 333, distance: 24.5
click at [595, 357] on section "Customize your label Save Download Choose what to show on your downloaded label…" at bounding box center [778, 233] width 1232 height 298
click at [376, 280] on div "Select Reference Amount .a-a{fill:#347362;}.b-a{fill:#fff;}" at bounding box center [319, 277] width 235 height 17
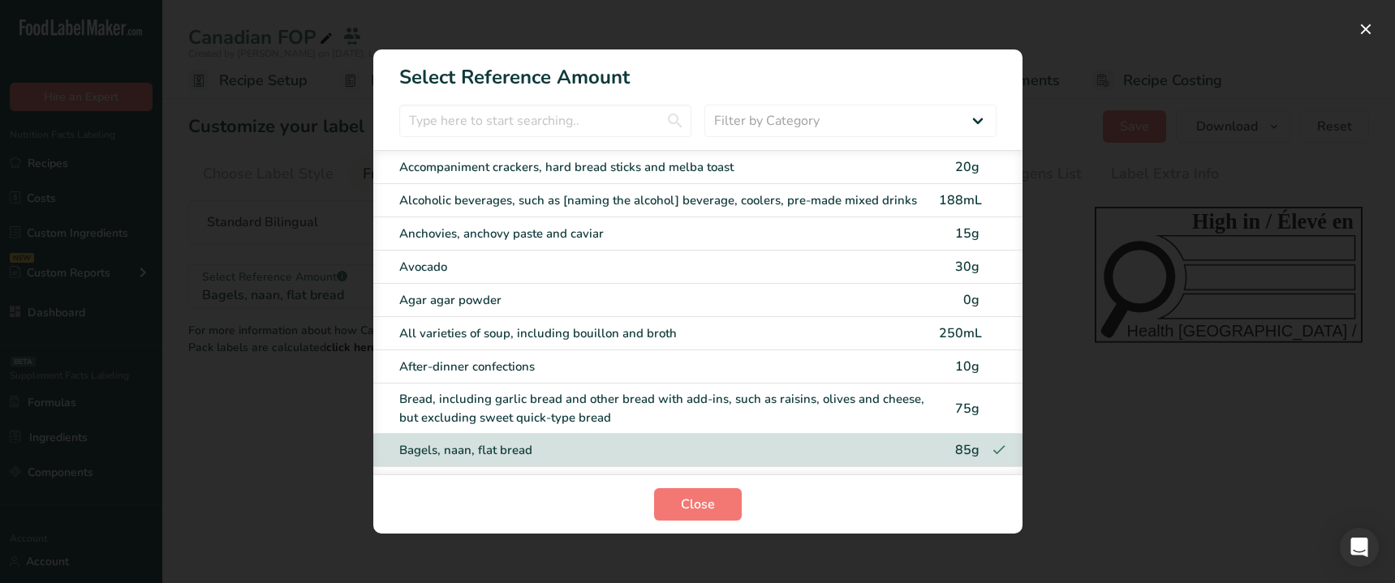
click at [471, 244] on div "Anchovies, anchovy paste and caviar 15g" at bounding box center [697, 233] width 649 height 33
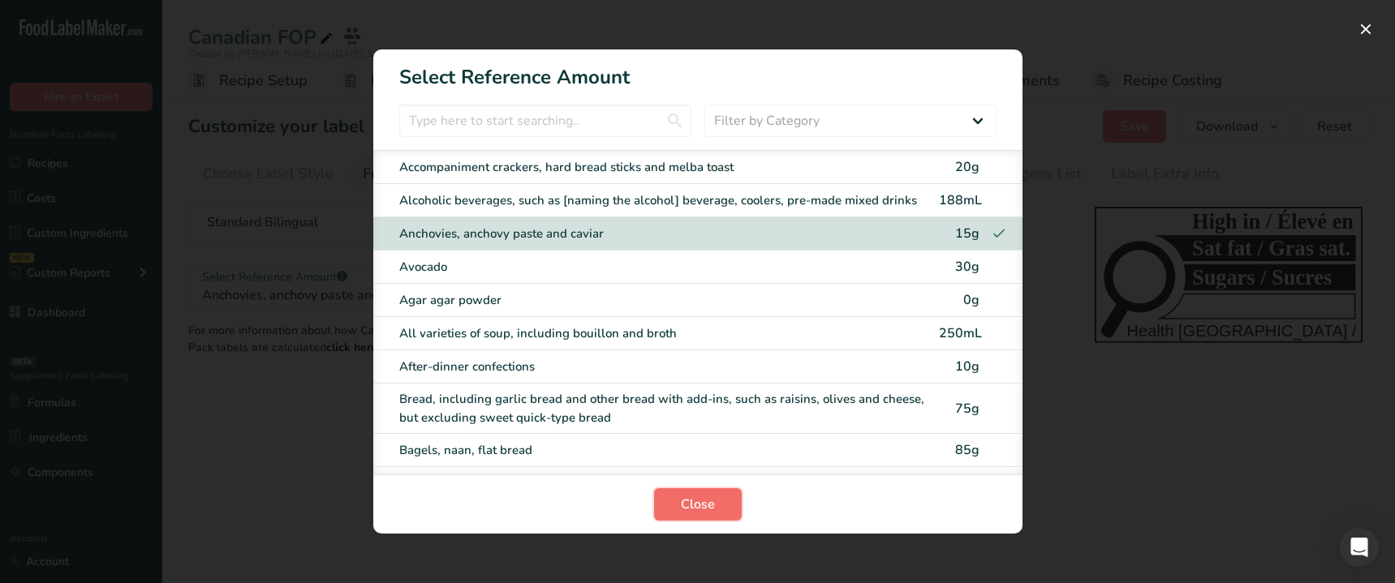
click at [699, 513] on span "Close" at bounding box center [698, 504] width 34 height 19
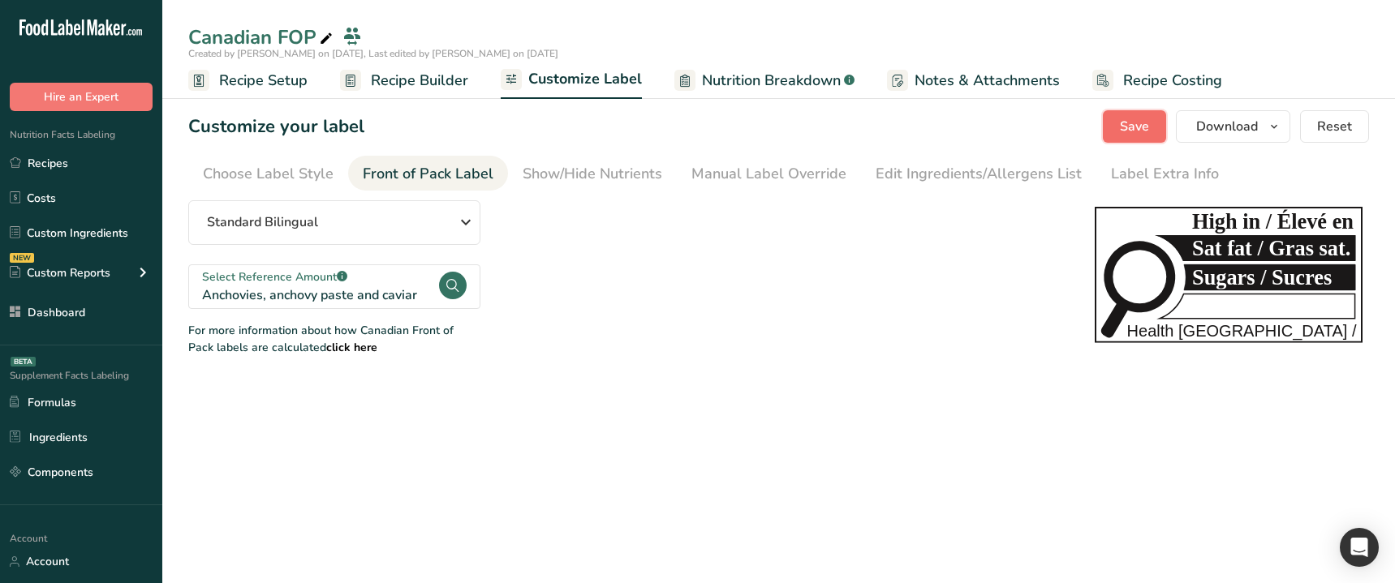
click at [1142, 118] on span "Save" at bounding box center [1134, 126] width 29 height 19
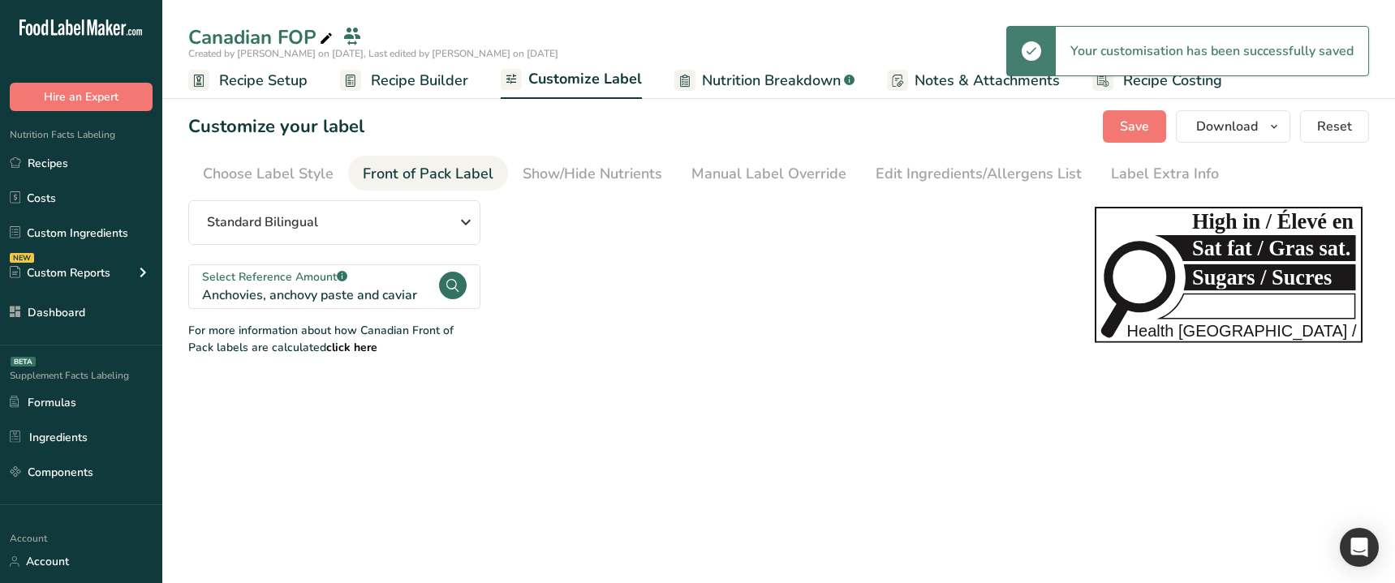
click at [772, 389] on main "Canadian FOP Created by Ahmad Ibrahim on 2025-08-18, Last edited by Ahmad Ibrah…" at bounding box center [697, 291] width 1395 height 583
drag, startPoint x: 325, startPoint y: 260, endPoint x: 328, endPoint y: 273, distance: 13.4
click at [325, 260] on div "Standard Bilingual Standard Bilingual Standard English Only Linear Bilingual St…" at bounding box center [625, 278] width 874 height 156
click at [329, 273] on div "Select Reference Amount .a-a{fill:#347362;}.b-a{fill:#fff;}" at bounding box center [319, 277] width 235 height 17
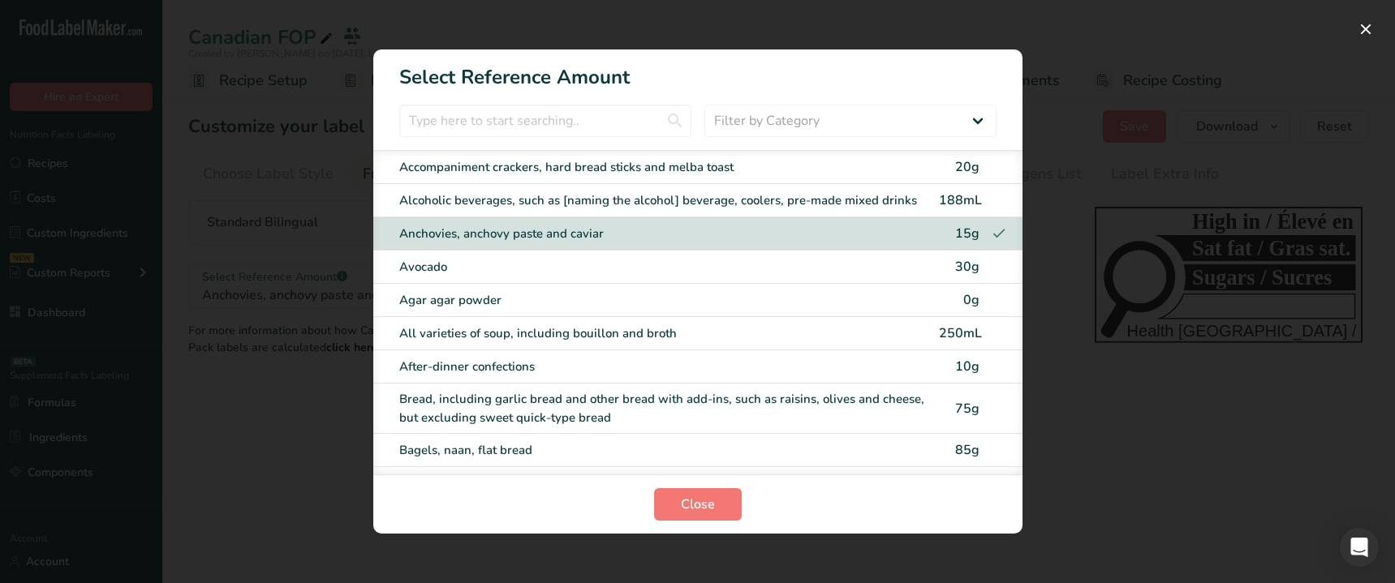
click at [512, 187] on div "Alcoholic beverages, such as [naming the alcohol] beverage, coolers, pre-made m…" at bounding box center [697, 200] width 649 height 33
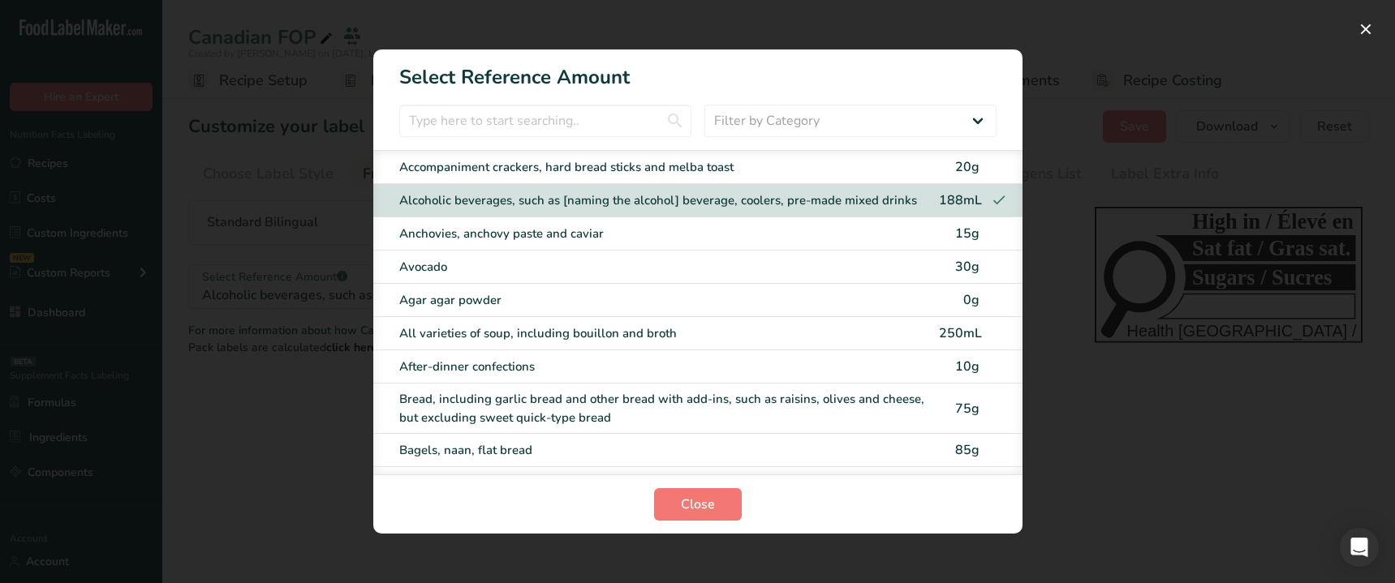
click at [515, 226] on div "Anchovies, anchovy paste and caviar" at bounding box center [664, 234] width 530 height 19
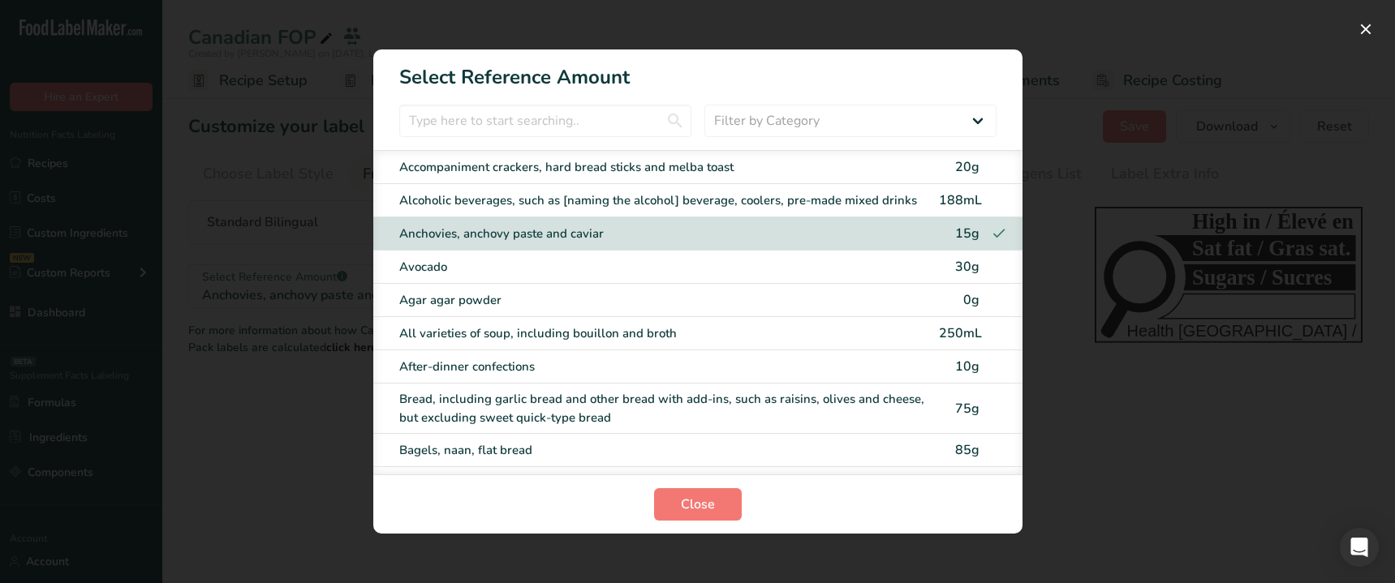
click at [513, 281] on div "Avocado 30g" at bounding box center [697, 267] width 649 height 33
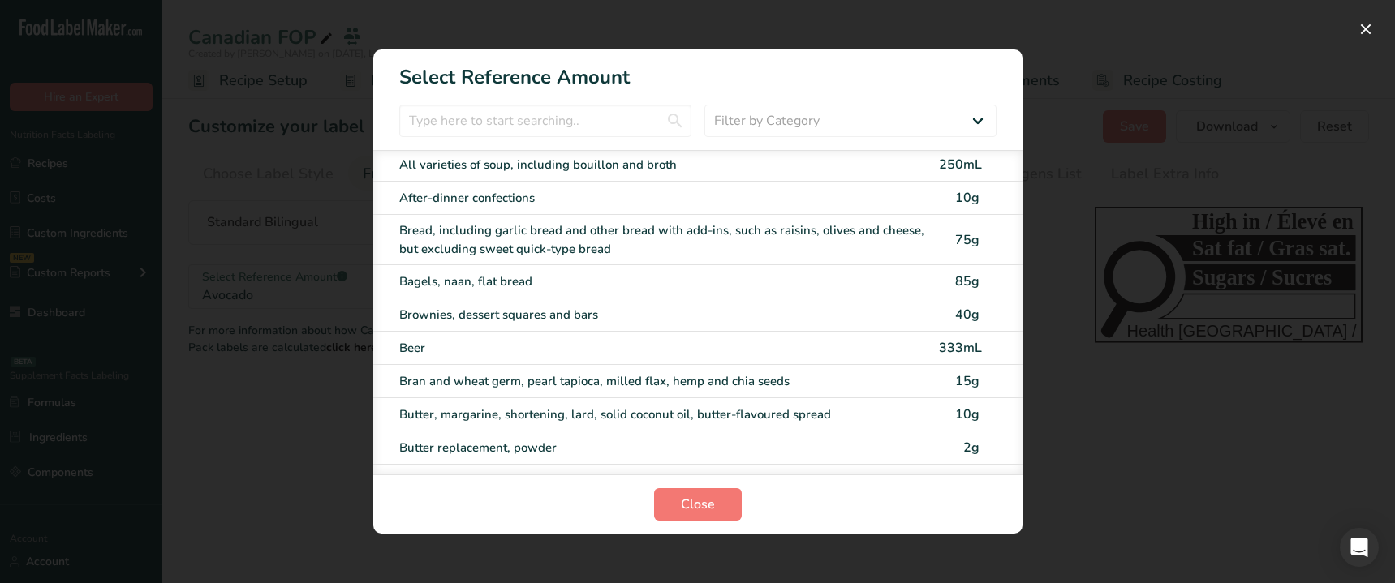
click at [514, 294] on div "Bagels, naan, flat bread 85g" at bounding box center [697, 281] width 649 height 33
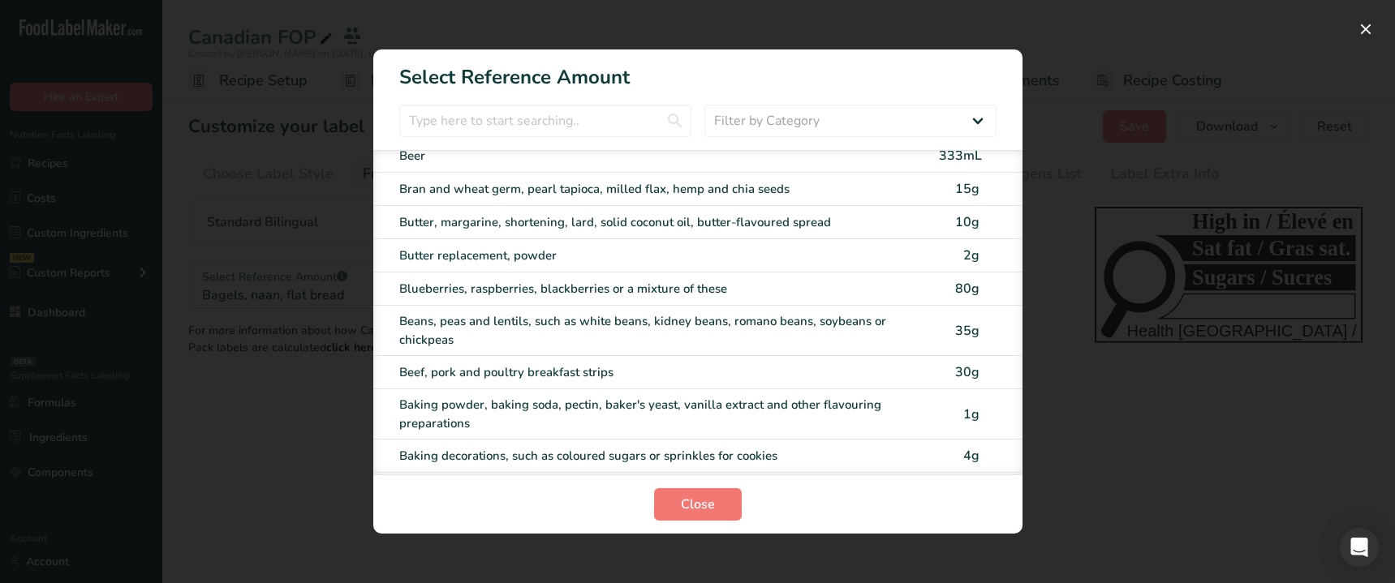
click at [517, 322] on div "Beans, peas and lentils, such as white beans, kidney beans, romano beans, soybe…" at bounding box center [664, 330] width 530 height 37
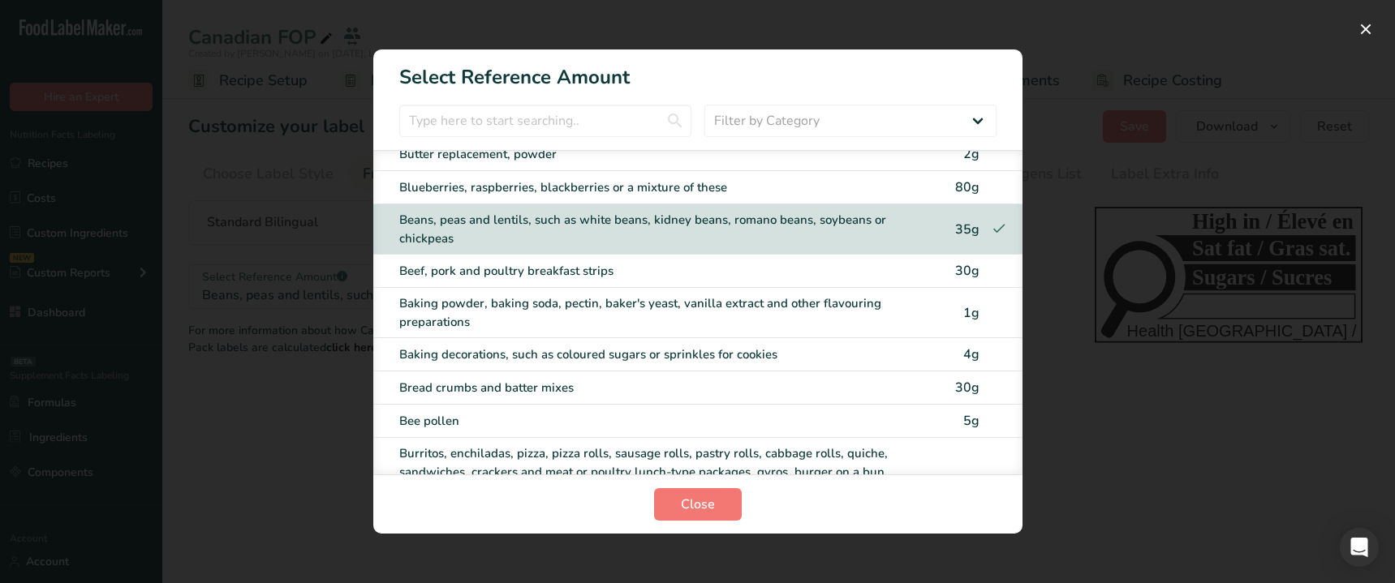
scroll to position [562, 0]
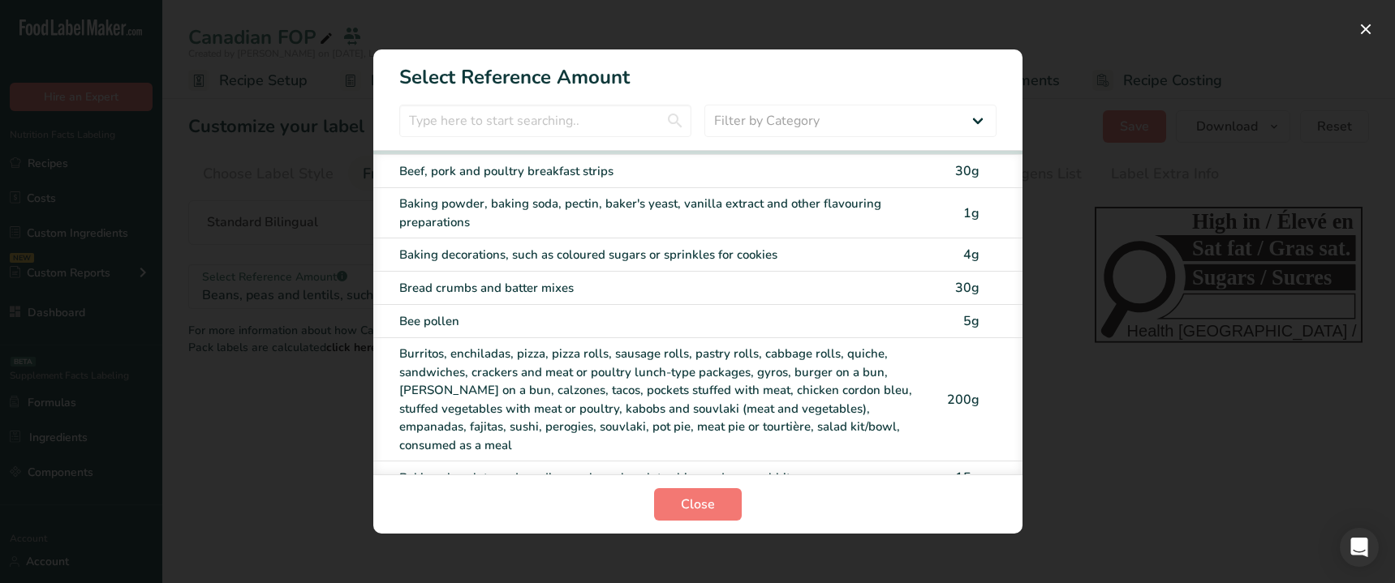
click at [542, 260] on div "Baking decorations, such as coloured sugars or sprinkles for cookies" at bounding box center [664, 255] width 530 height 19
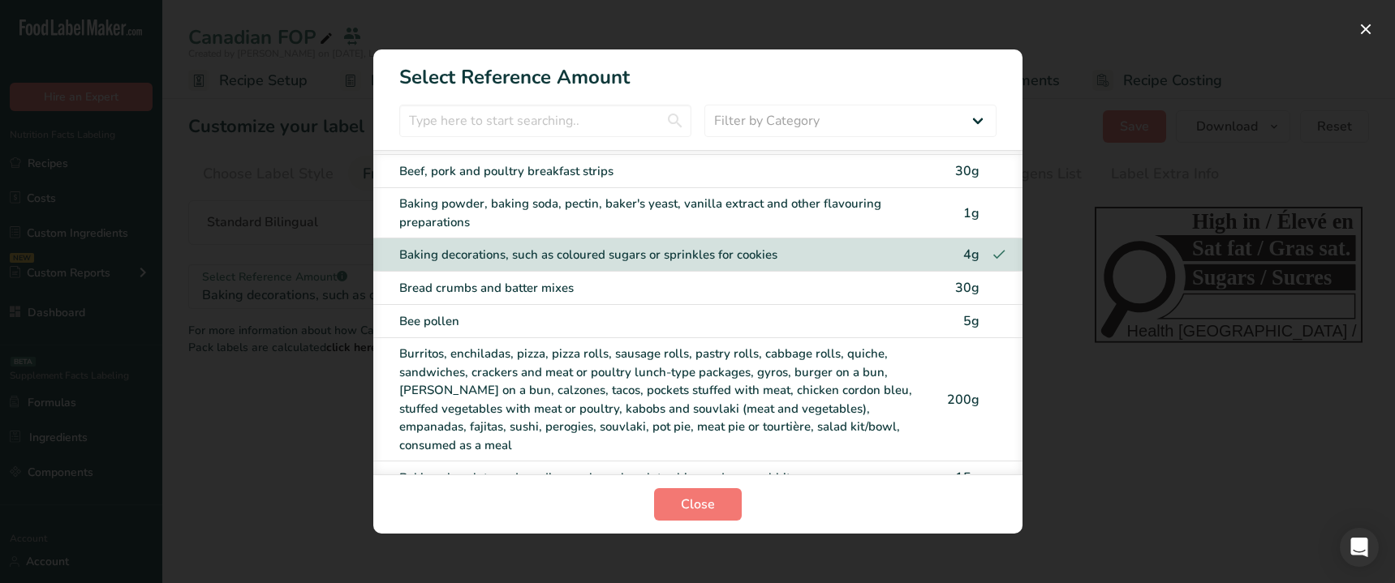
click at [483, 388] on div "Burritos, enchiladas, pizza, pizza rolls, sausage rolls, pastry rolls, cabbage …" at bounding box center [664, 400] width 530 height 110
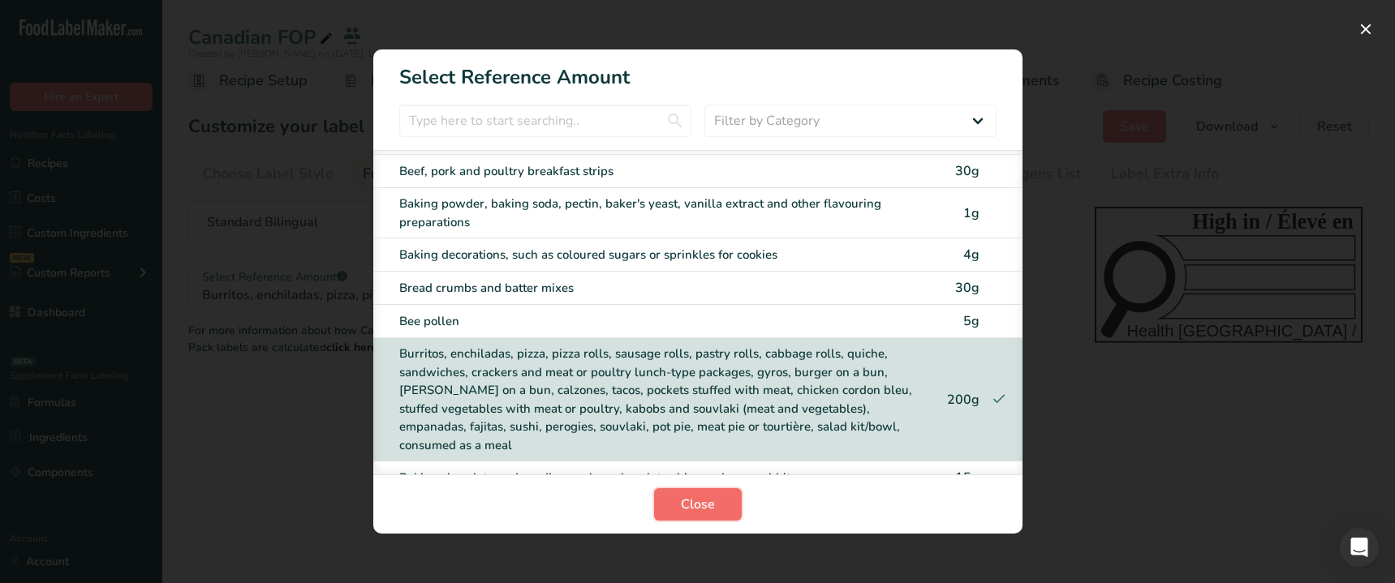
drag, startPoint x: 687, startPoint y: 504, endPoint x: 719, endPoint y: 500, distance: 31.9
click at [687, 504] on span "Close" at bounding box center [698, 504] width 34 height 19
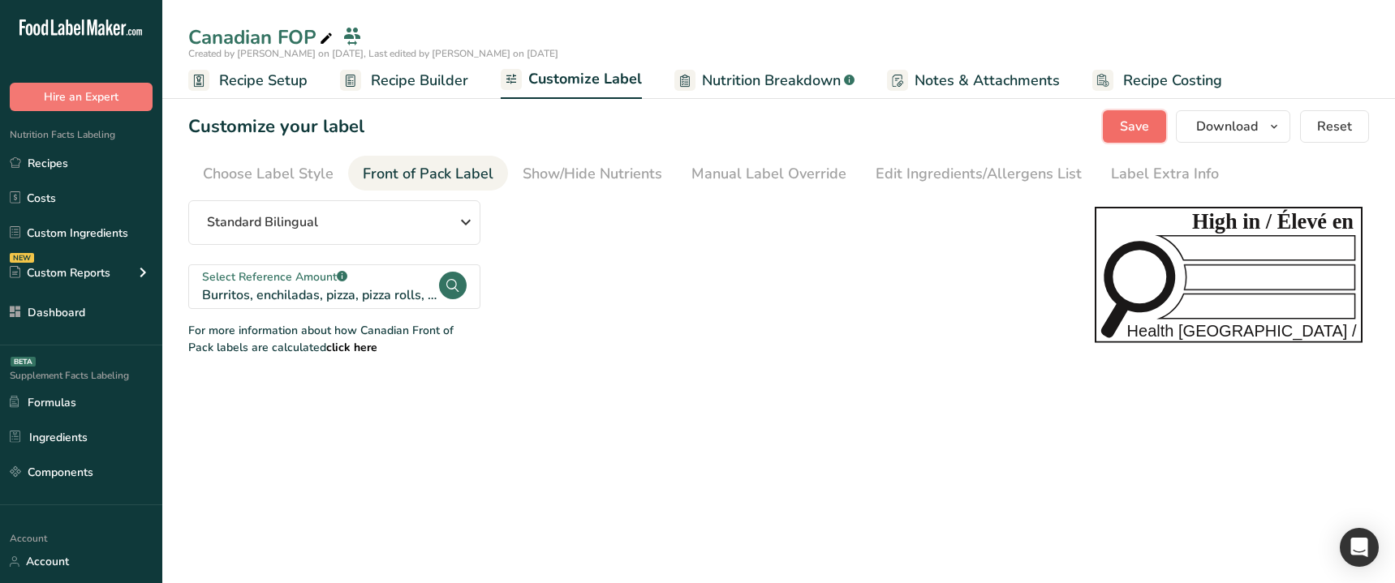
click at [1108, 139] on button "Save" at bounding box center [1134, 126] width 63 height 32
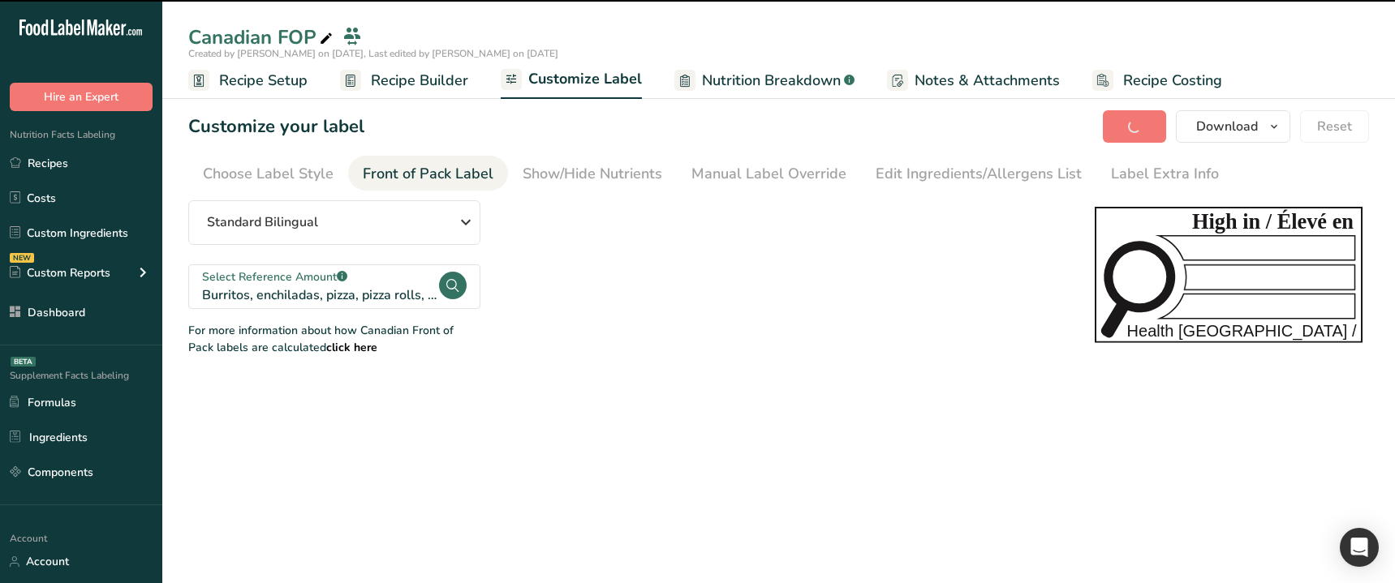
click at [710, 464] on main "Canadian FOP Created by Ahmad Ibrahim on 2025-08-18, Last edited by Ahmad Ibrah…" at bounding box center [697, 291] width 1395 height 583
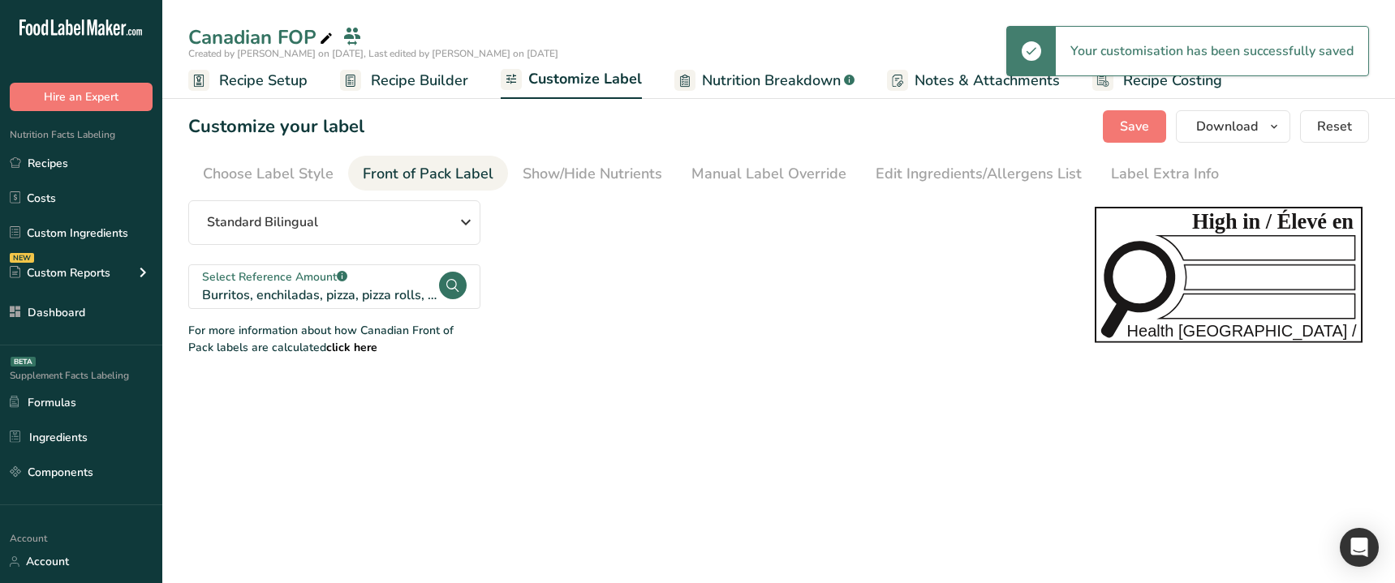
click at [642, 417] on main "Canadian FOP Created by Ahmad Ibrahim on 2025-08-18, Last edited by Ahmad Ibrah…" at bounding box center [697, 291] width 1395 height 583
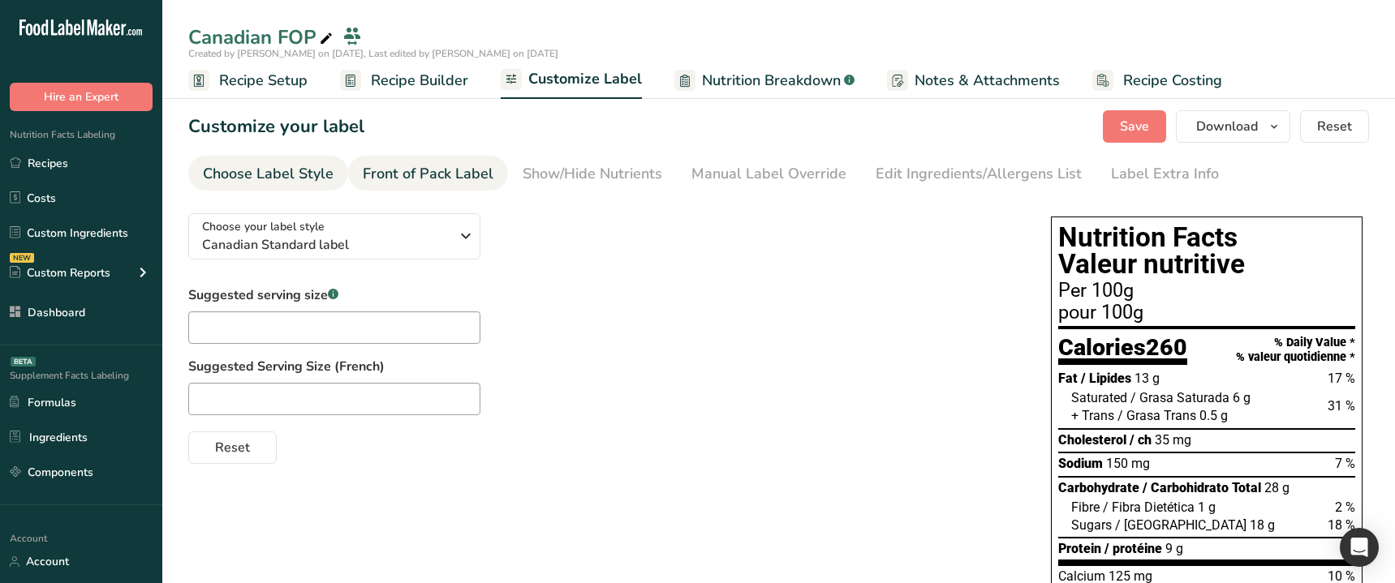
click at [471, 184] on div "Front of Pack Label" at bounding box center [428, 174] width 131 height 22
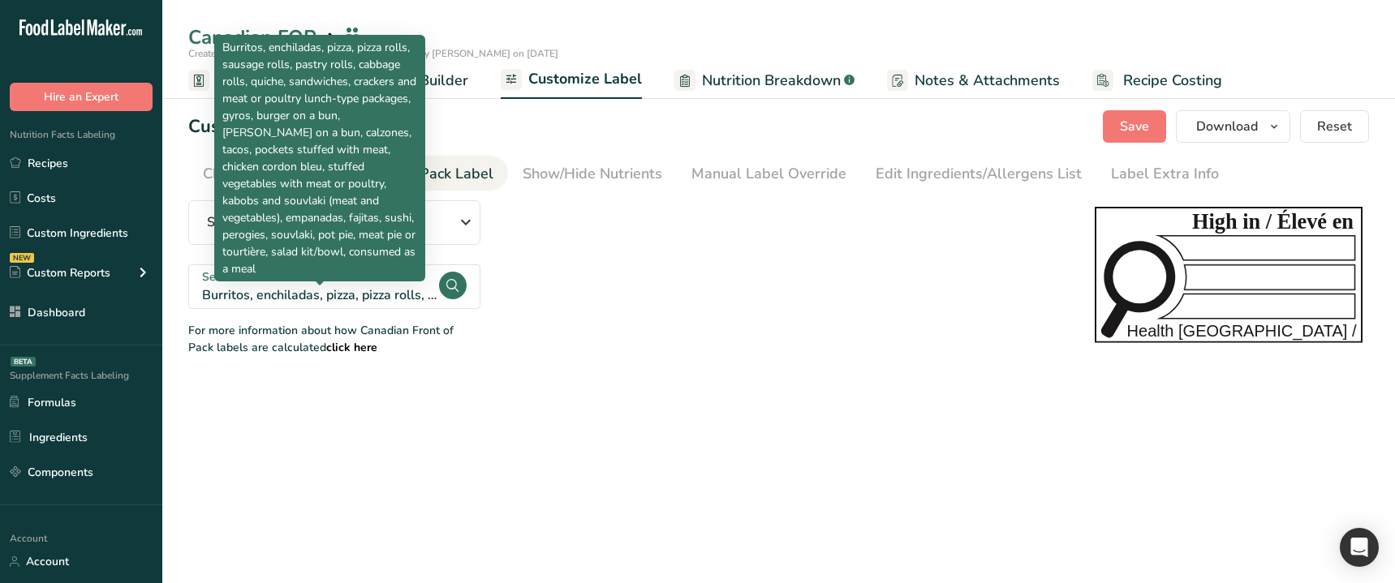
click at [311, 289] on div "Burritos, enchiladas, pizza, pizza rolls, sausage rolls, pastry rolls, cabbage …" at bounding box center [319, 295] width 235 height 19
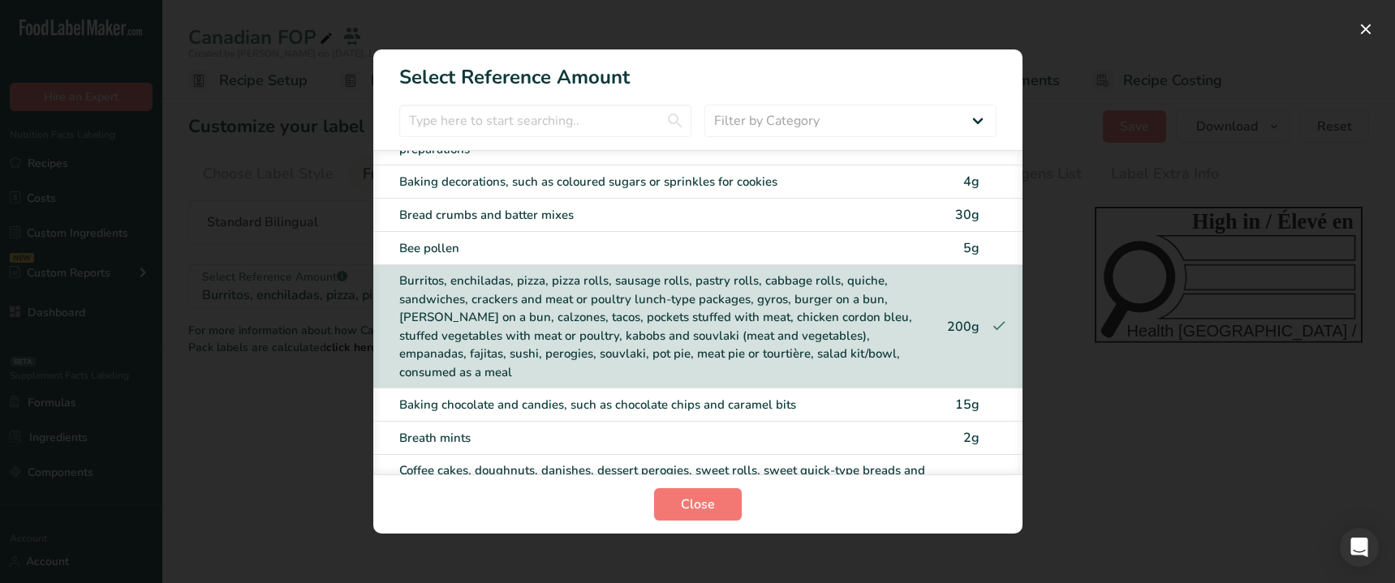
scroll to position [638, 0]
click at [526, 316] on div "Burritos, enchiladas, pizza, pizza rolls, sausage rolls, pastry rolls, cabbage …" at bounding box center [664, 324] width 530 height 110
click at [484, 248] on div "Bee pollen" at bounding box center [664, 246] width 530 height 19
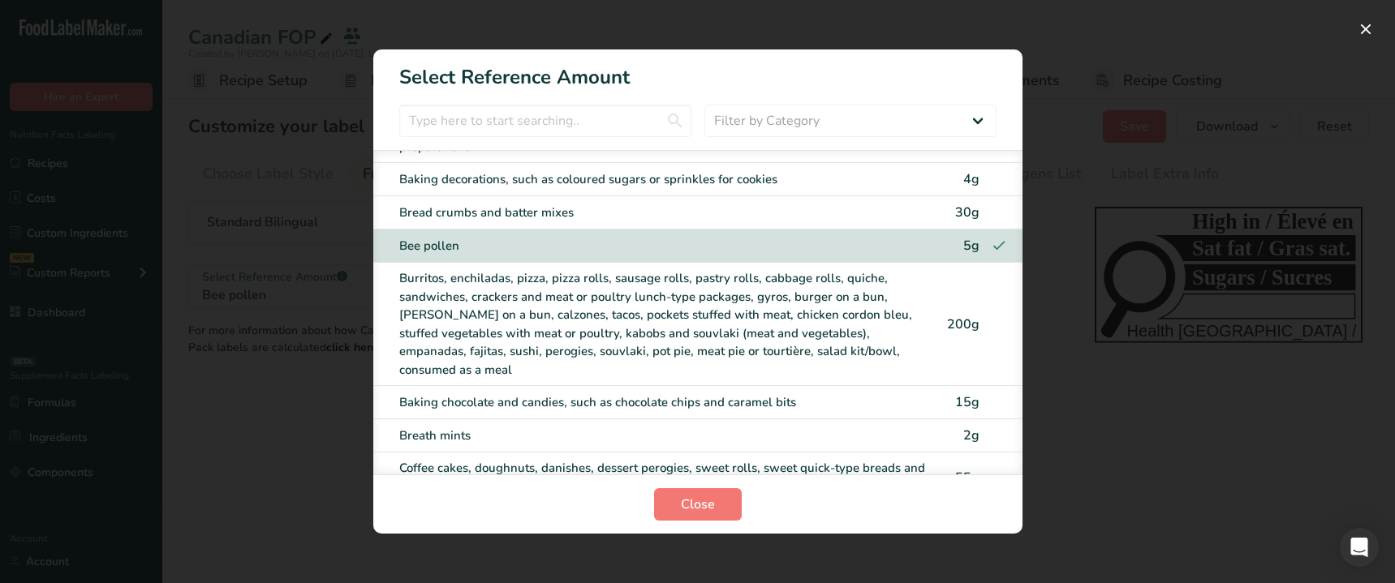
drag, startPoint x: 639, startPoint y: 356, endPoint x: 674, endPoint y: 437, distance: 88.6
click at [639, 356] on div "Burritos, enchiladas, pizza, pizza rolls, sausage rolls, pastry rolls, cabbage …" at bounding box center [664, 324] width 530 height 110
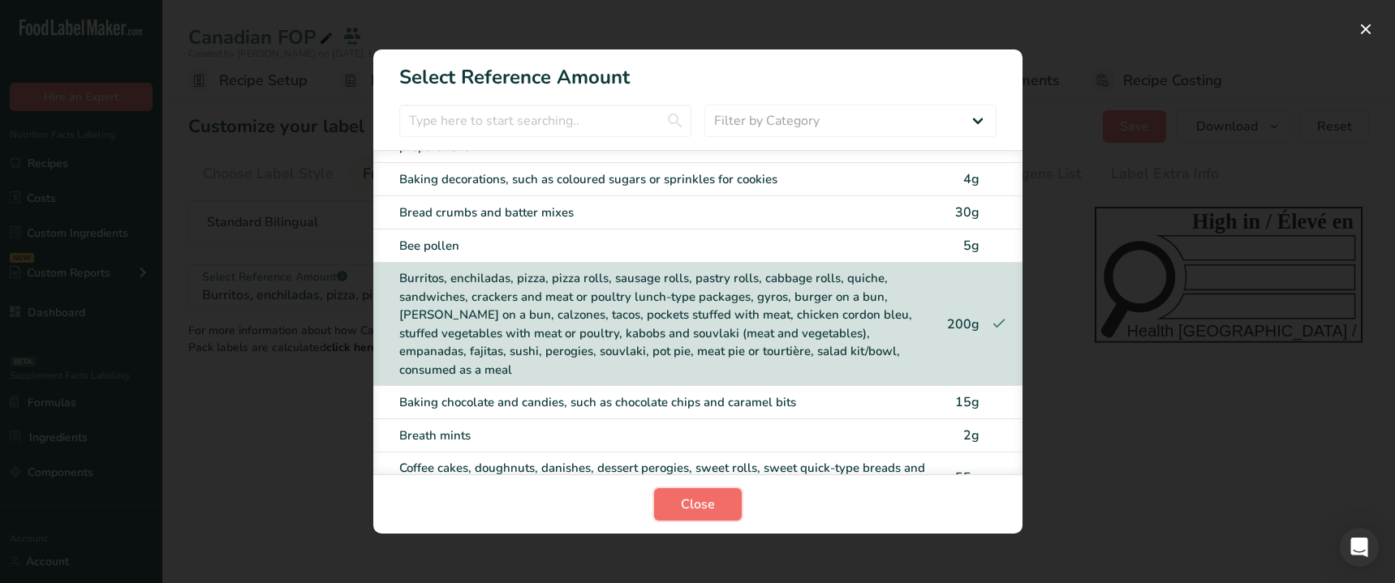
click at [691, 506] on span "Close" at bounding box center [698, 504] width 34 height 19
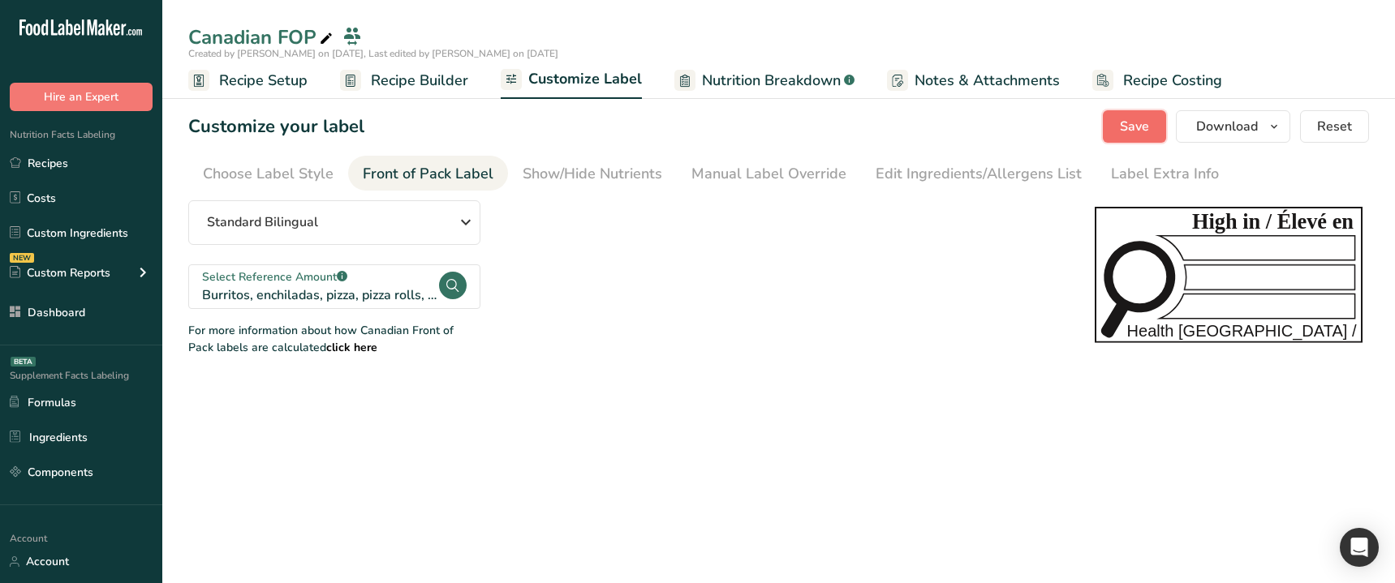
click at [1144, 121] on span "Save" at bounding box center [1134, 126] width 29 height 19
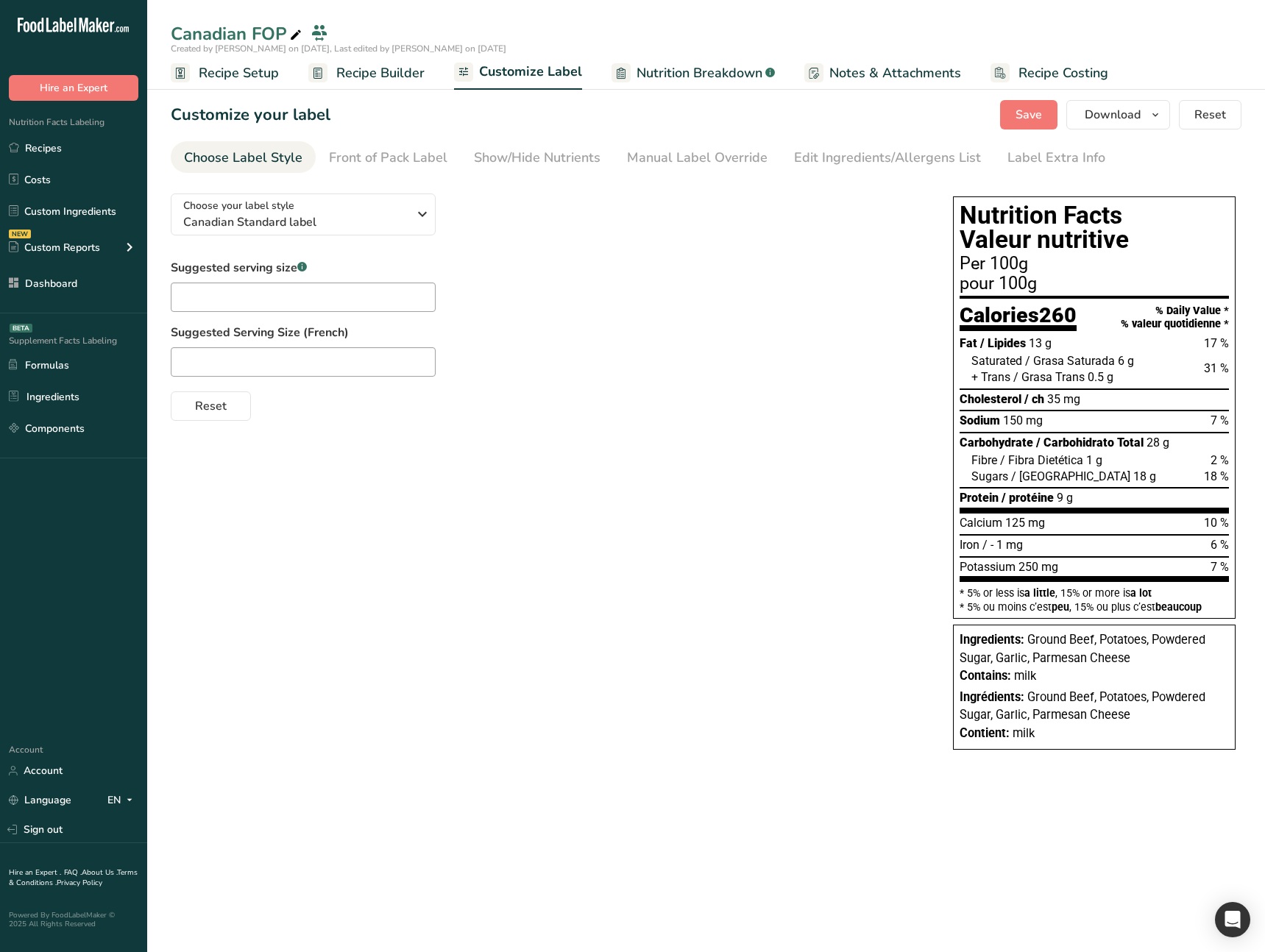
click at [793, 356] on div at bounding box center [547, 362] width 753 height 29
click at [645, 374] on div at bounding box center [547, 362] width 753 height 29
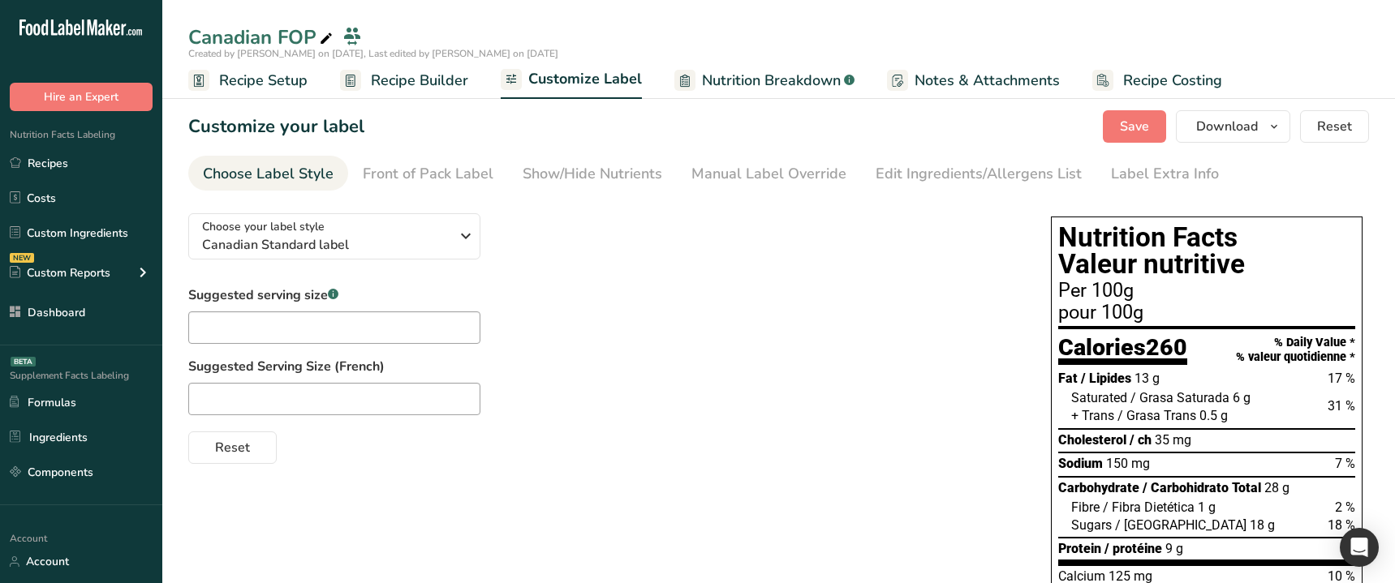
drag, startPoint x: 577, startPoint y: 403, endPoint x: 753, endPoint y: 537, distance: 221.2
click at [603, 423] on div "Suggested serving size .a-a{fill:#347362;}.b-a{fill:#fff;} Suggested Serving Si…" at bounding box center [603, 375] width 830 height 178
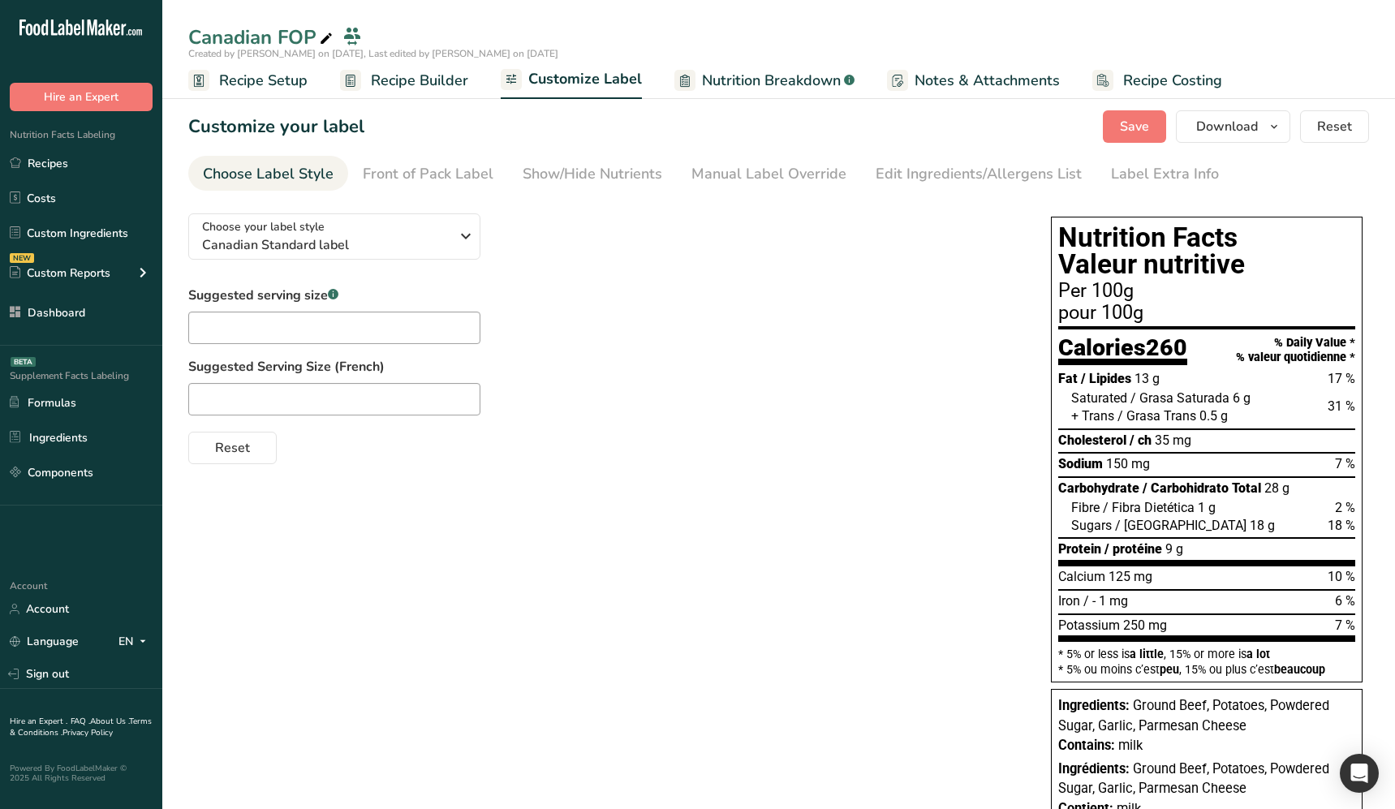
drag, startPoint x: 1152, startPoint y: 441, endPoint x: 1061, endPoint y: 446, distance: 91.0
click at [1061, 446] on div "[MEDICAL_DATA] / ch 35 mg" at bounding box center [1124, 441] width 133 height 18
click at [712, 583] on div "Choose your label style Canadian Standard label USA (FDA) Standard FDA label Ta…" at bounding box center [778, 521] width 1180 height 643
click at [813, 550] on div "Choose your label style Canadian Standard label USA (FDA) Standard FDA label Ta…" at bounding box center [778, 521] width 1180 height 643
